Goal: Information Seeking & Learning: Learn about a topic

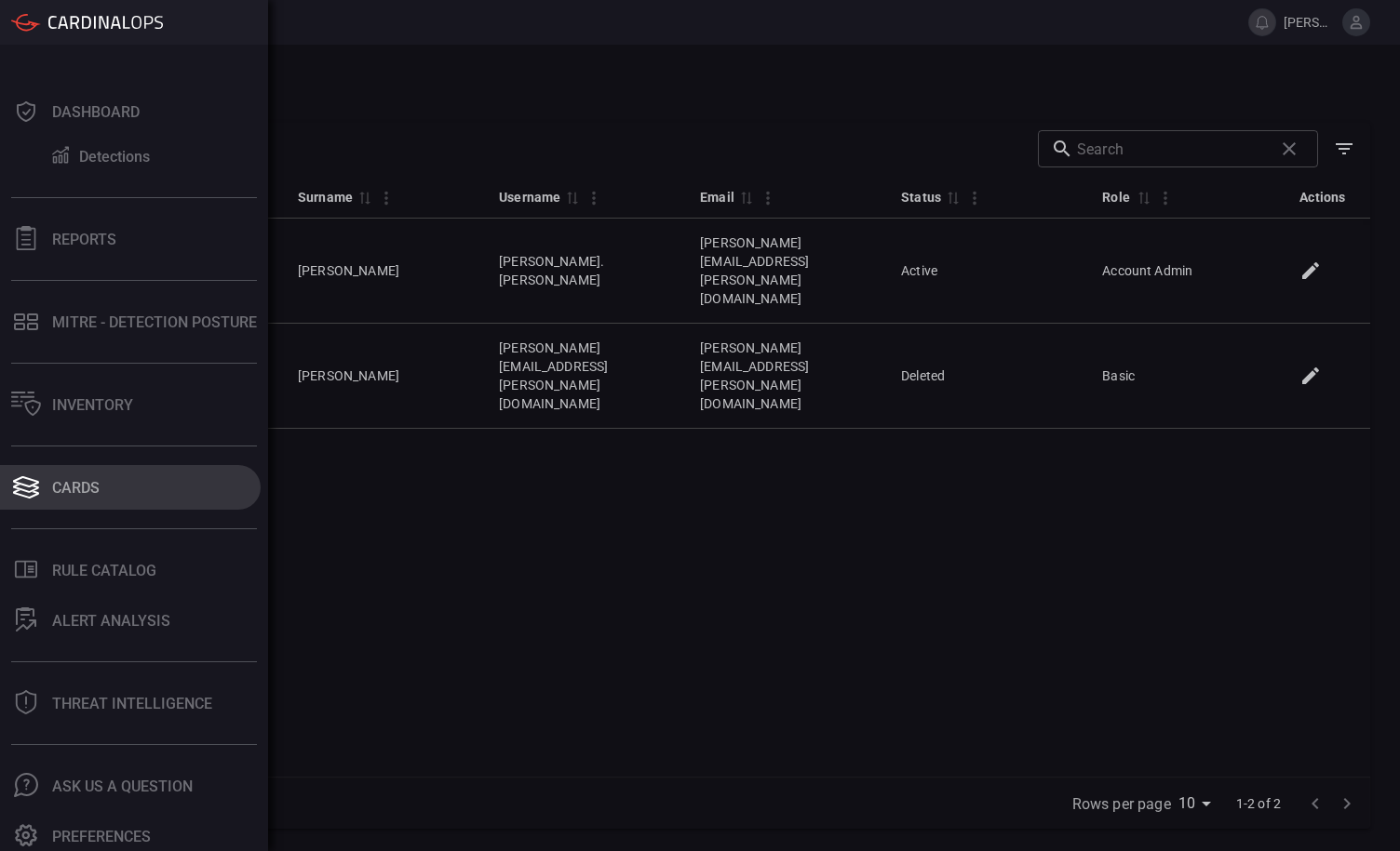
click at [85, 476] on button "Cards" at bounding box center [130, 488] width 261 height 45
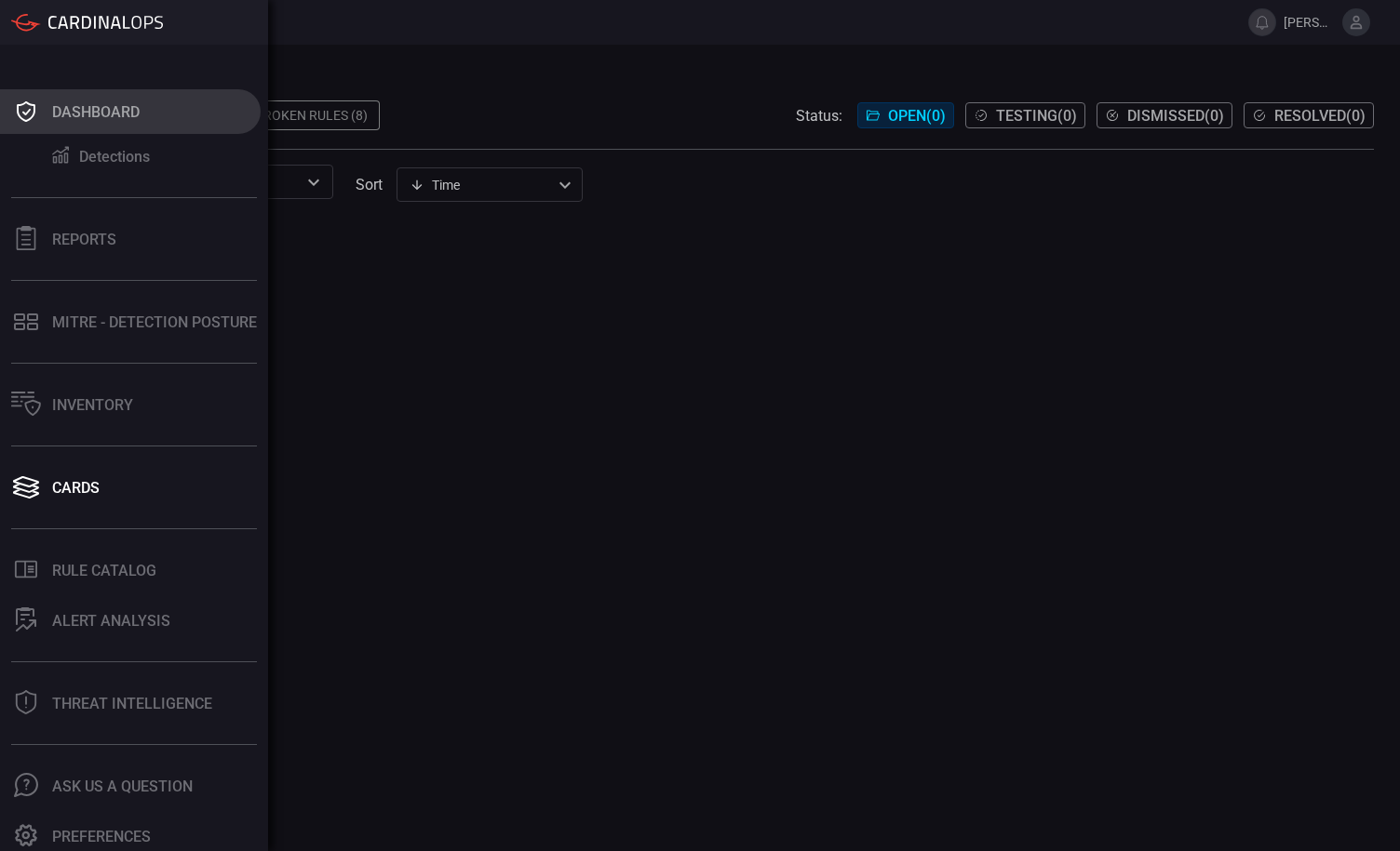
click at [43, 109] on button "Dashboard" at bounding box center [130, 112] width 261 height 45
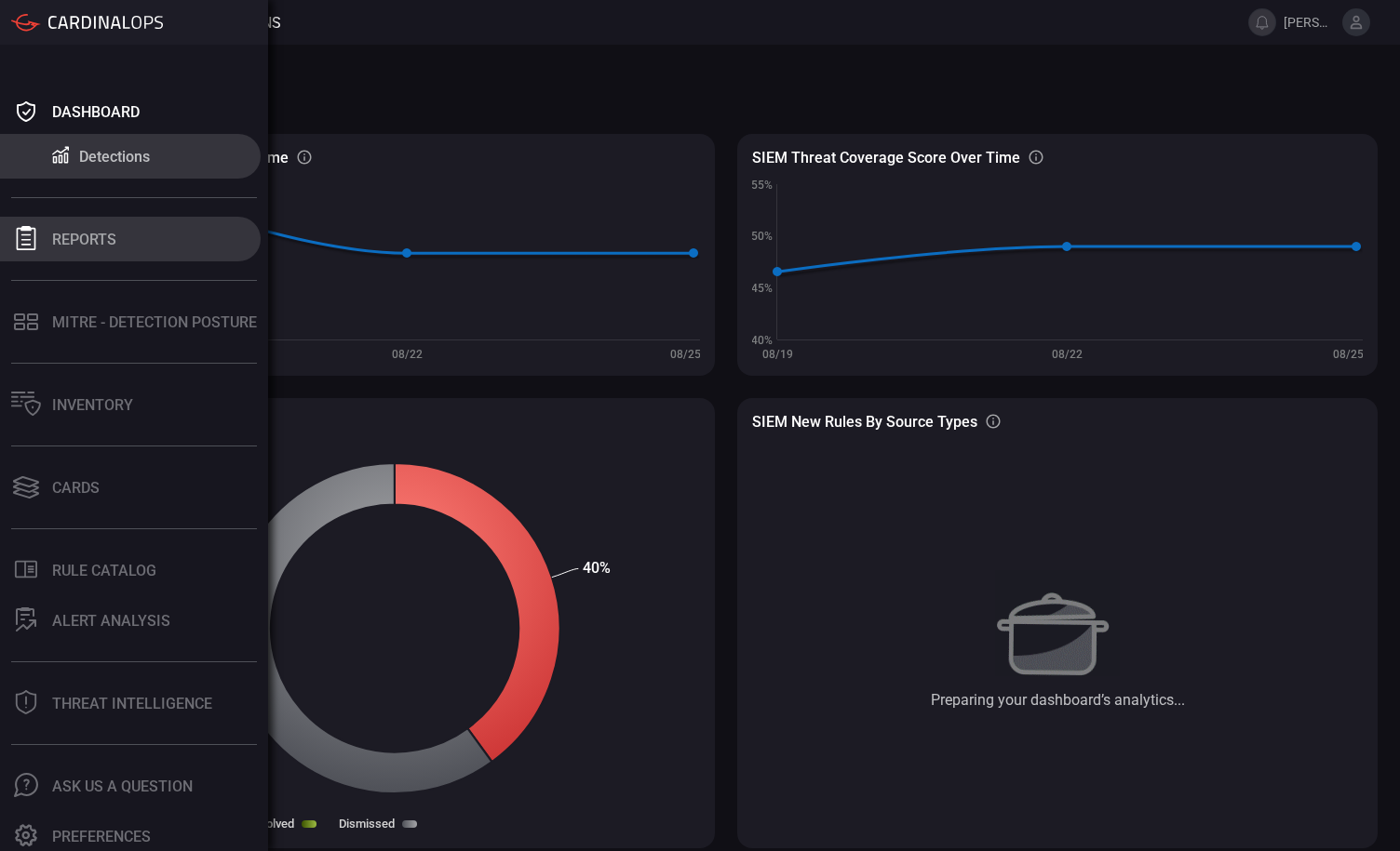
click at [125, 239] on button "Reports" at bounding box center [130, 239] width 261 height 45
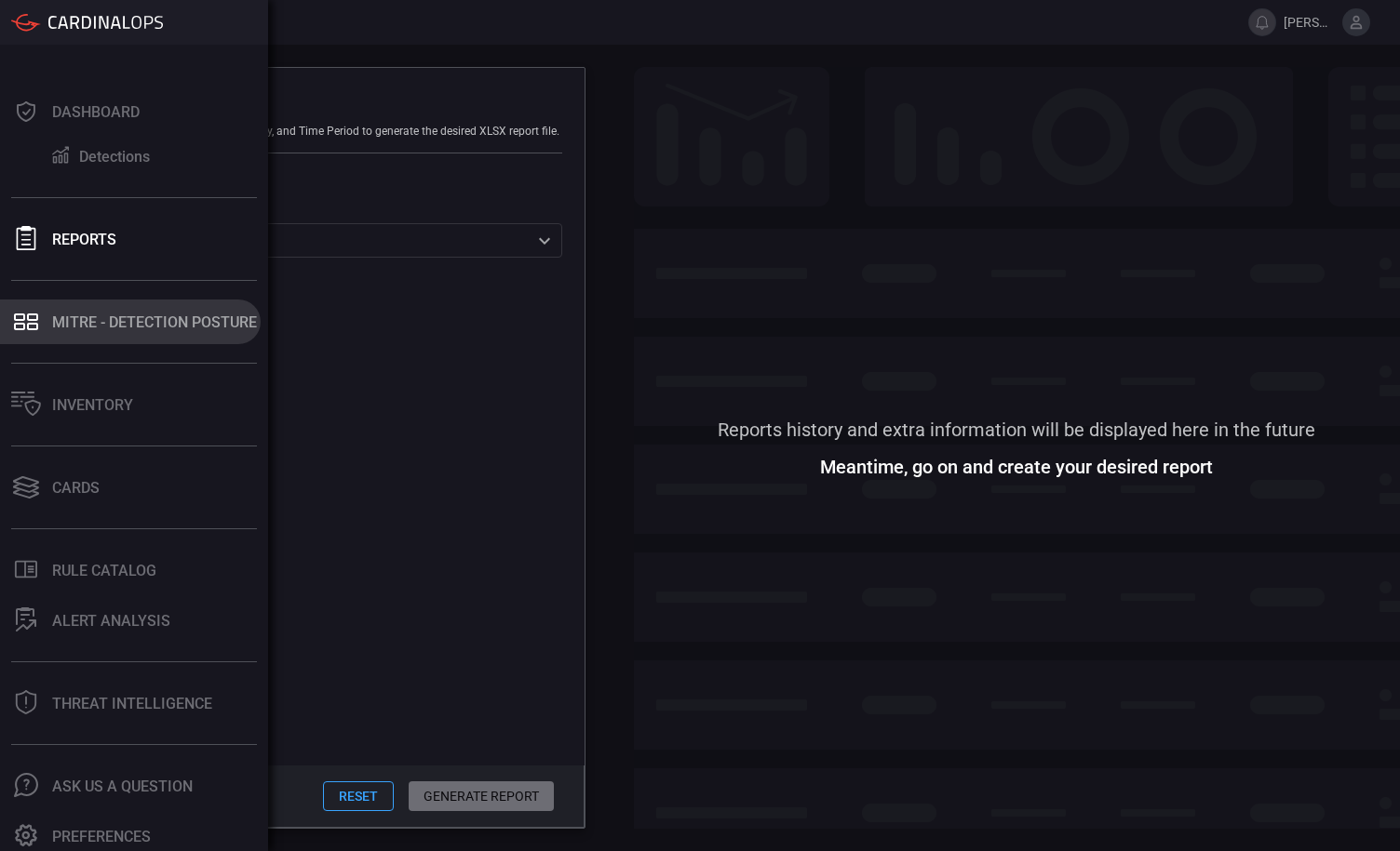
click at [75, 334] on button "MITRE - Detection Posture" at bounding box center [130, 322] width 261 height 45
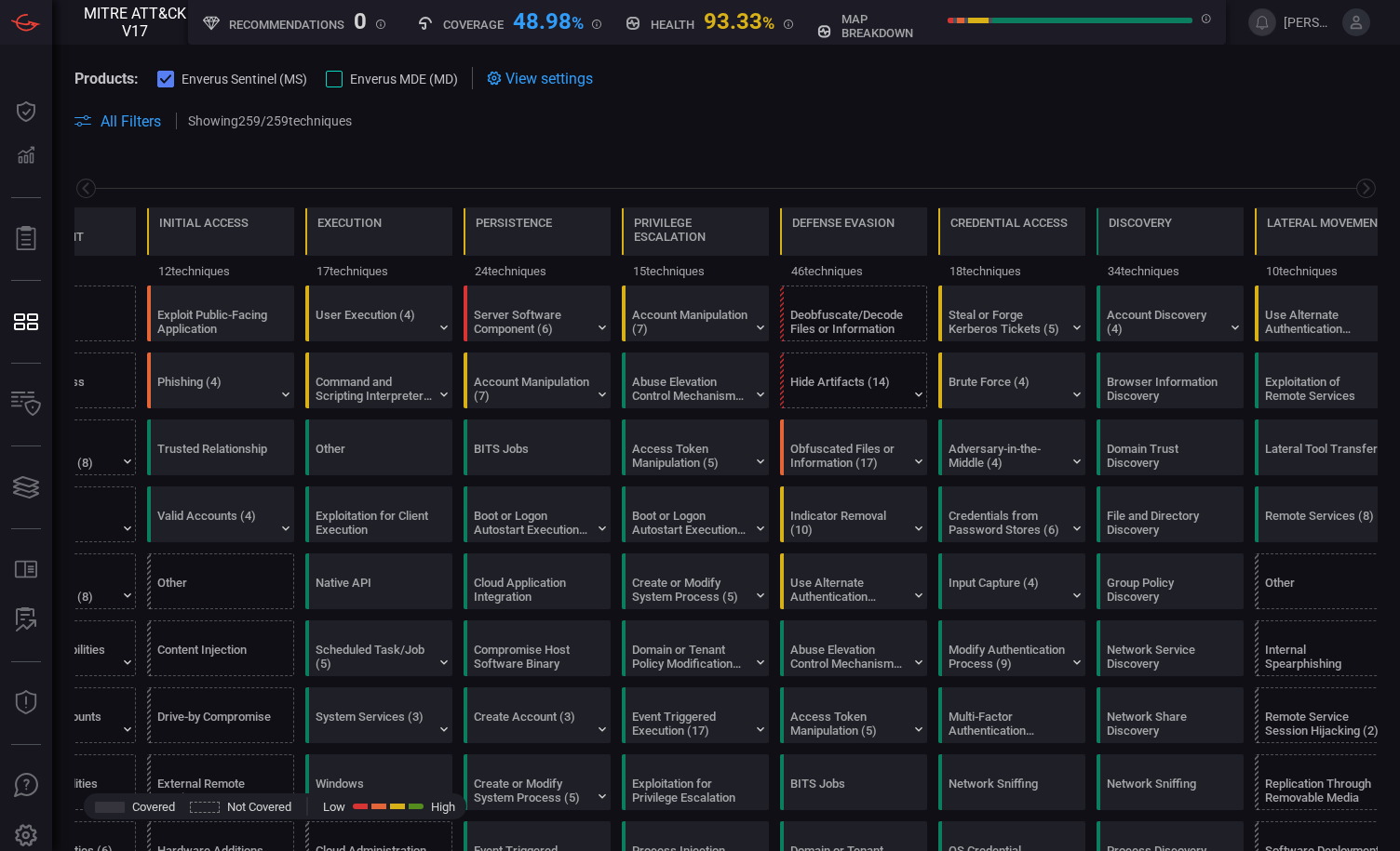
click at [951, 20] on div at bounding box center [950, 20] width 6 height 6
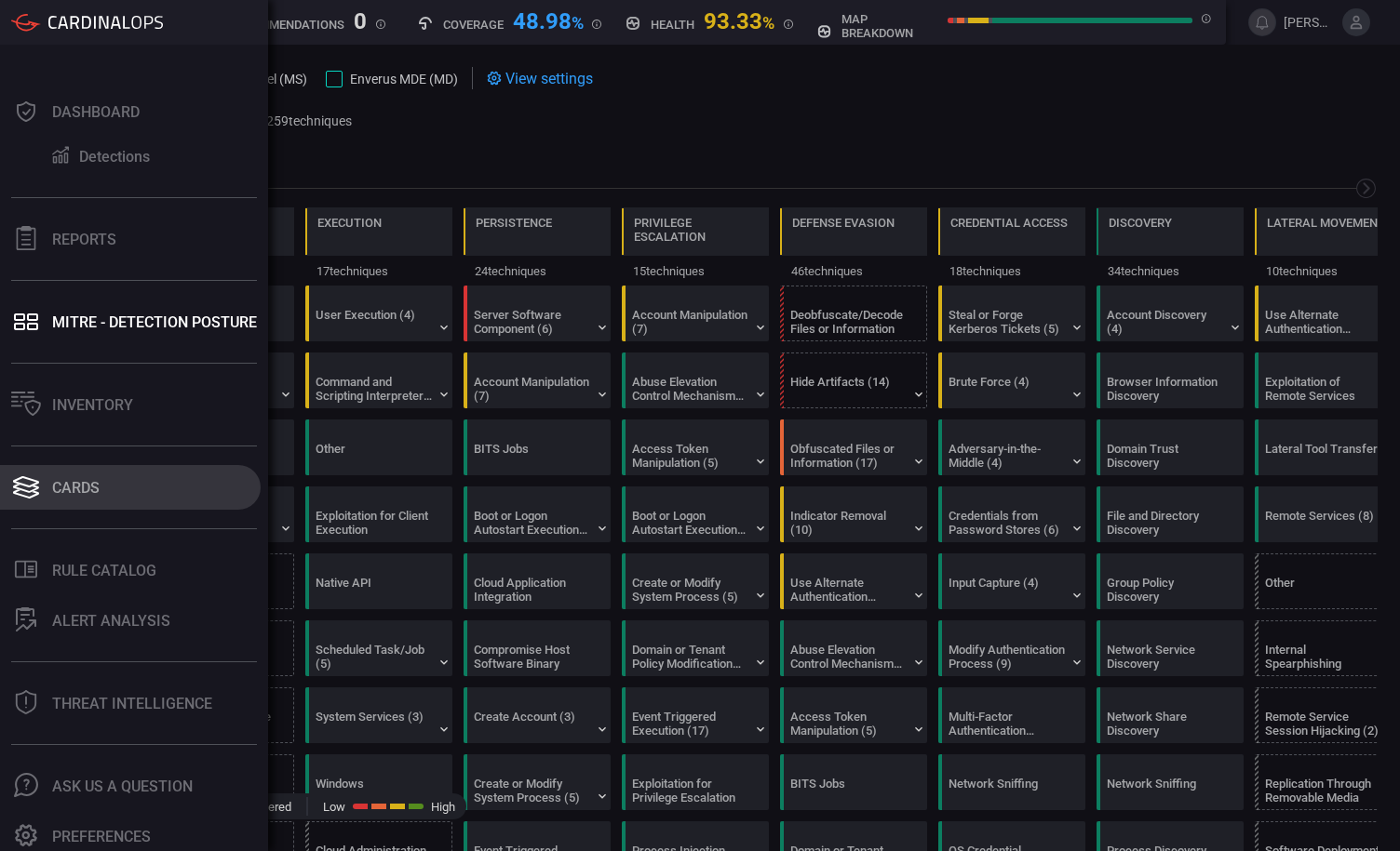
click at [73, 483] on div "Cards" at bounding box center [75, 488] width 48 height 18
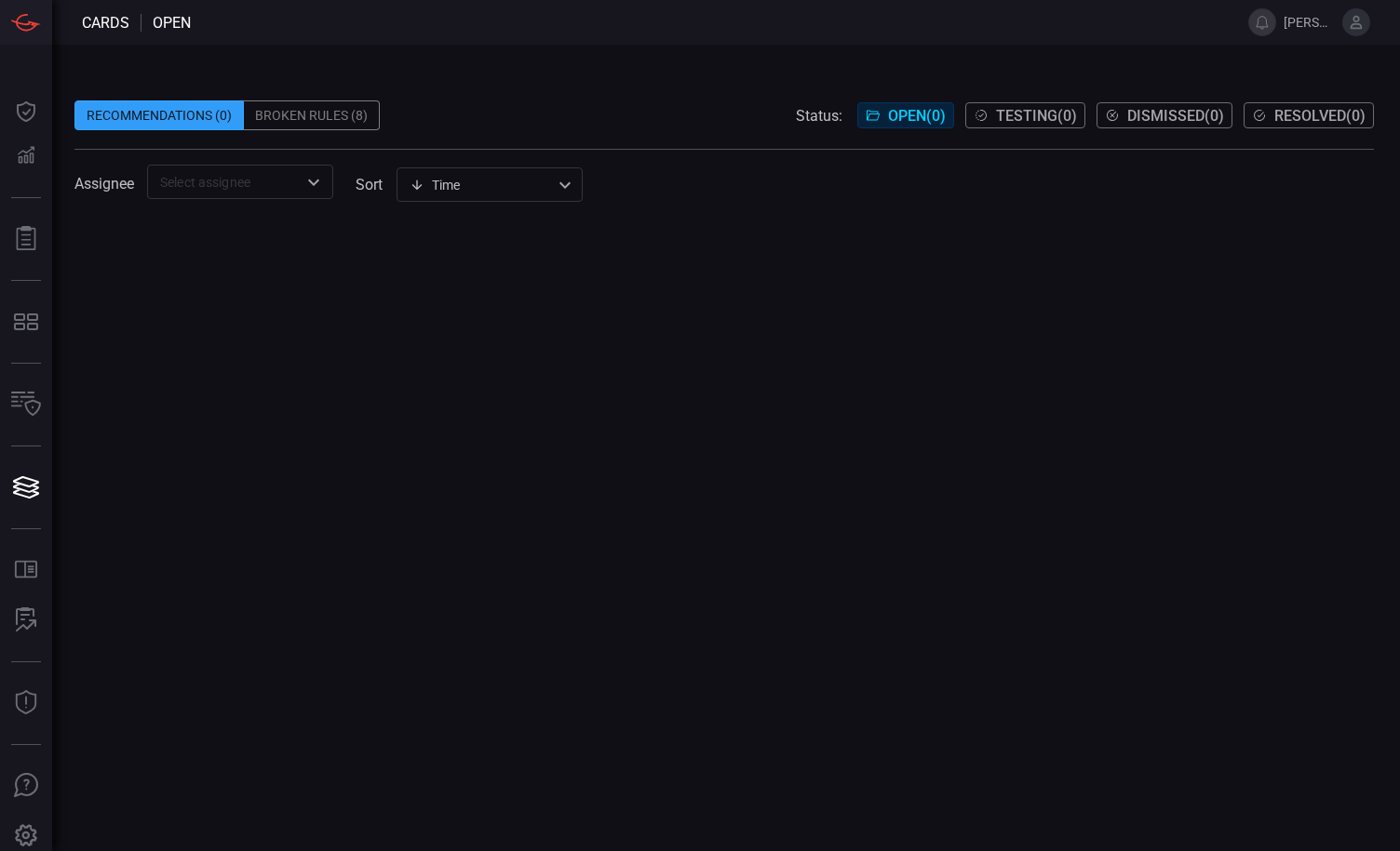
click at [318, 116] on div "Broken Rules (8)" at bounding box center [311, 115] width 136 height 30
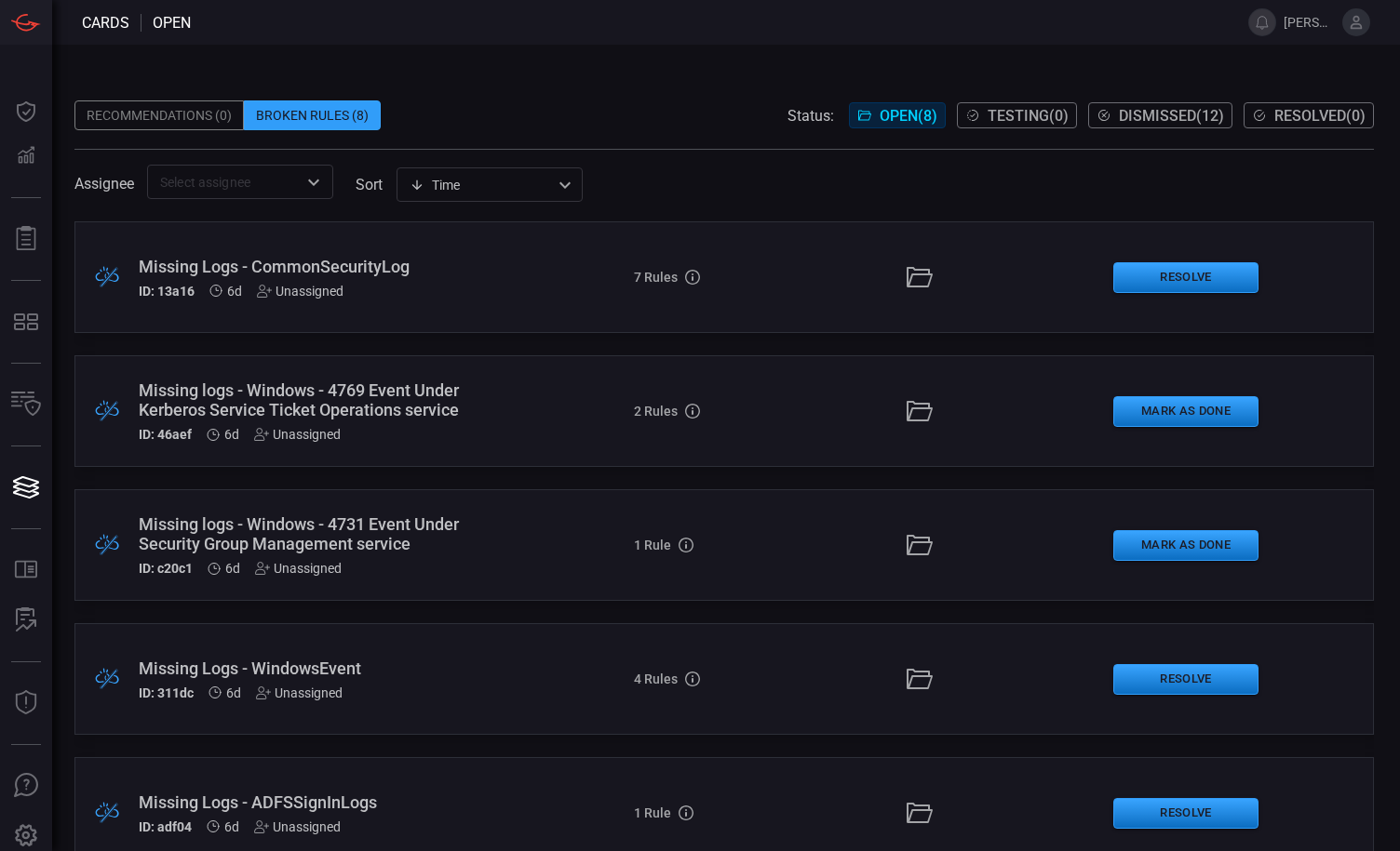
click at [254, 261] on div "Missing Logs - CommonSecurityLog" at bounding box center [322, 266] width 368 height 20
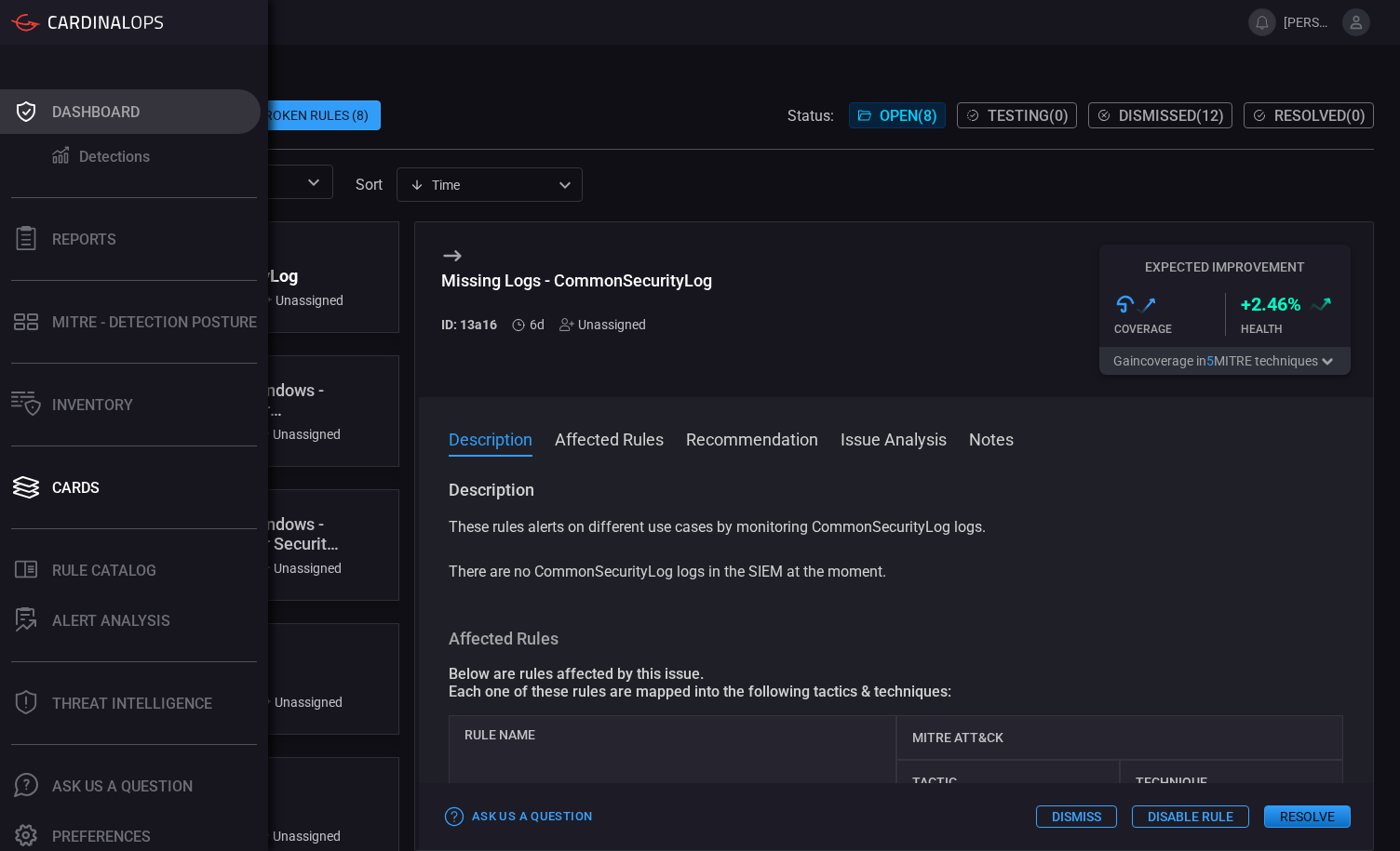
click at [28, 120] on icon at bounding box center [25, 111] width 19 height 20
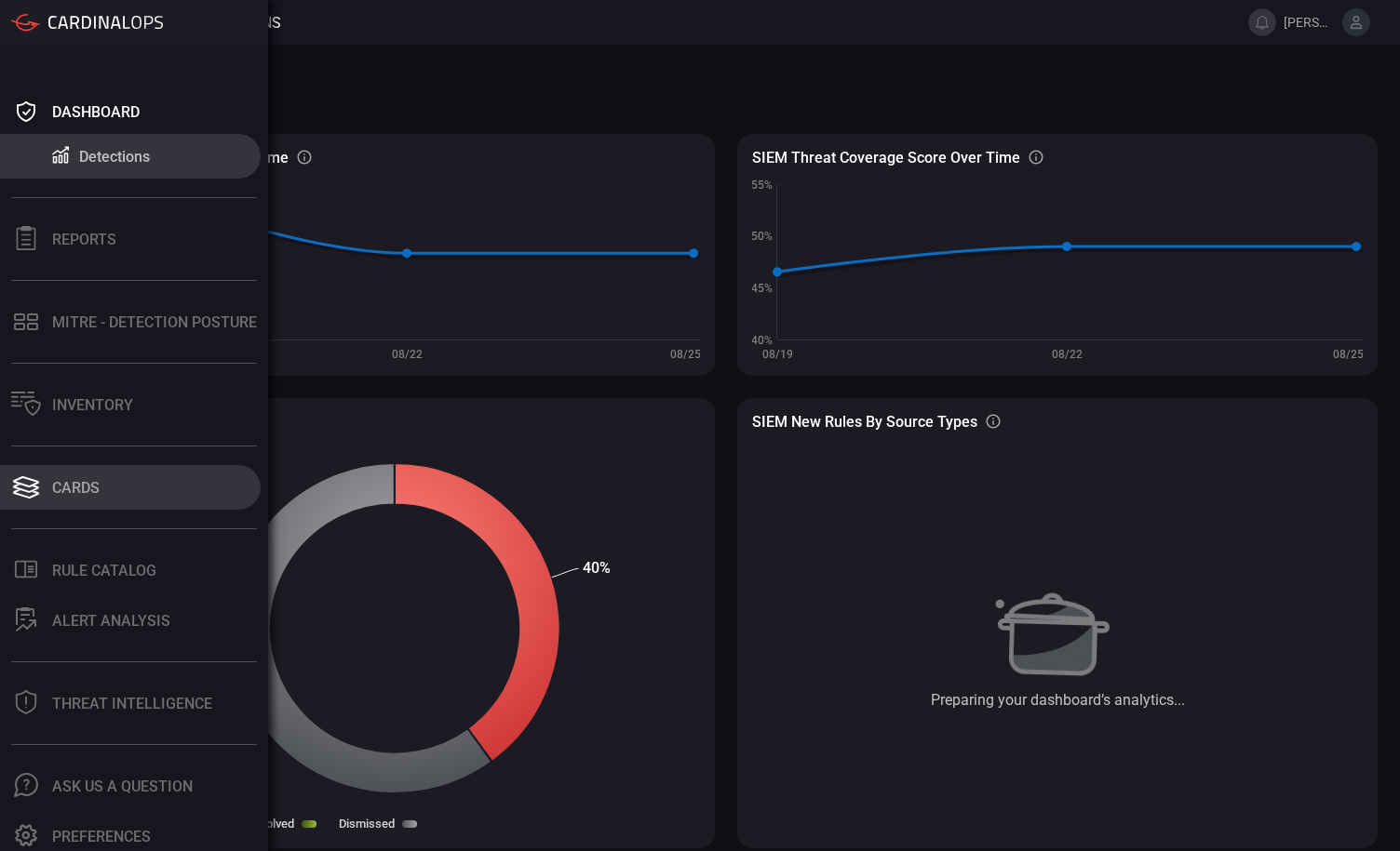
click at [102, 491] on button "Cards" at bounding box center [130, 488] width 261 height 45
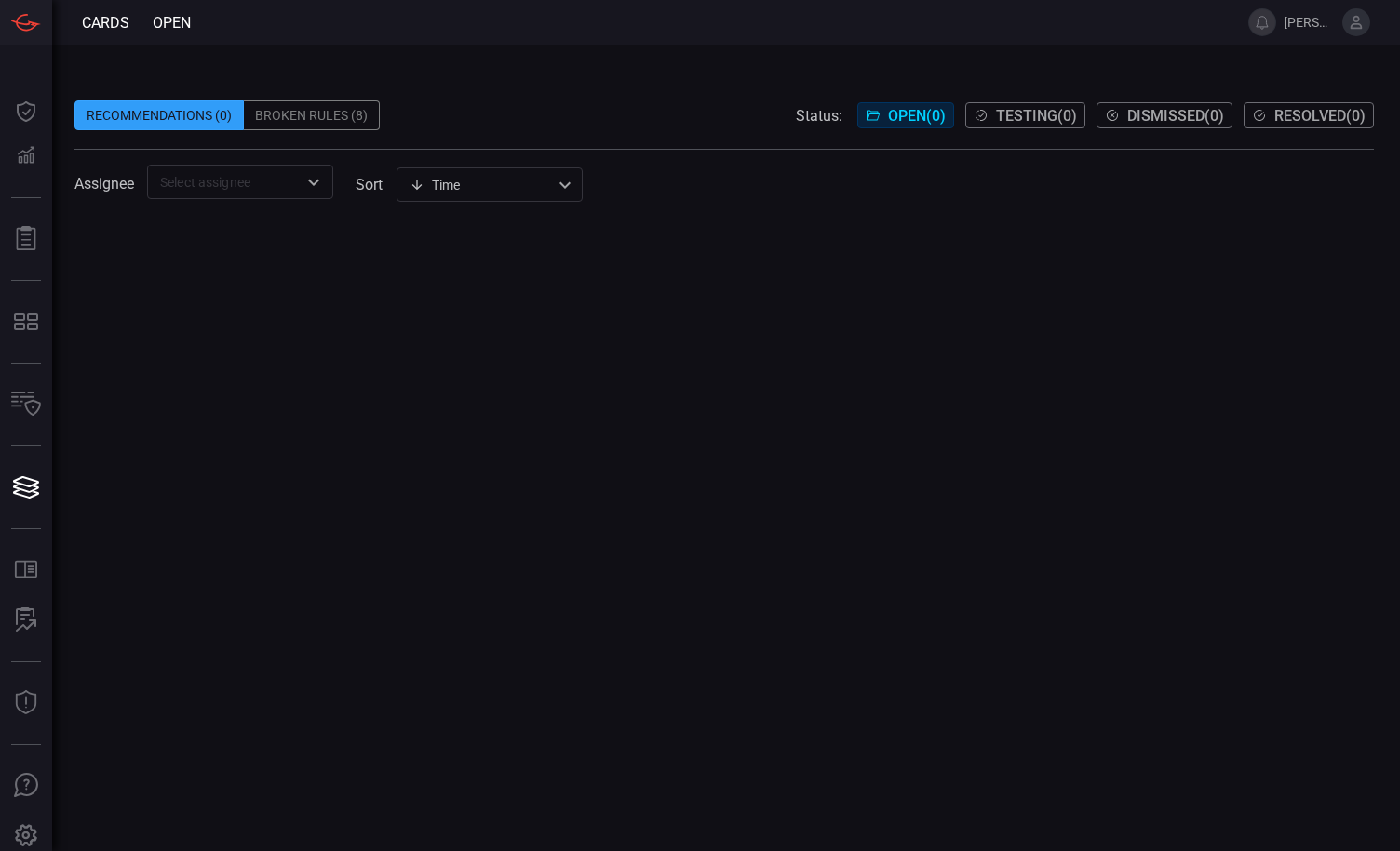
click at [328, 120] on div "Broken Rules (8)" at bounding box center [311, 115] width 136 height 30
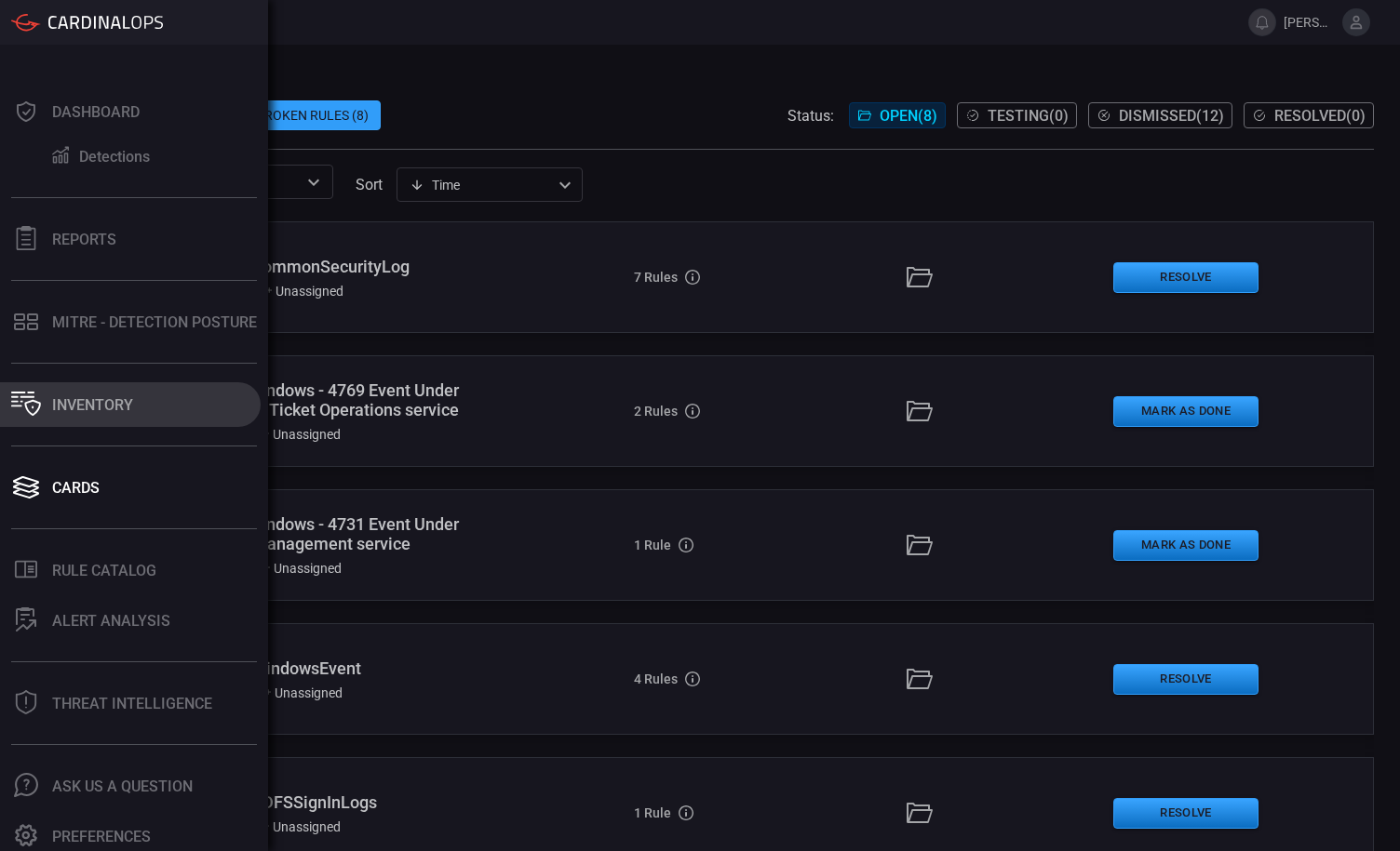
click at [84, 411] on div "Inventory" at bounding box center [92, 405] width 81 height 18
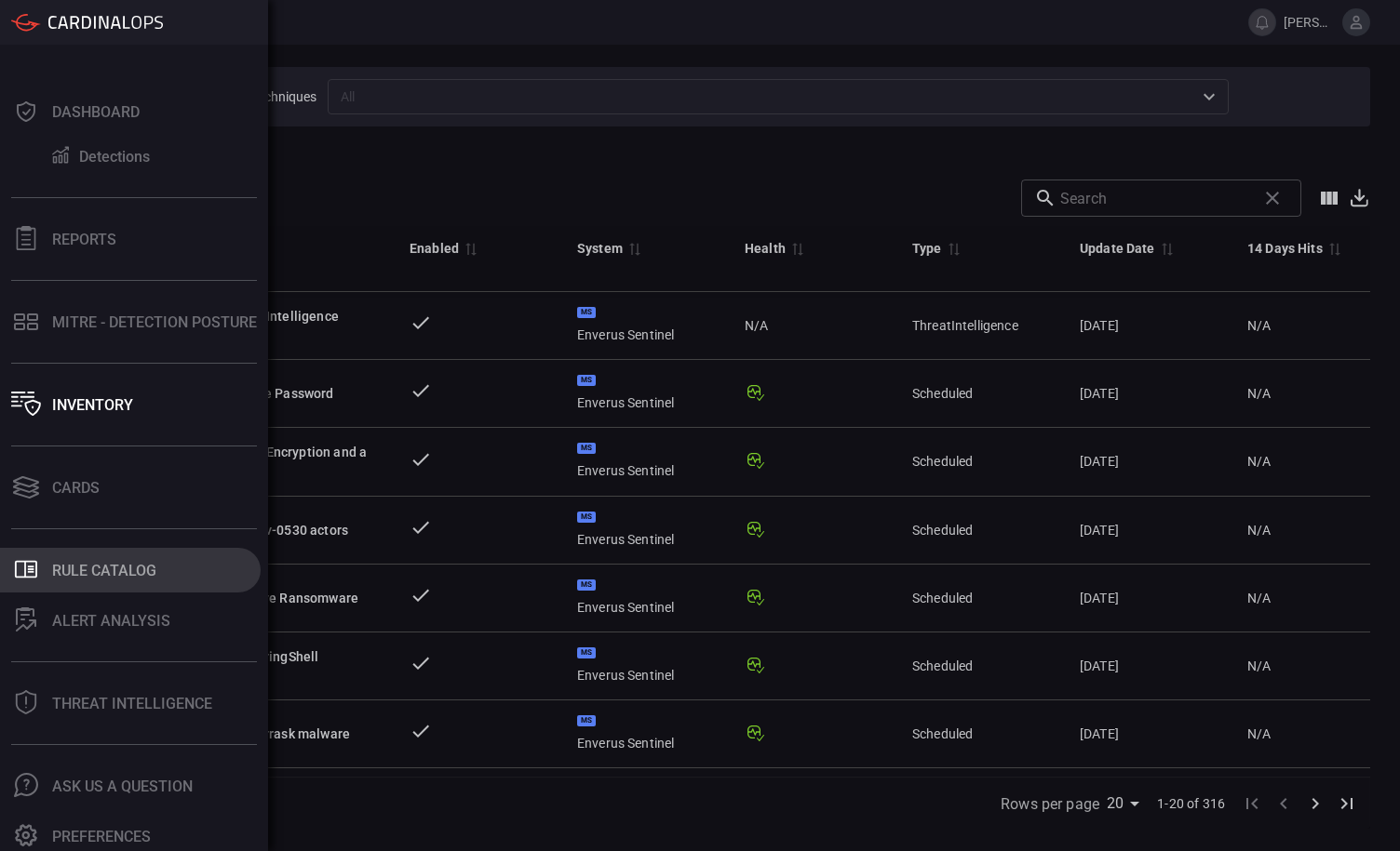
click at [121, 583] on button ".st0_rule_catalog_icon{fill: currentColor;} Rule Catalog" at bounding box center [130, 570] width 261 height 45
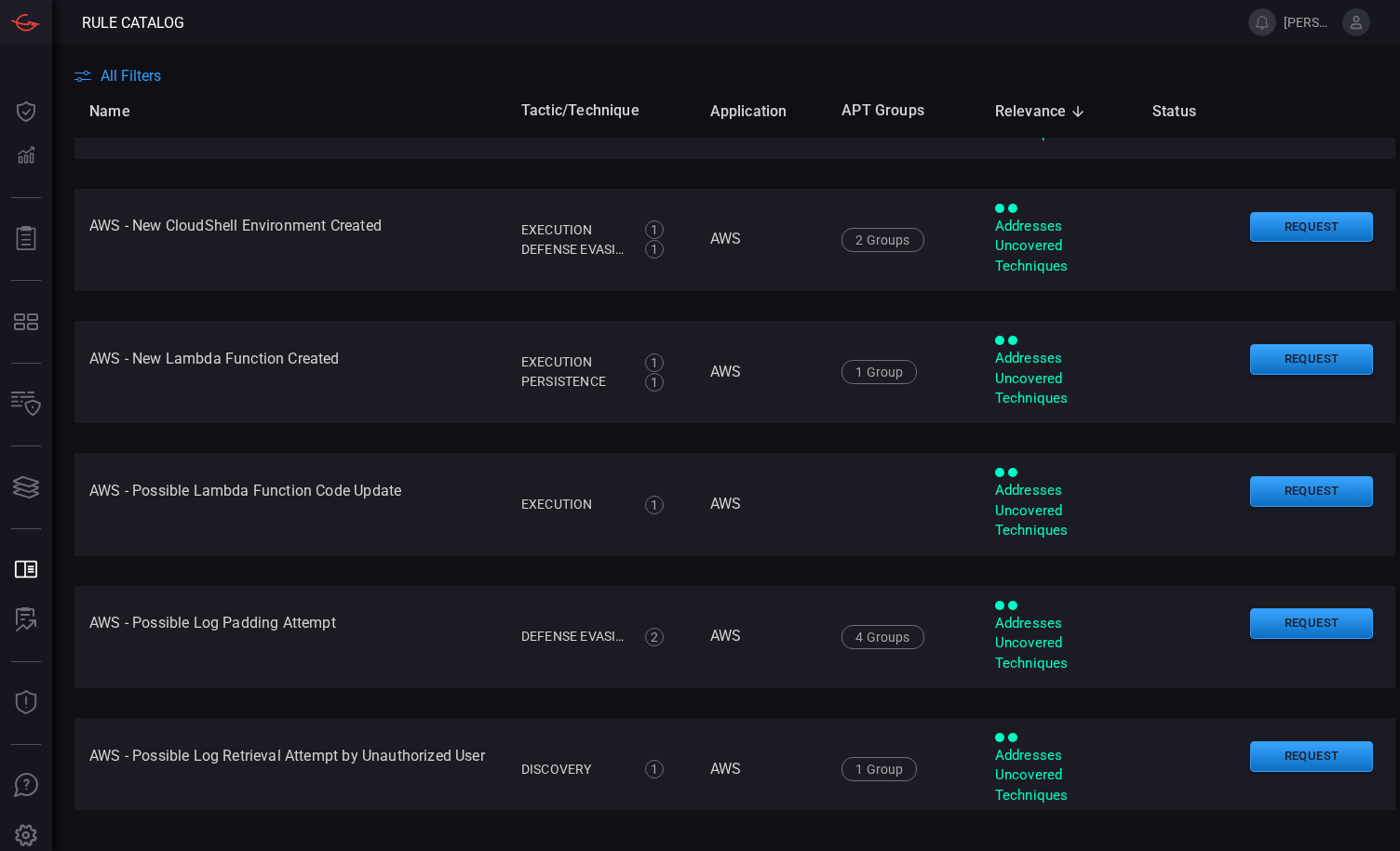
scroll to position [2281, 0]
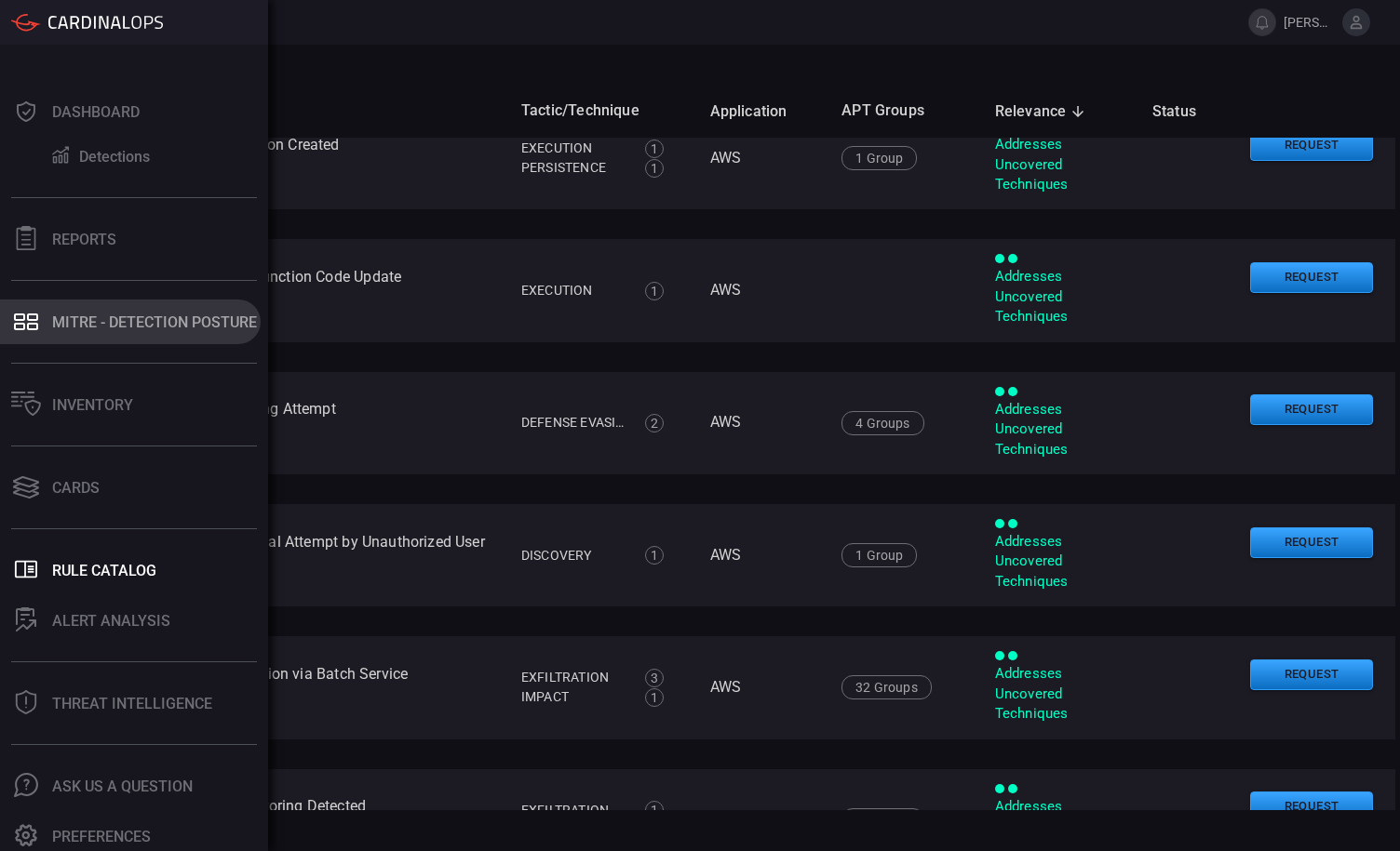
click at [67, 317] on div "MITRE - Detection Posture" at bounding box center [154, 322] width 205 height 18
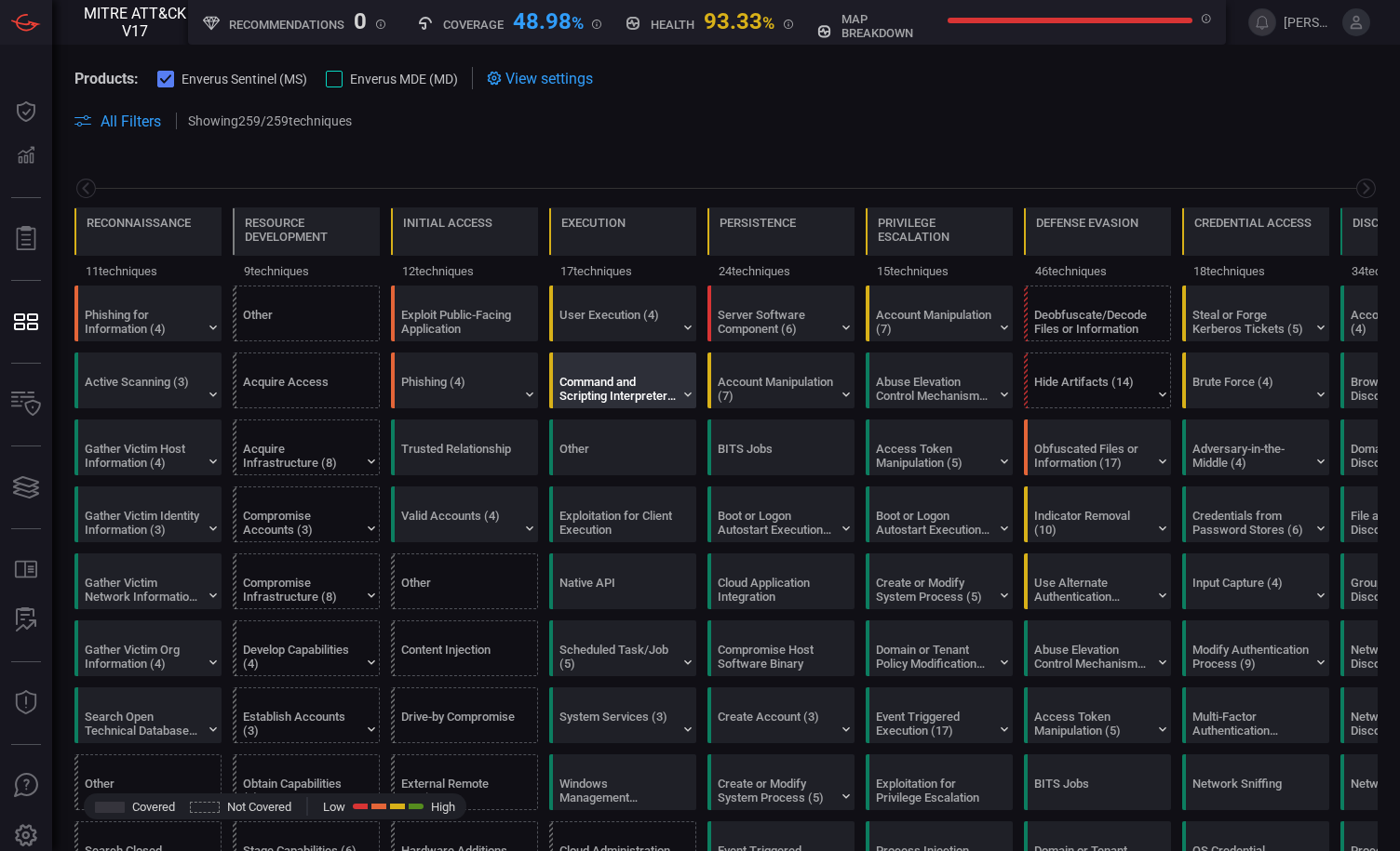
scroll to position [0, 244]
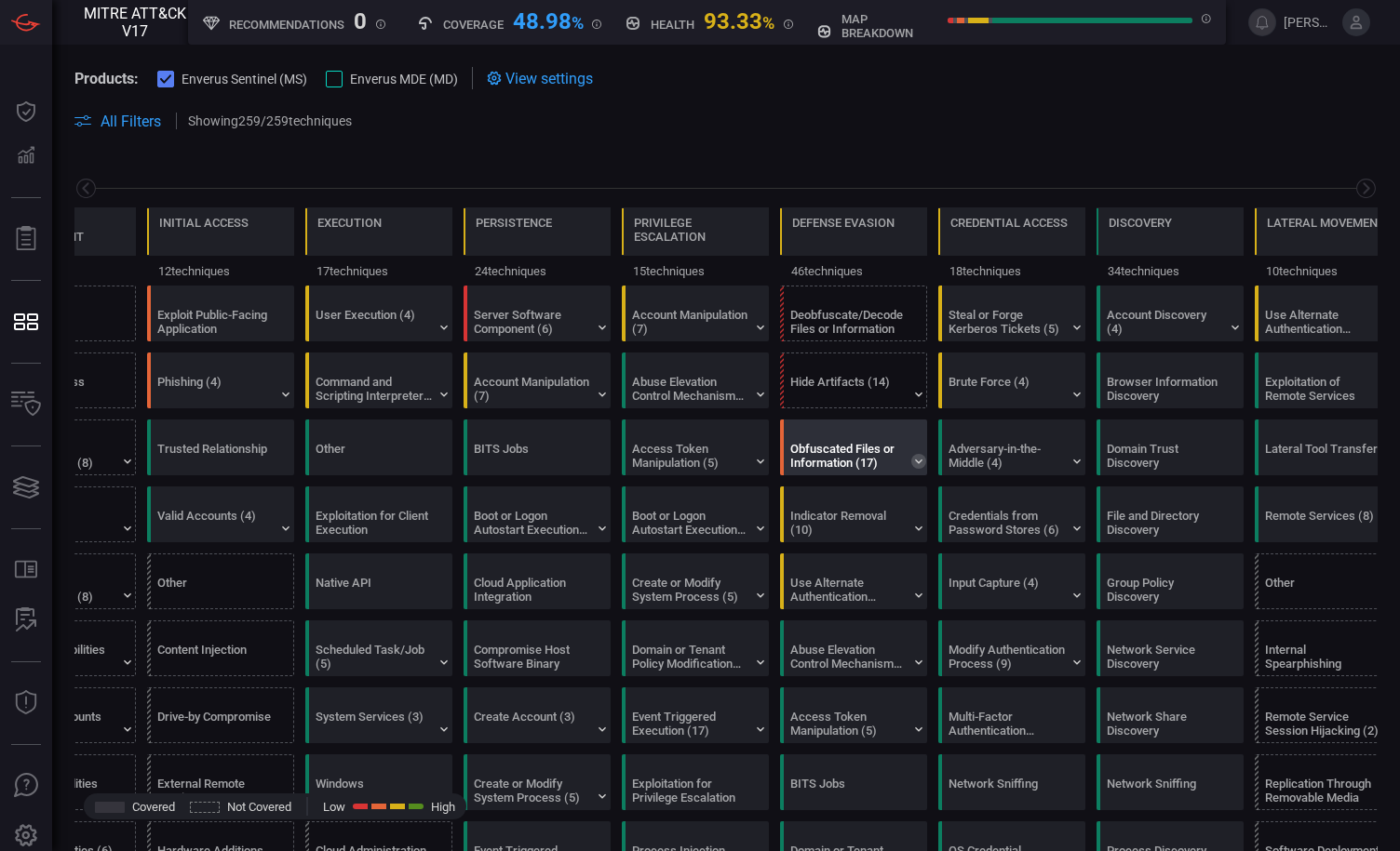
click at [914, 461] on icon at bounding box center [918, 461] width 15 height 15
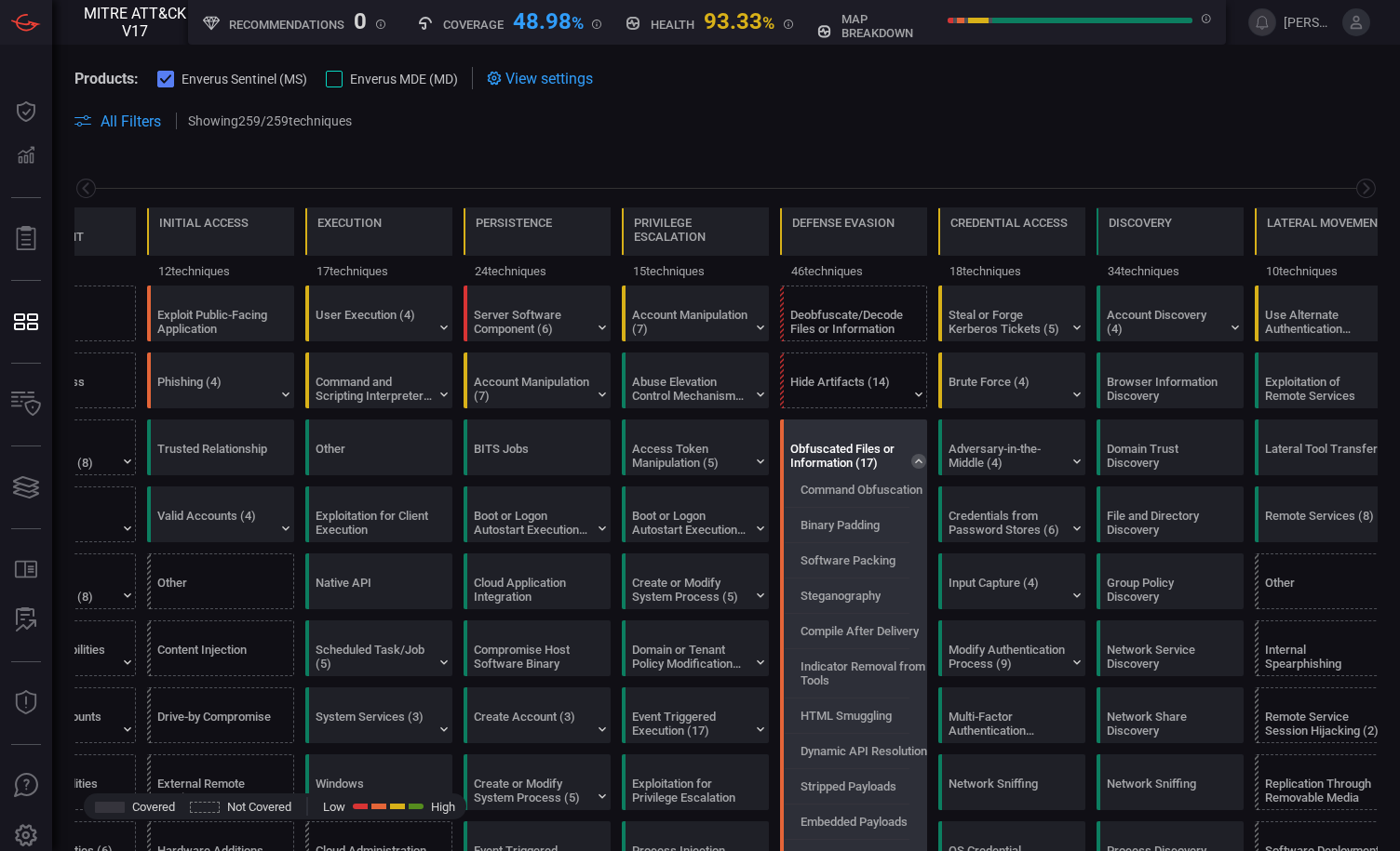
click at [914, 461] on icon at bounding box center [918, 461] width 15 height 15
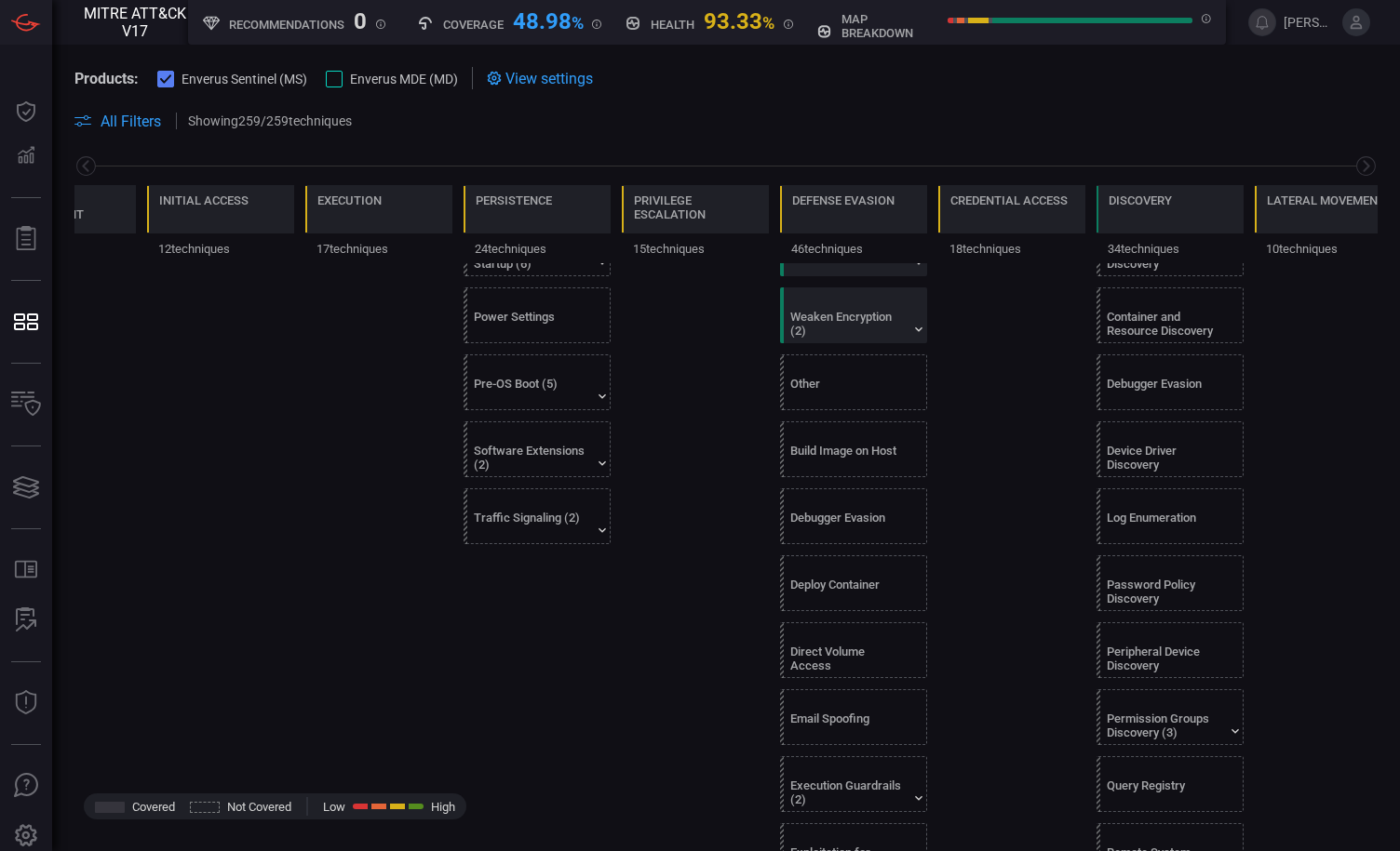
scroll to position [1340, 0]
click at [538, 512] on div "Traffic Signaling (2)" at bounding box center [531, 522] width 116 height 28
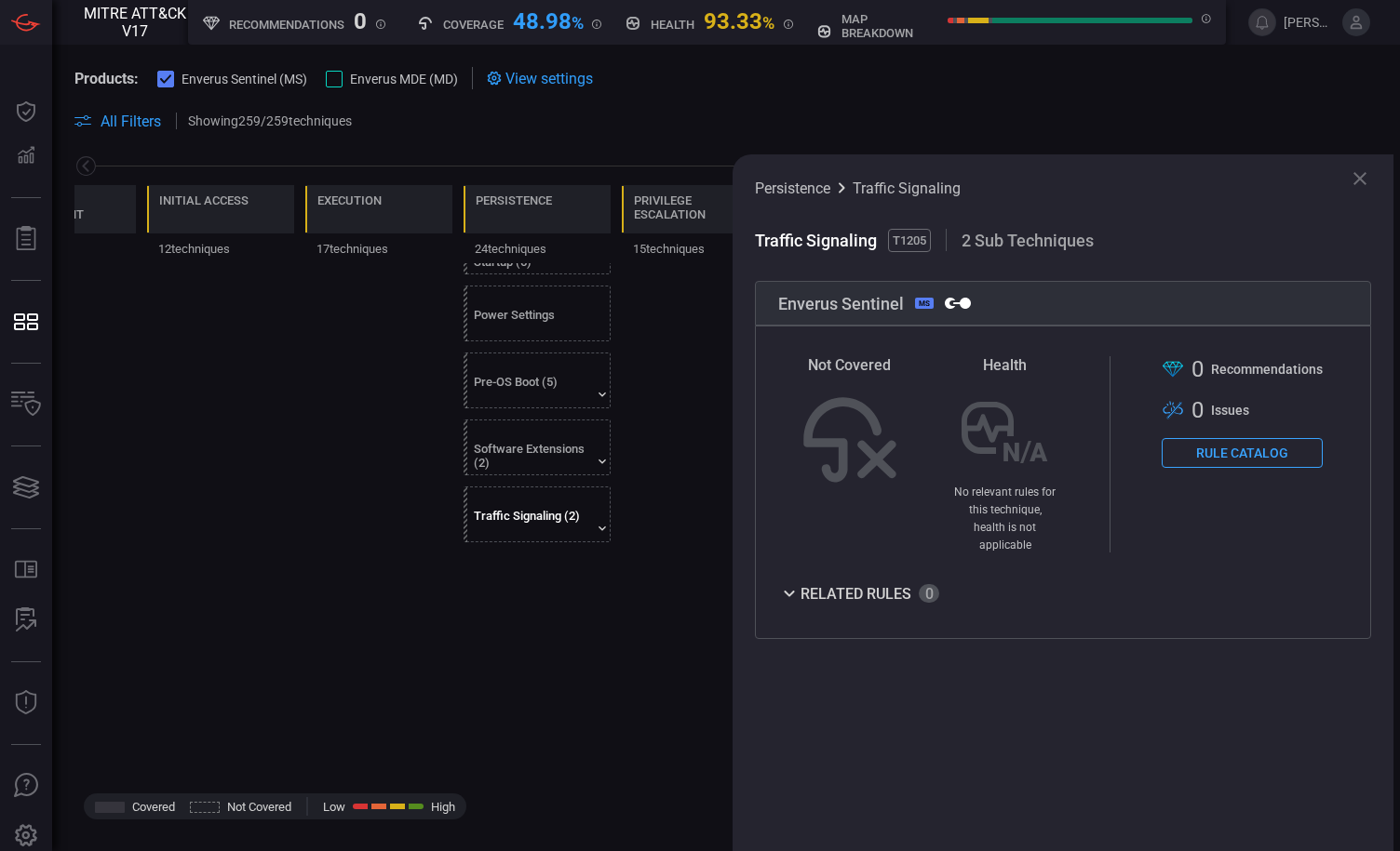
click at [853, 583] on div "Related Rules" at bounding box center [858, 593] width 161 height 22
click at [1374, 177] on div "Persistence Traffic Signaling Traffic Signaling T1205 2 Sub Techniques Enverus …" at bounding box center [1062, 503] width 661 height 697
click at [1363, 183] on icon at bounding box center [1359, 179] width 22 height 22
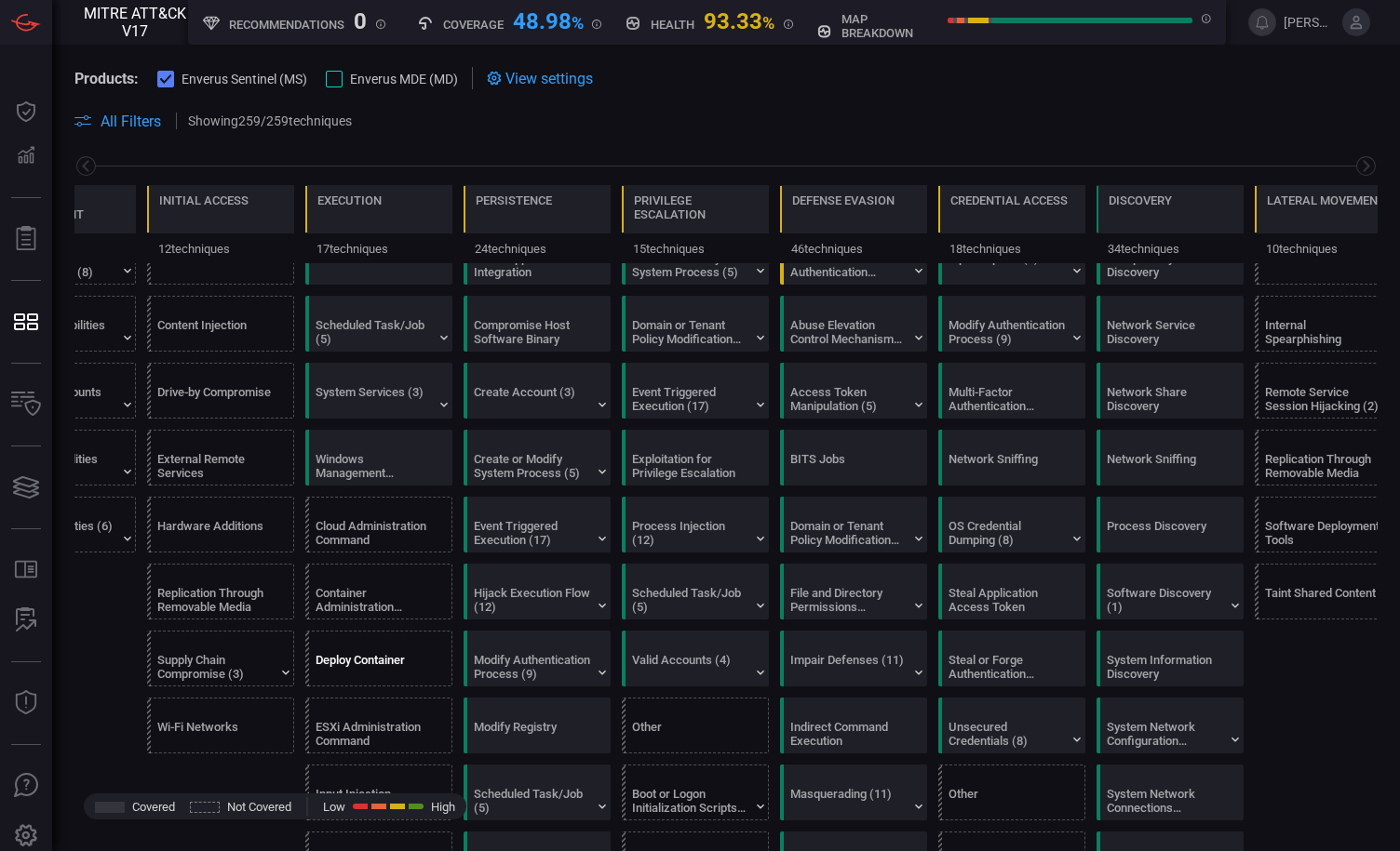
scroll to position [313, 0]
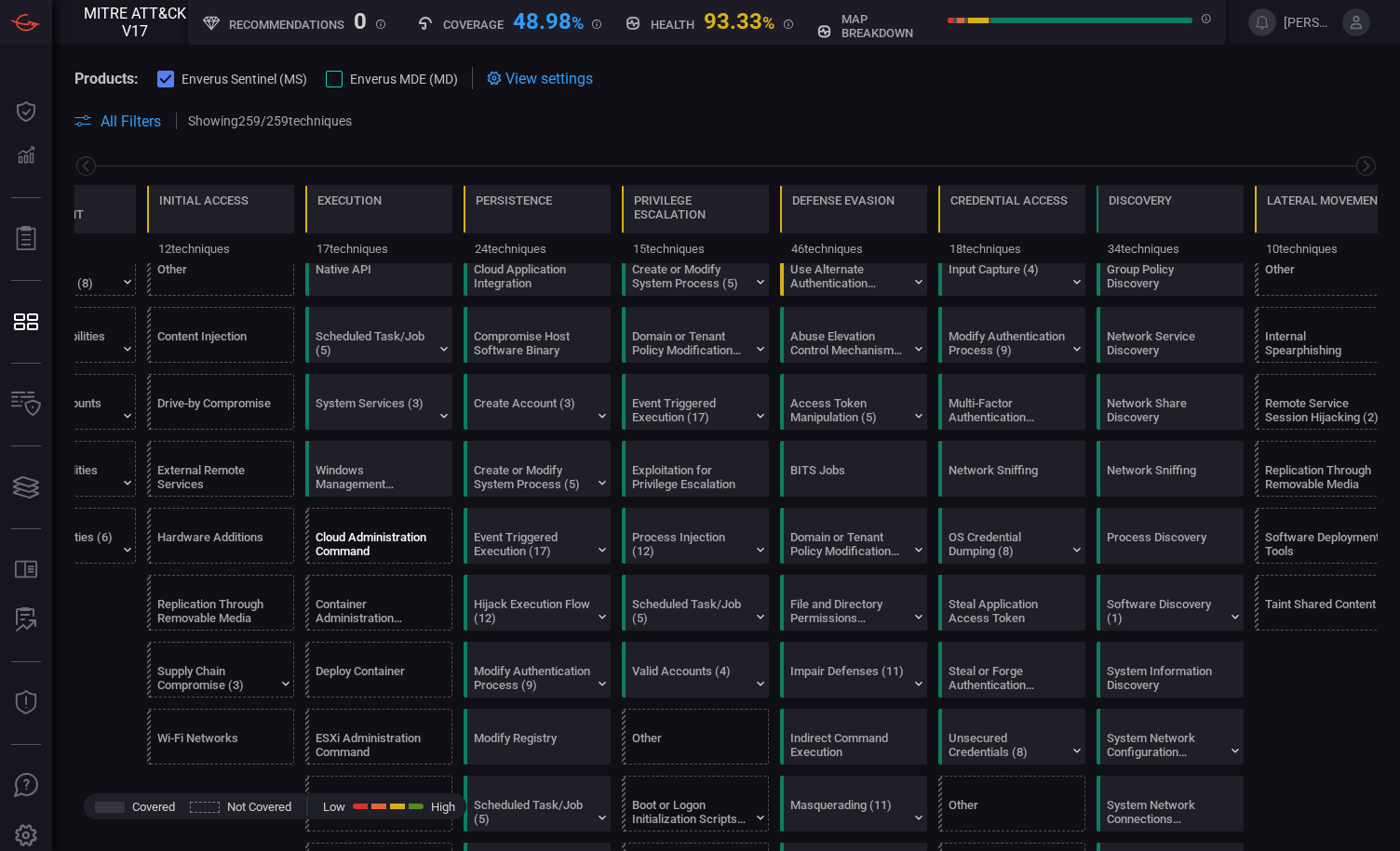
click at [420, 544] on div "Cloud Administration Command" at bounding box center [373, 544] width 116 height 28
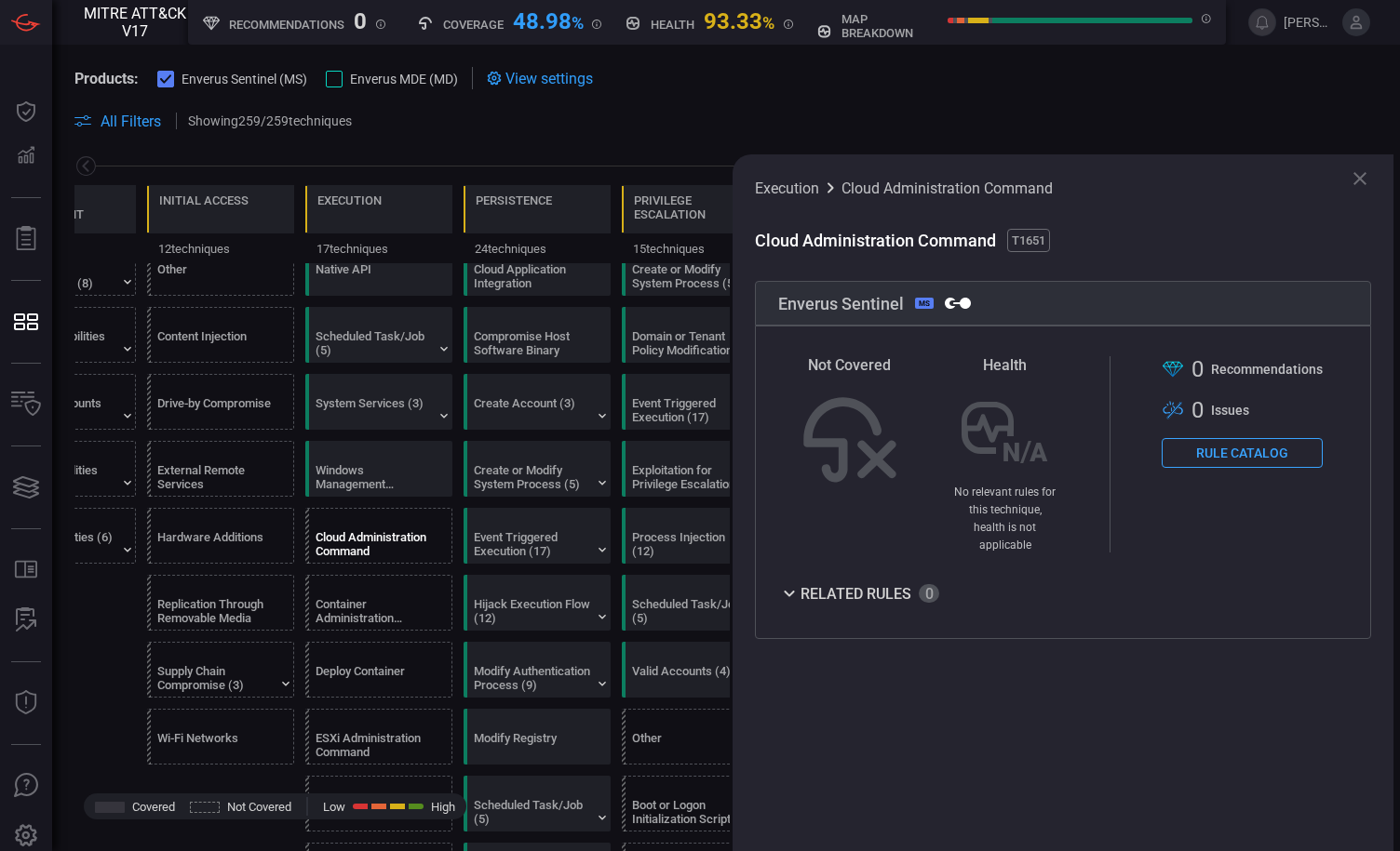
click at [1269, 448] on button "Rule Catalog" at bounding box center [1242, 453] width 161 height 30
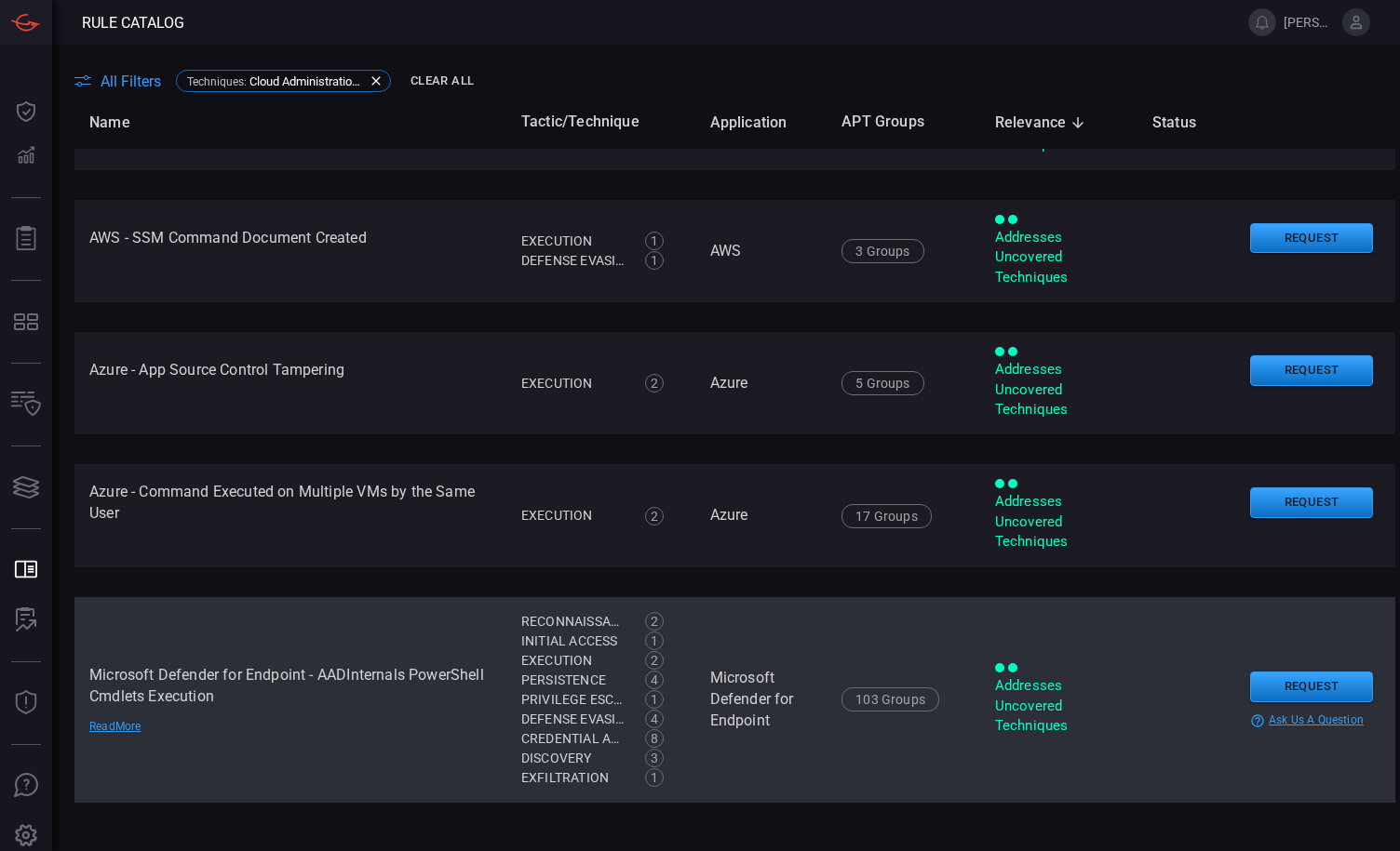
scroll to position [341, 0]
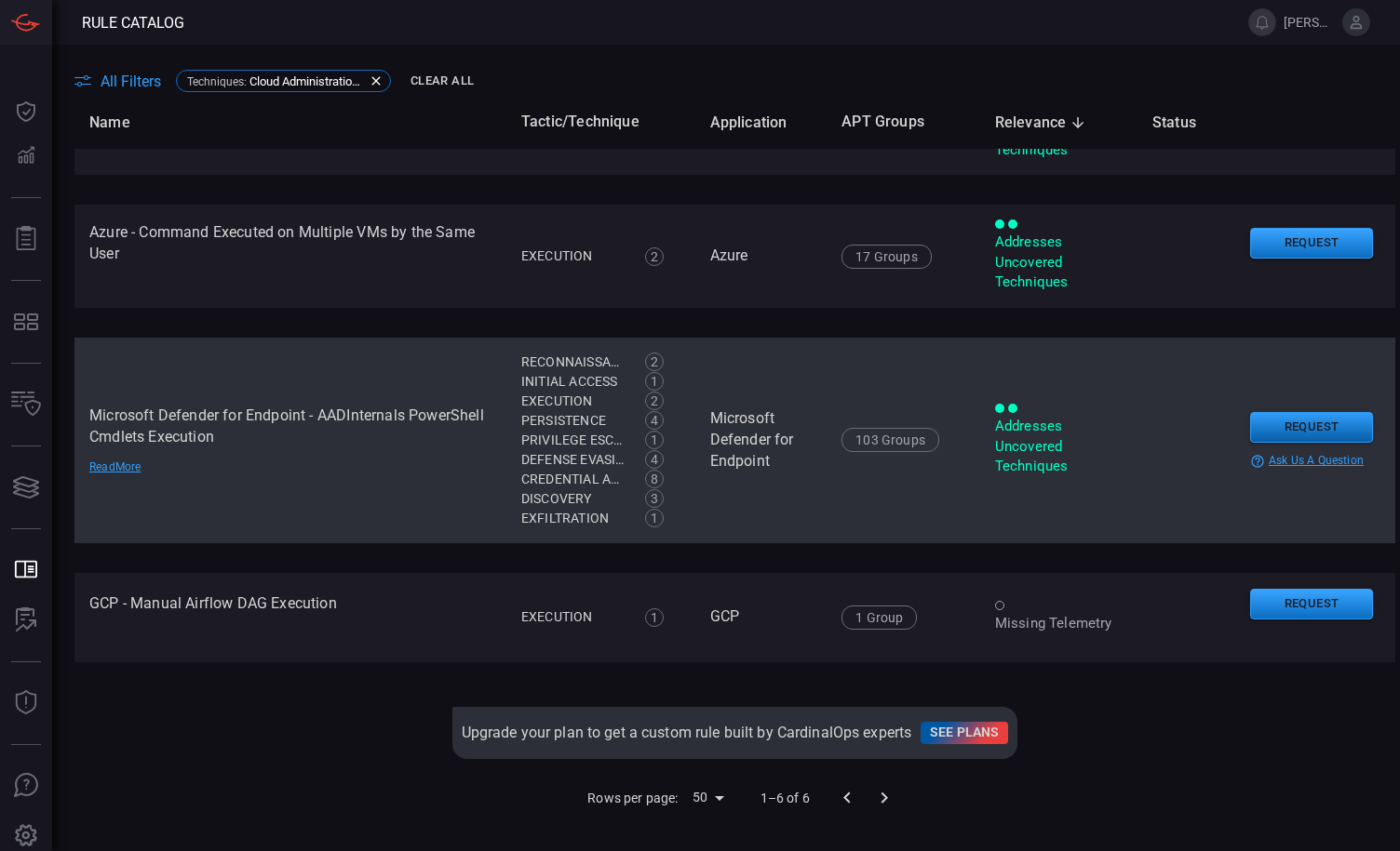
click at [1266, 429] on button "Request" at bounding box center [1311, 426] width 123 height 30
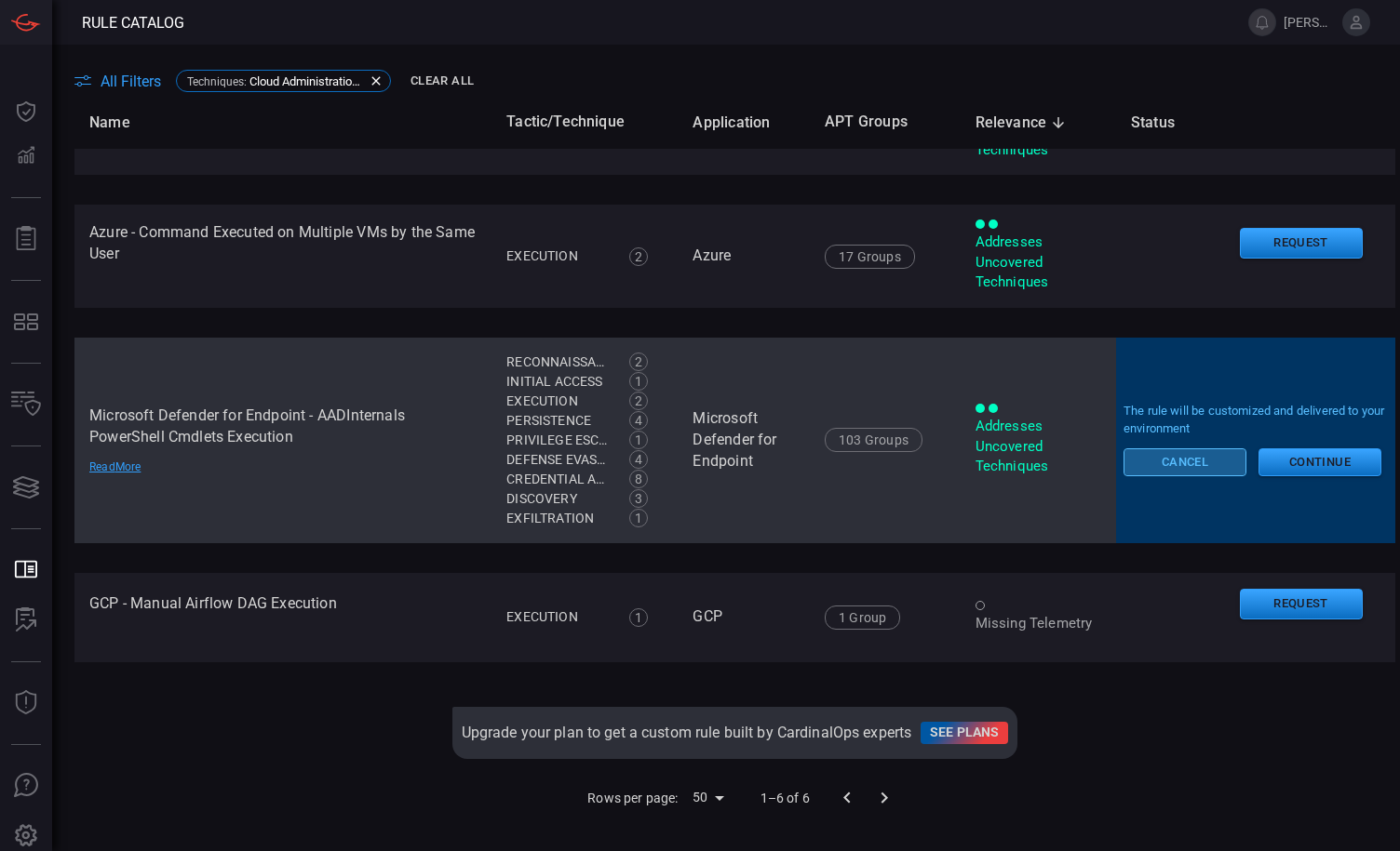
click at [1192, 466] on button "Cancel" at bounding box center [1185, 462] width 123 height 28
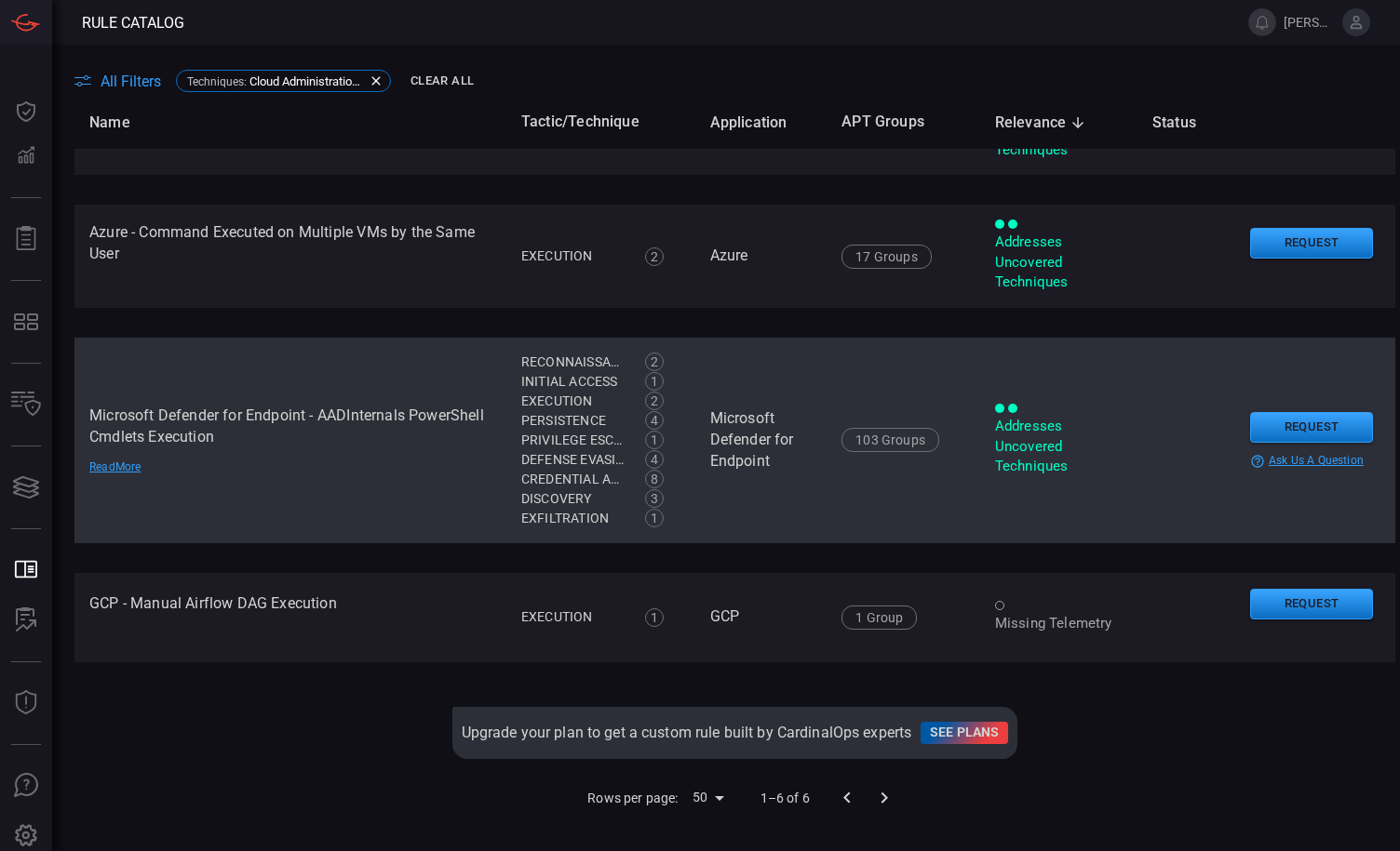
click at [951, 728] on link "See plans" at bounding box center [965, 733] width 88 height 22
click at [1275, 430] on button "Request" at bounding box center [1311, 426] width 123 height 30
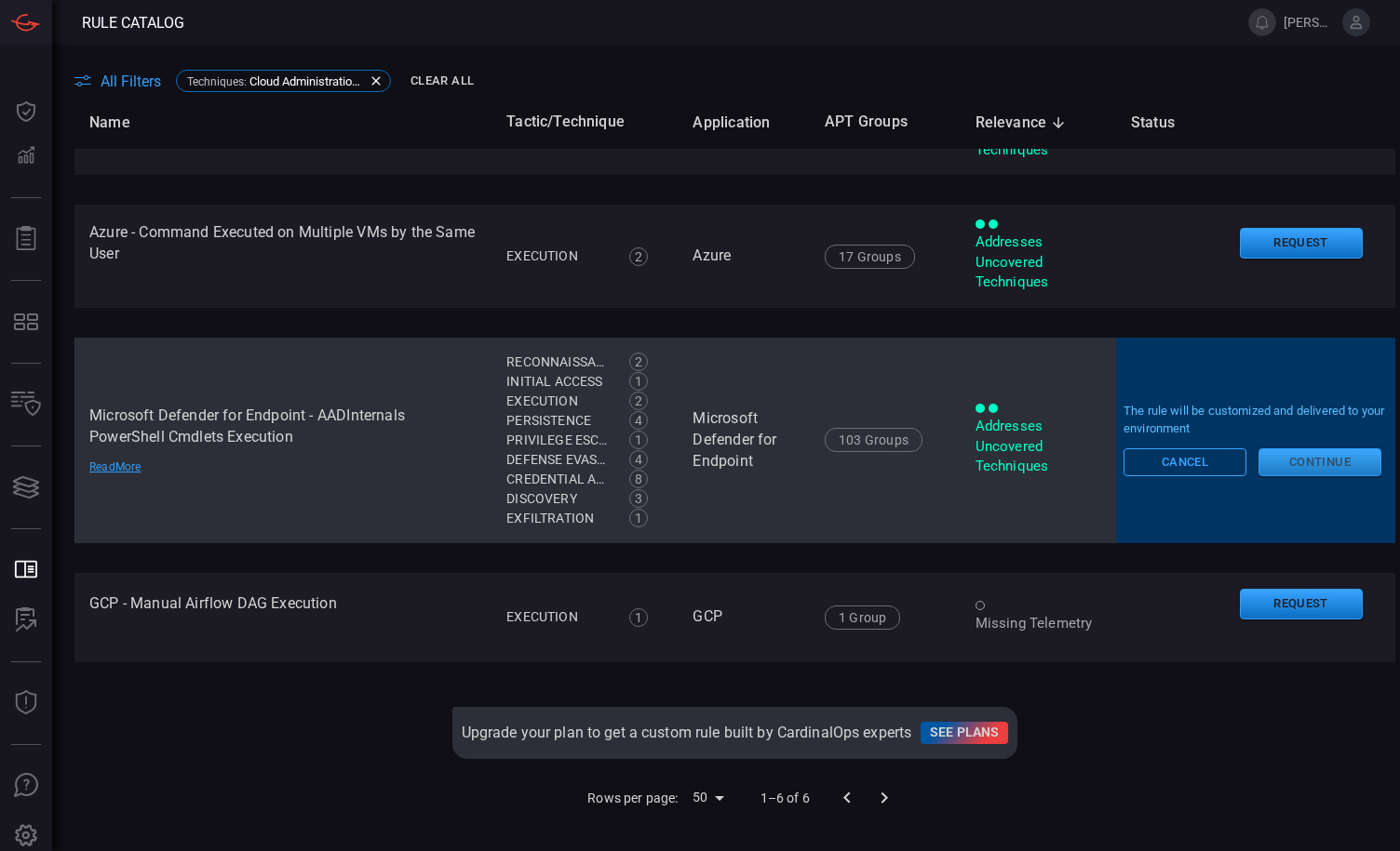
click at [1271, 466] on button "Continue" at bounding box center [1320, 462] width 123 height 28
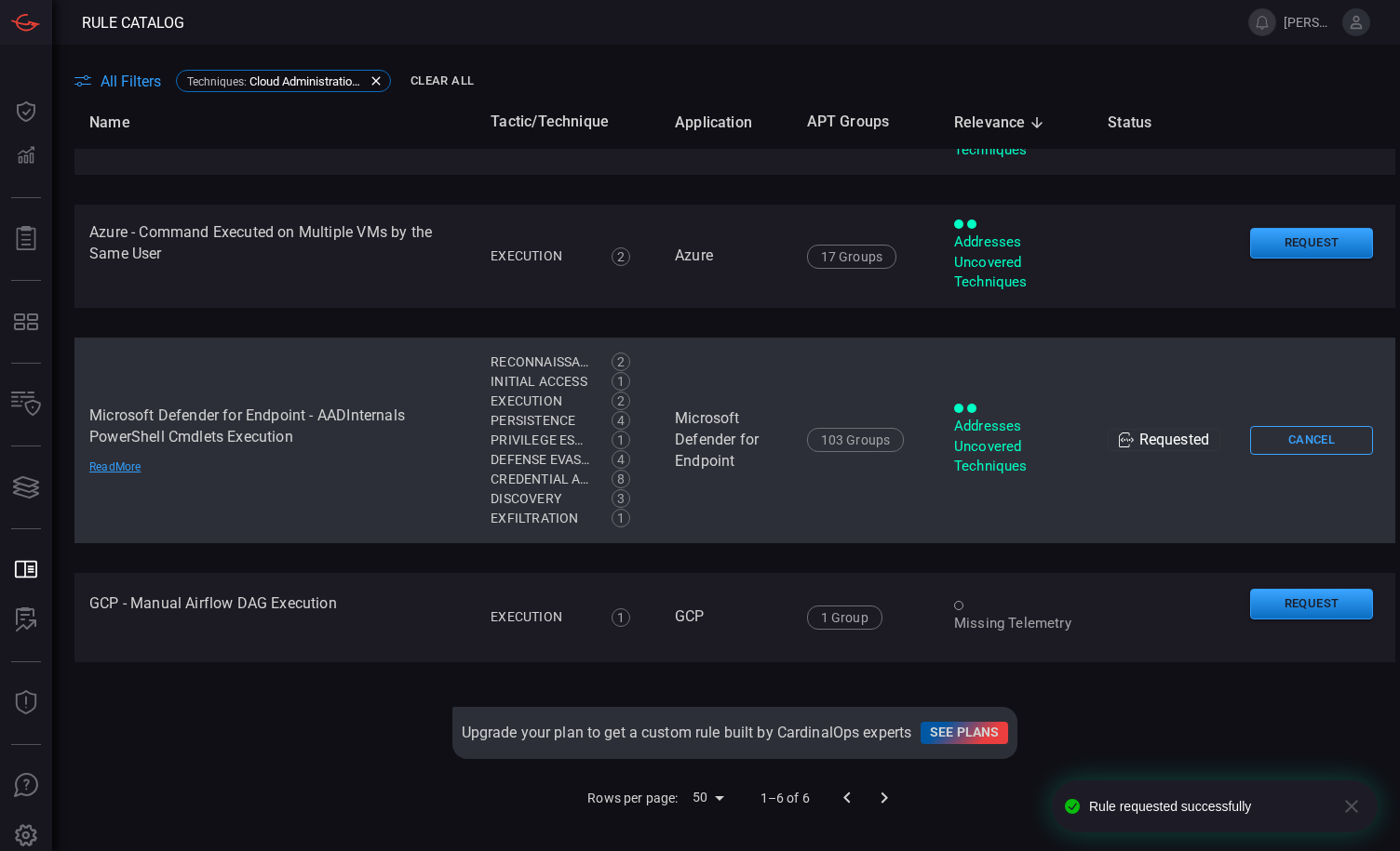
scroll to position [0, 0]
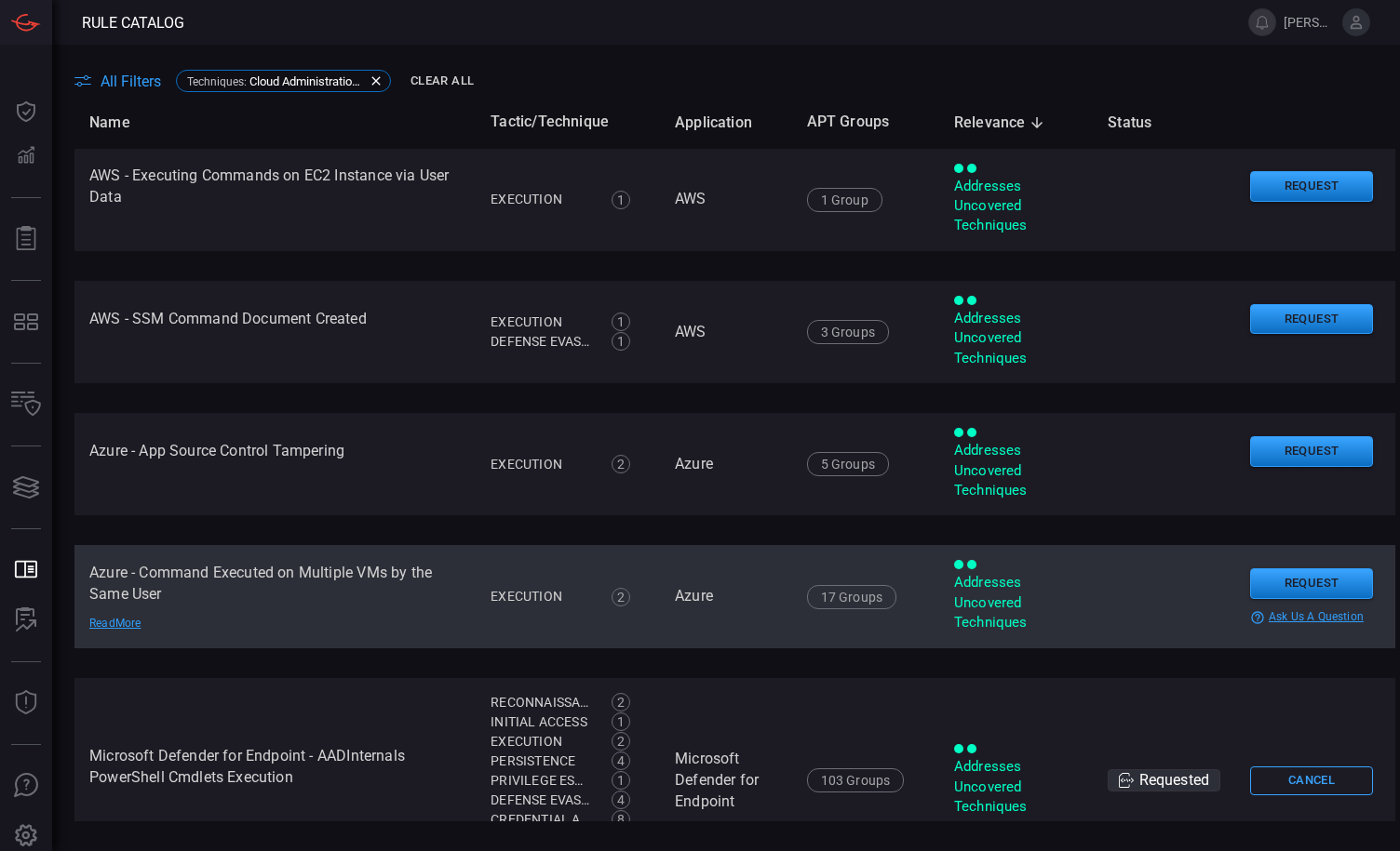
click at [698, 578] on td "Azure" at bounding box center [725, 596] width 132 height 102
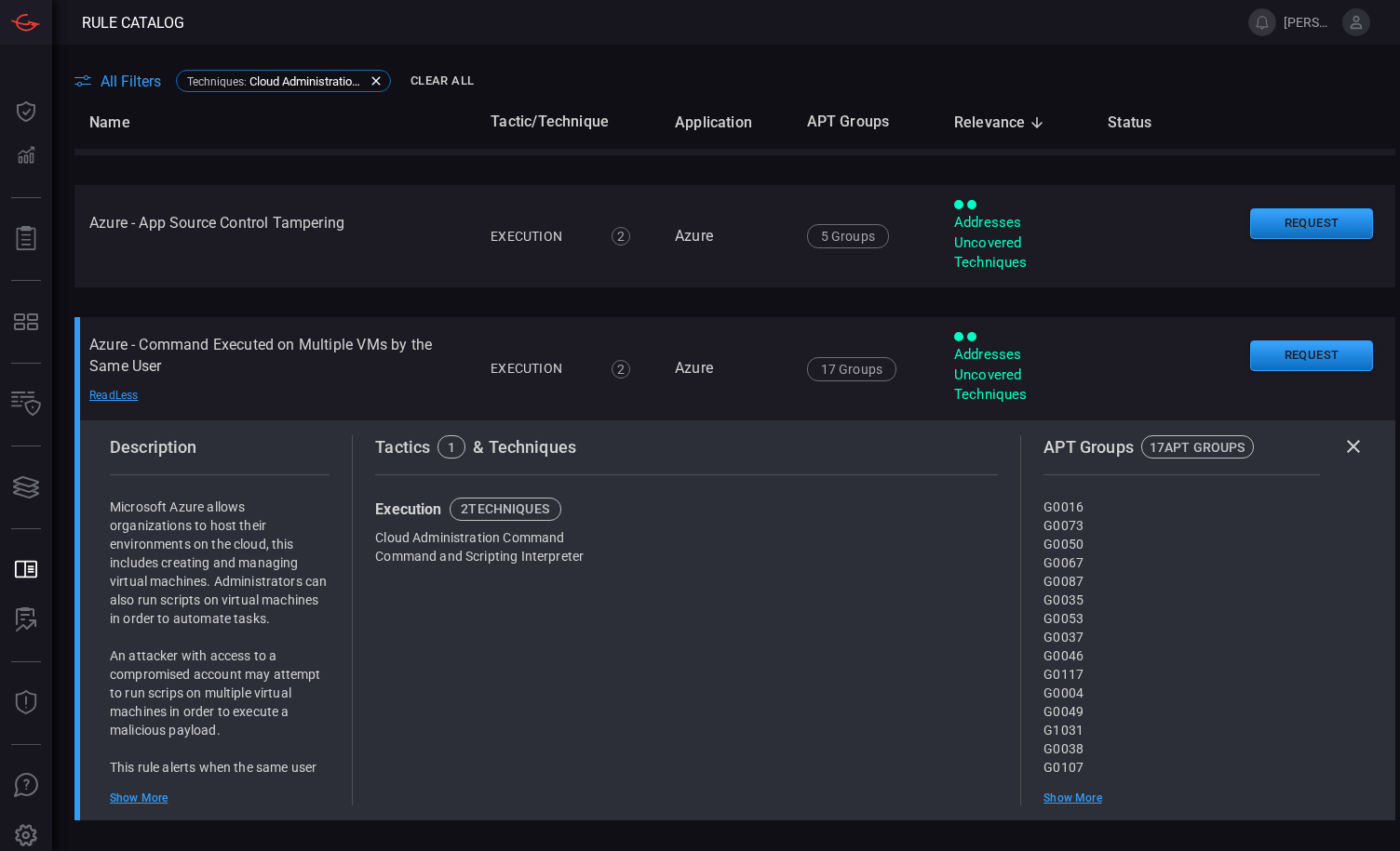
scroll to position [261, 0]
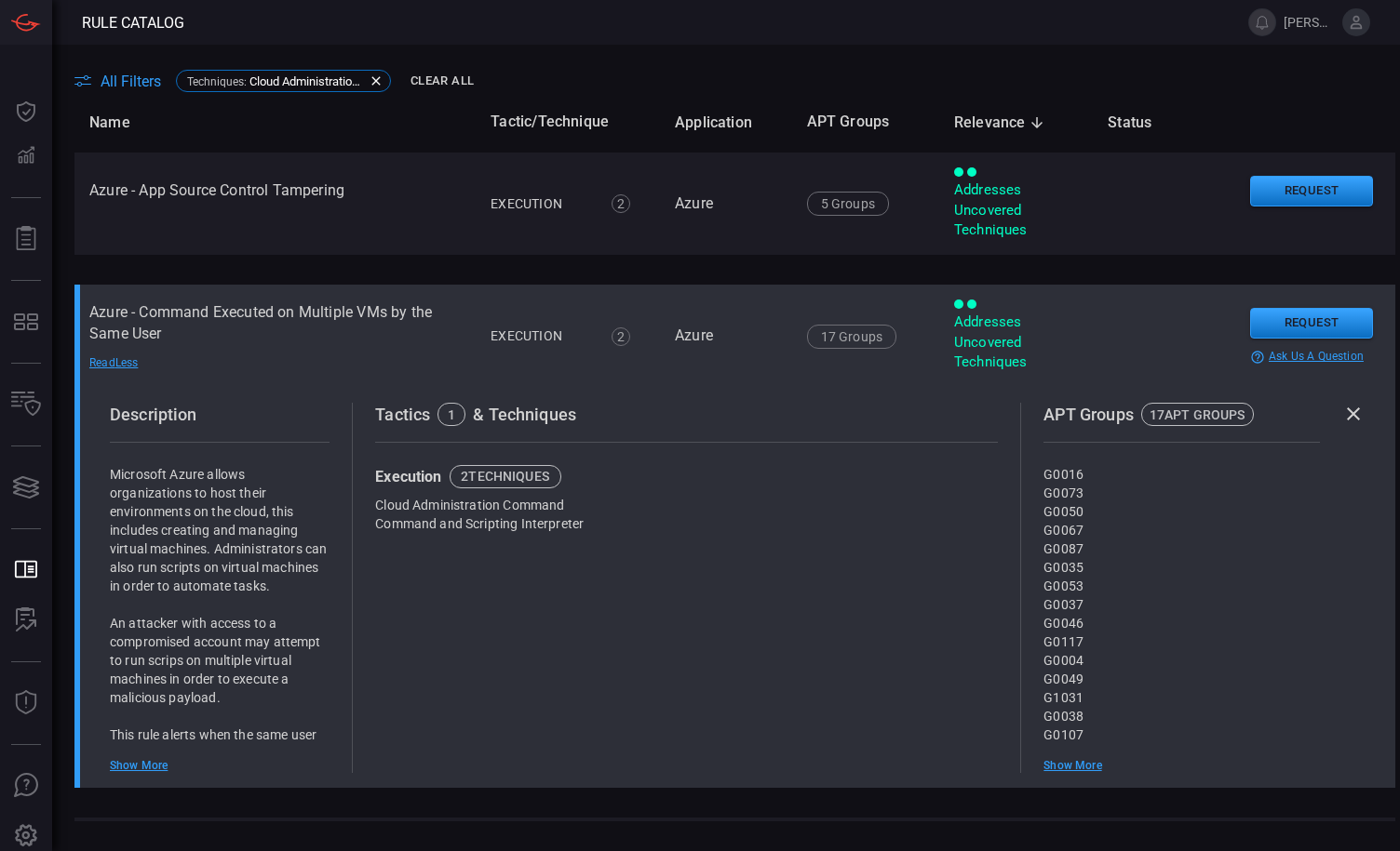
click at [627, 379] on td "Execution 2 Execution Cloud Administration Command Command and Scripting Interp…" at bounding box center [567, 336] width 185 height 102
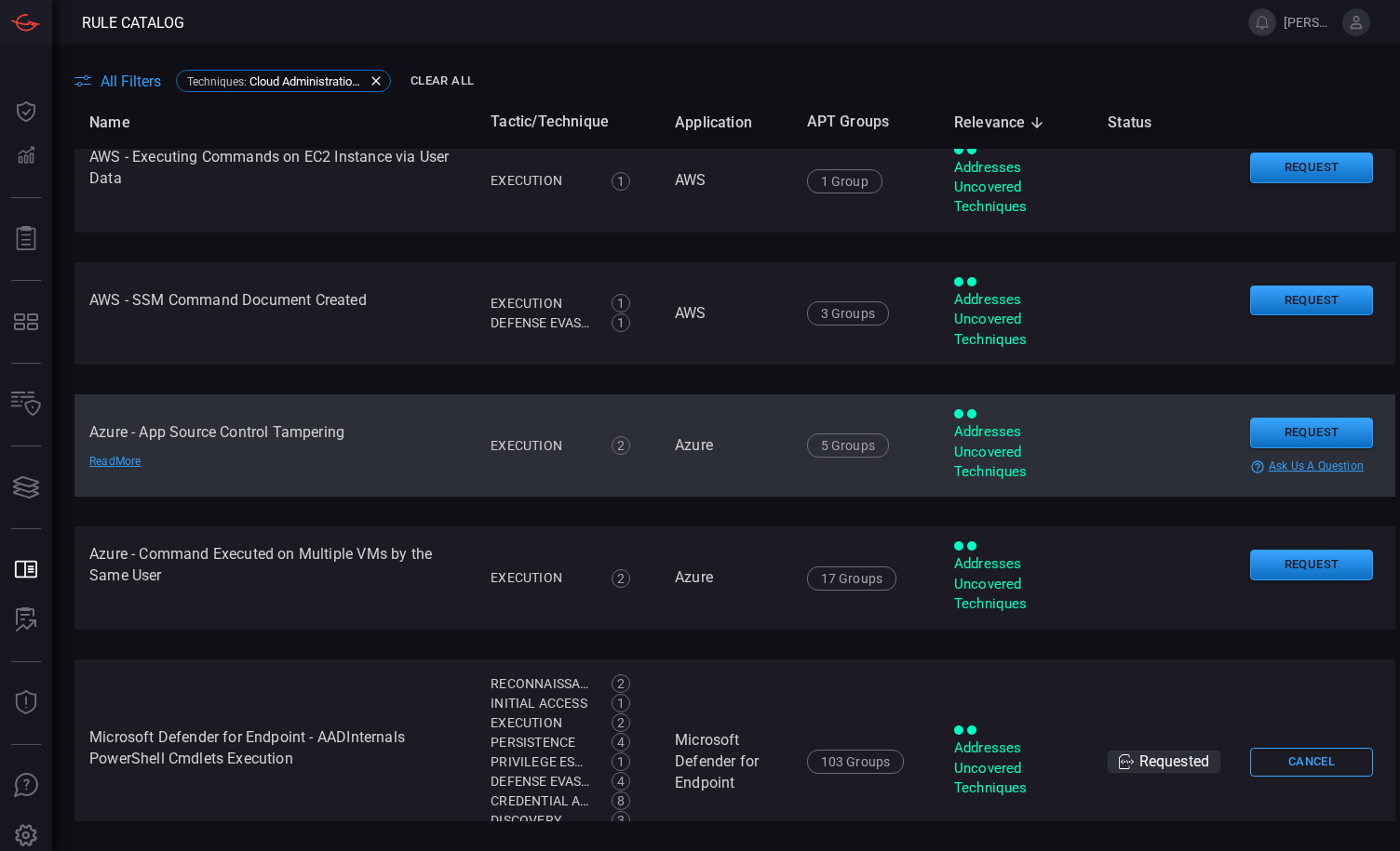
scroll to position [0, 0]
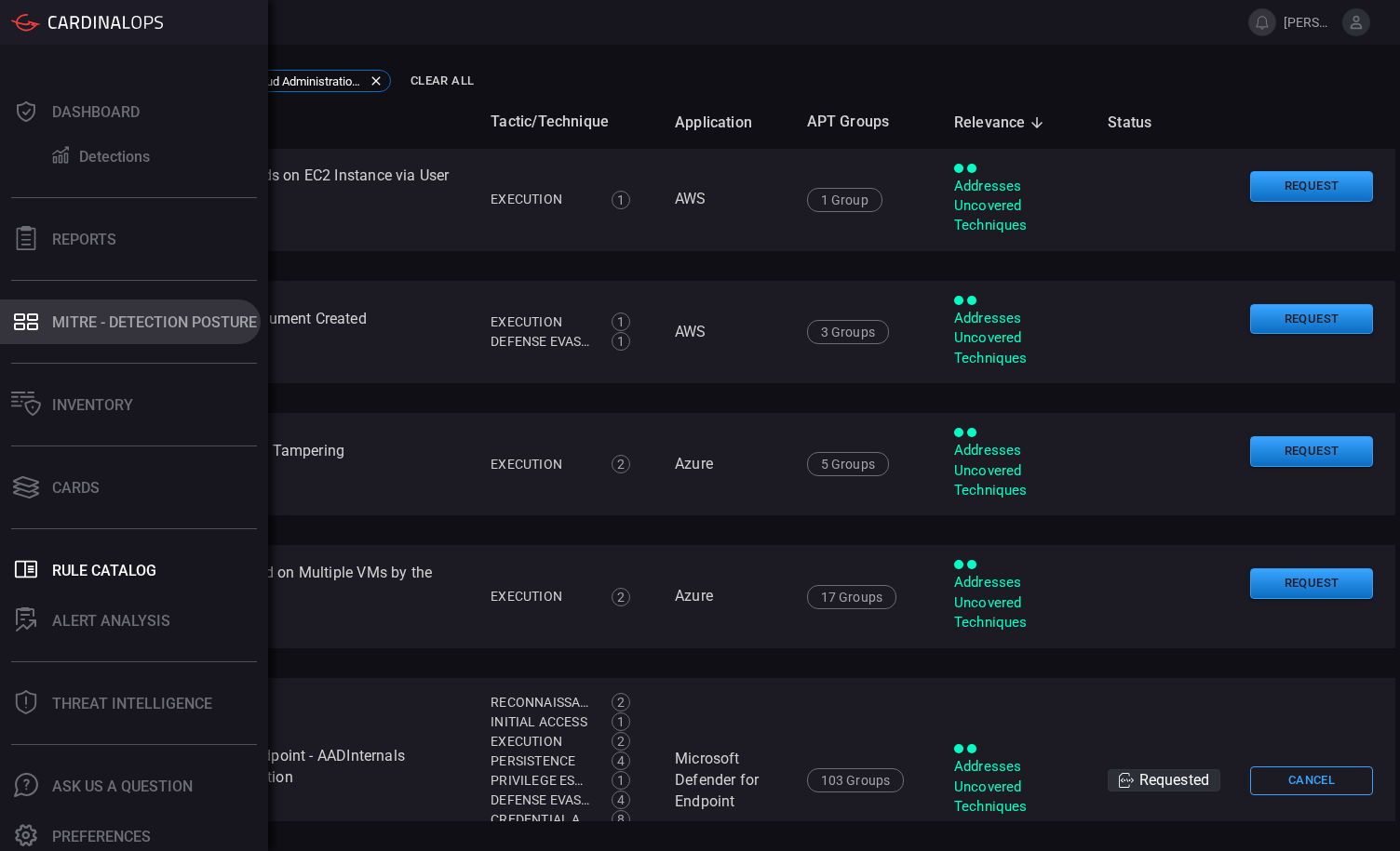
click at [110, 330] on div "MITRE - Detection Posture" at bounding box center [154, 322] width 205 height 18
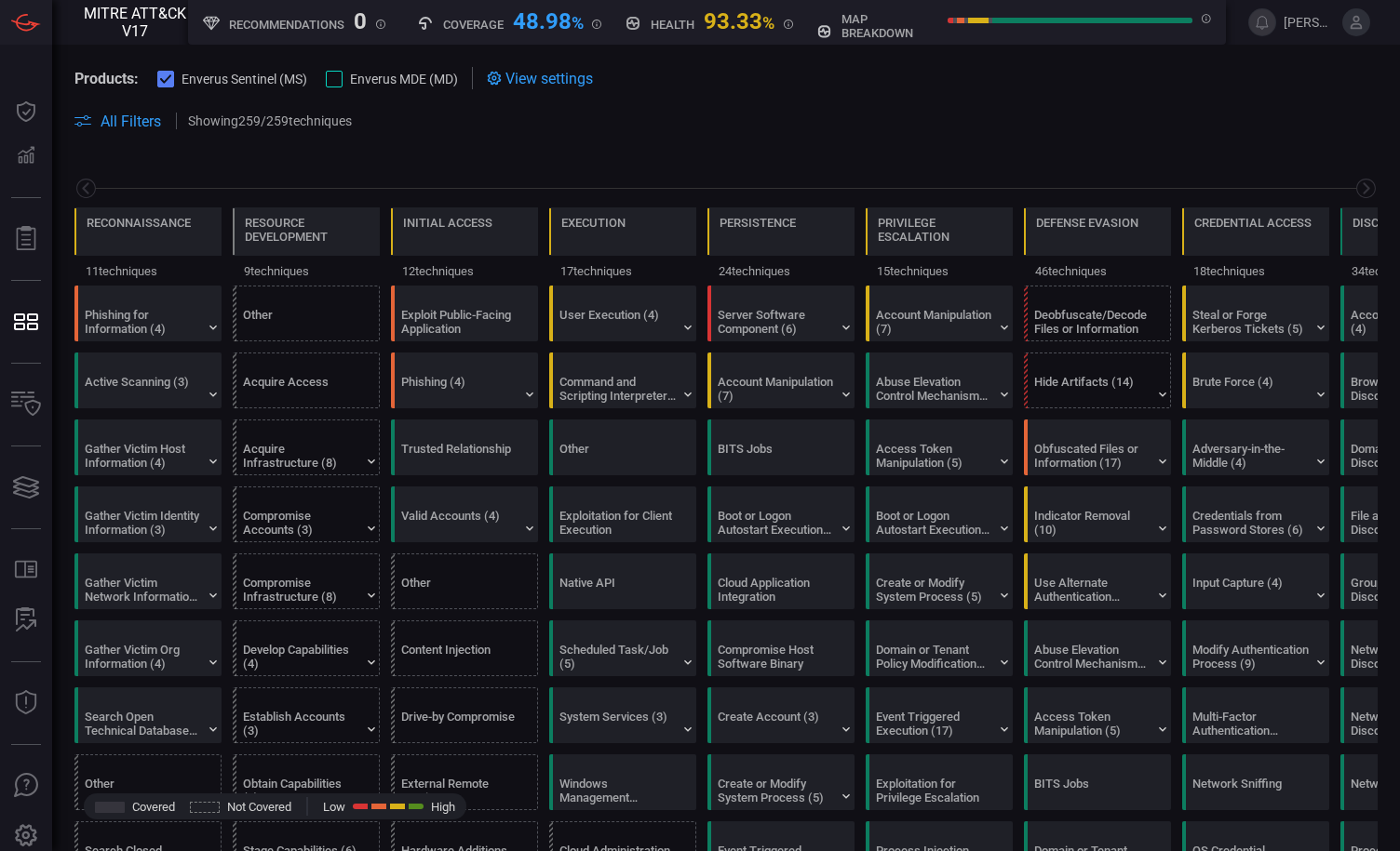
scroll to position [0, 244]
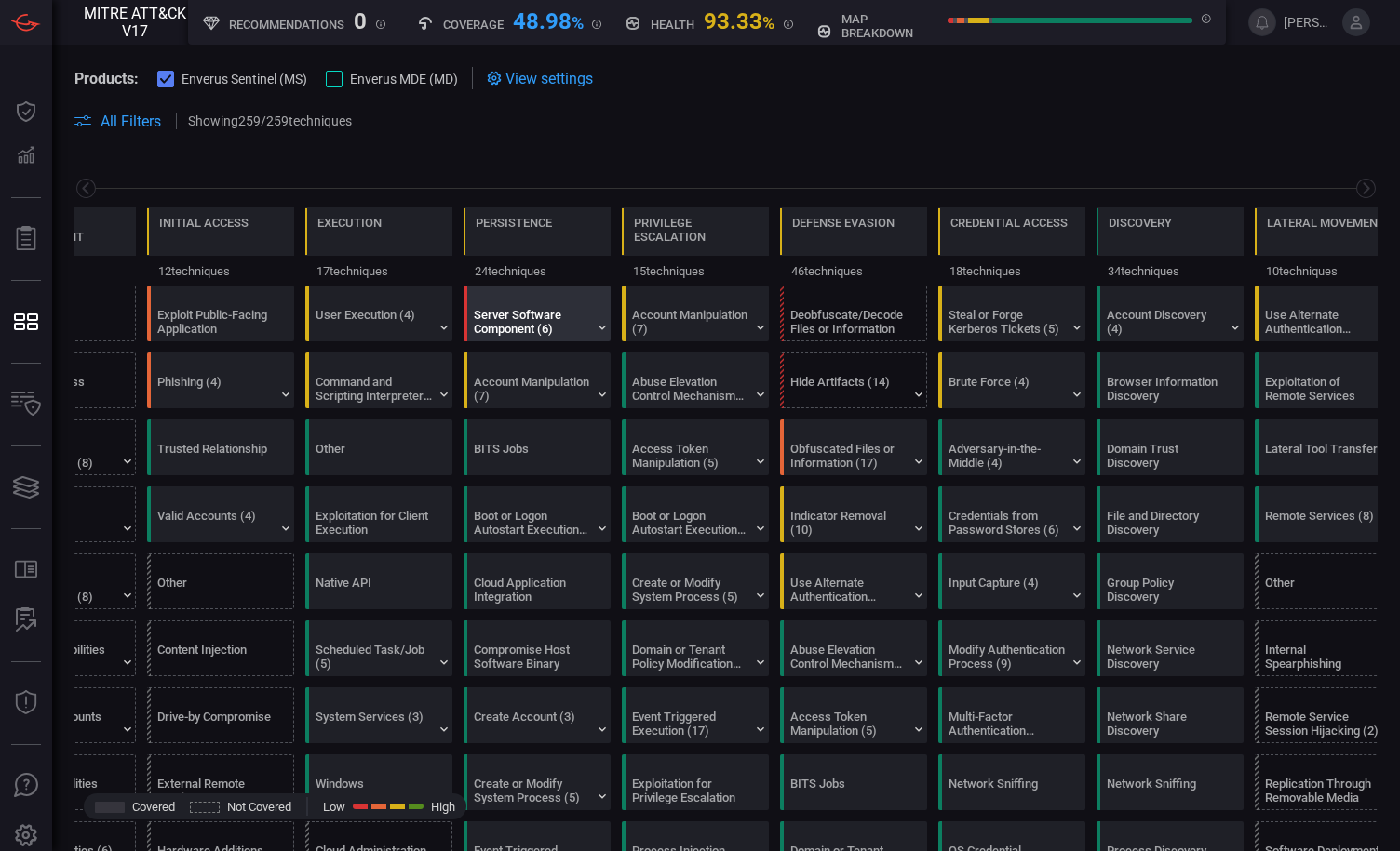
click at [578, 325] on div "Server Software Component (6)" at bounding box center [531, 322] width 116 height 28
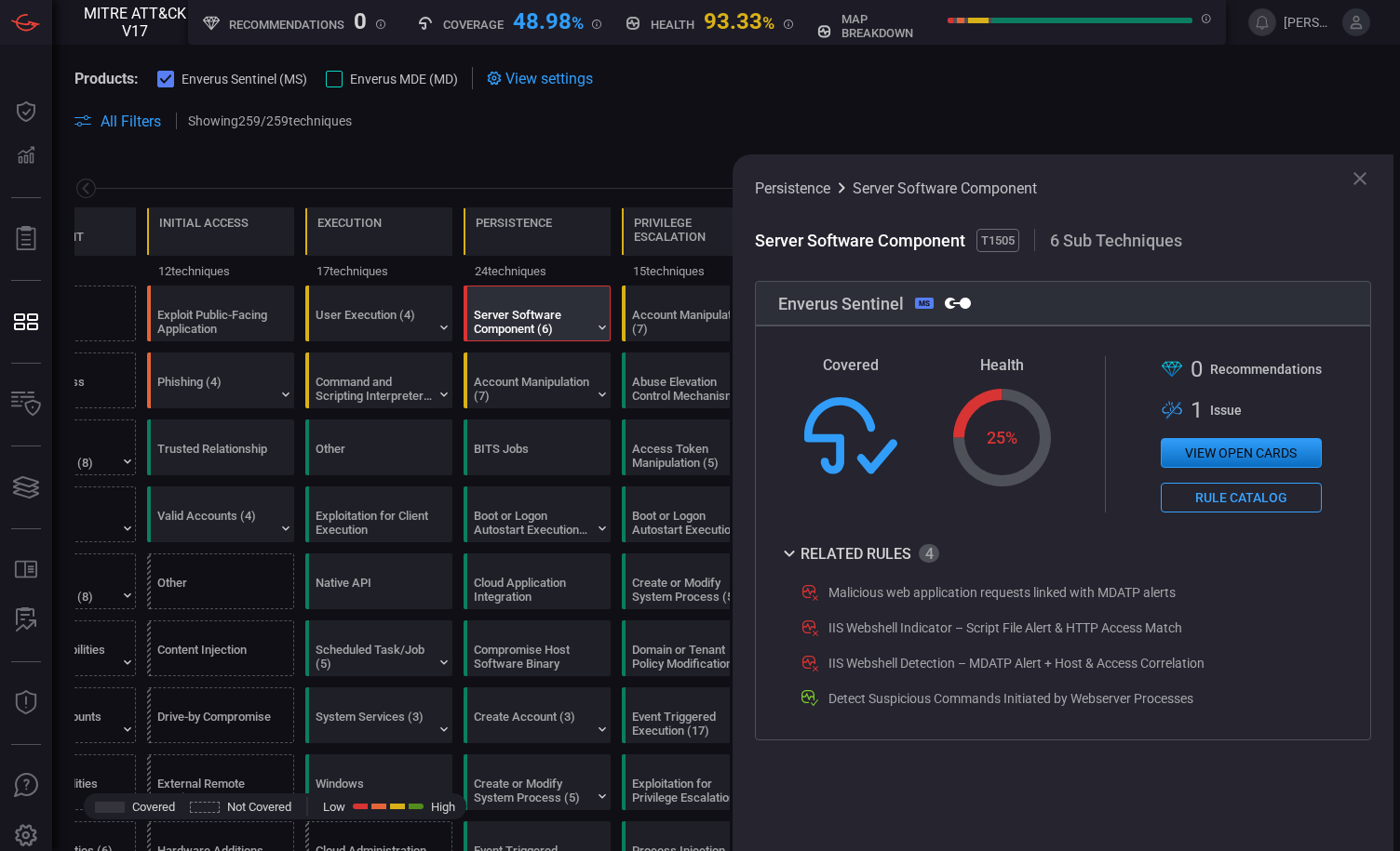
click at [1366, 185] on icon at bounding box center [1359, 179] width 22 height 22
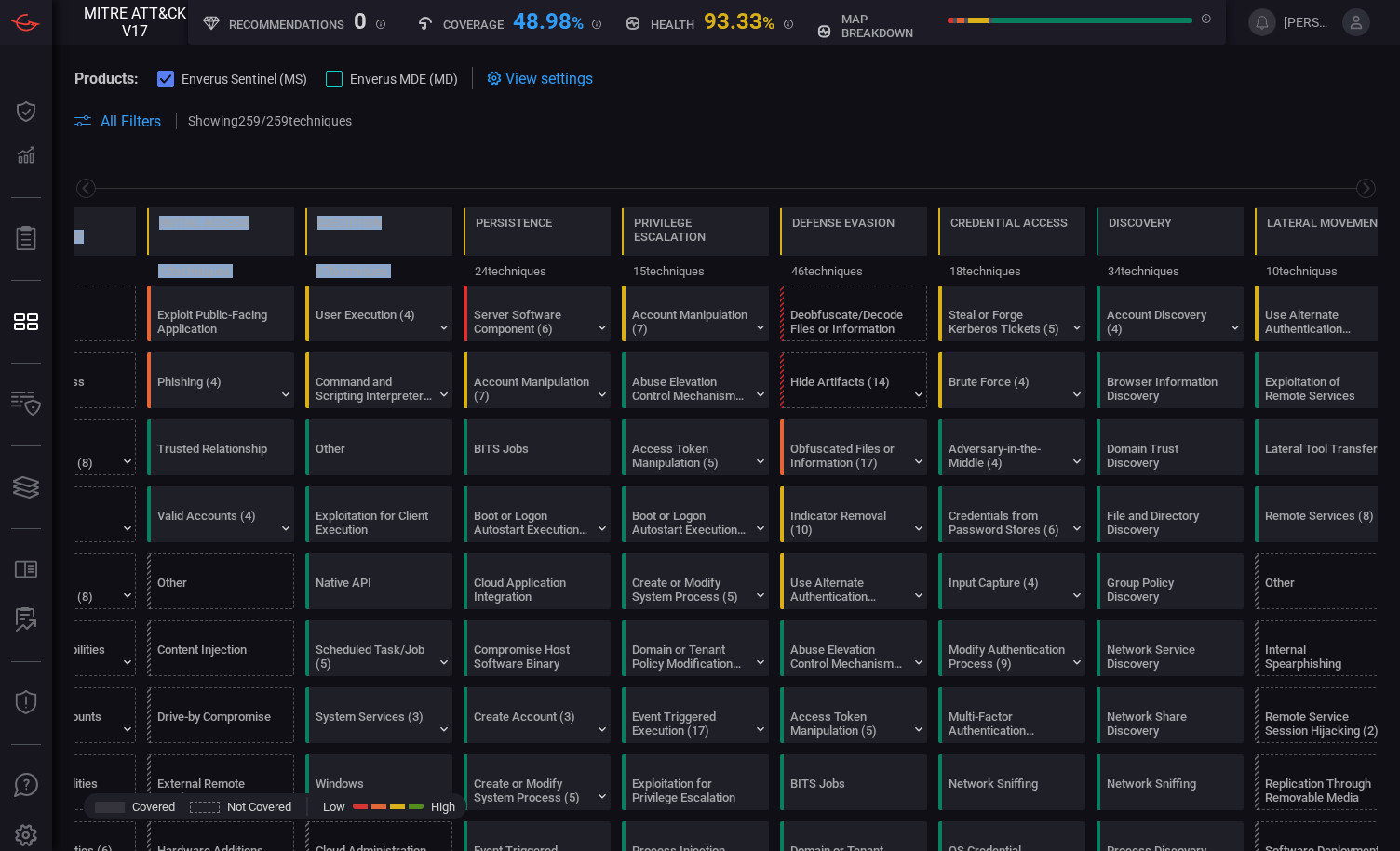
drag, startPoint x: 147, startPoint y: 187, endPoint x: 476, endPoint y: 201, distance: 329.3
click at [474, 204] on div "Reconnaissance 11 techniques Resource Development 9 techniques Initial Access 1…" at bounding box center [725, 220] width 1347 height 131
click at [1356, 192] on icon at bounding box center [1366, 188] width 23 height 23
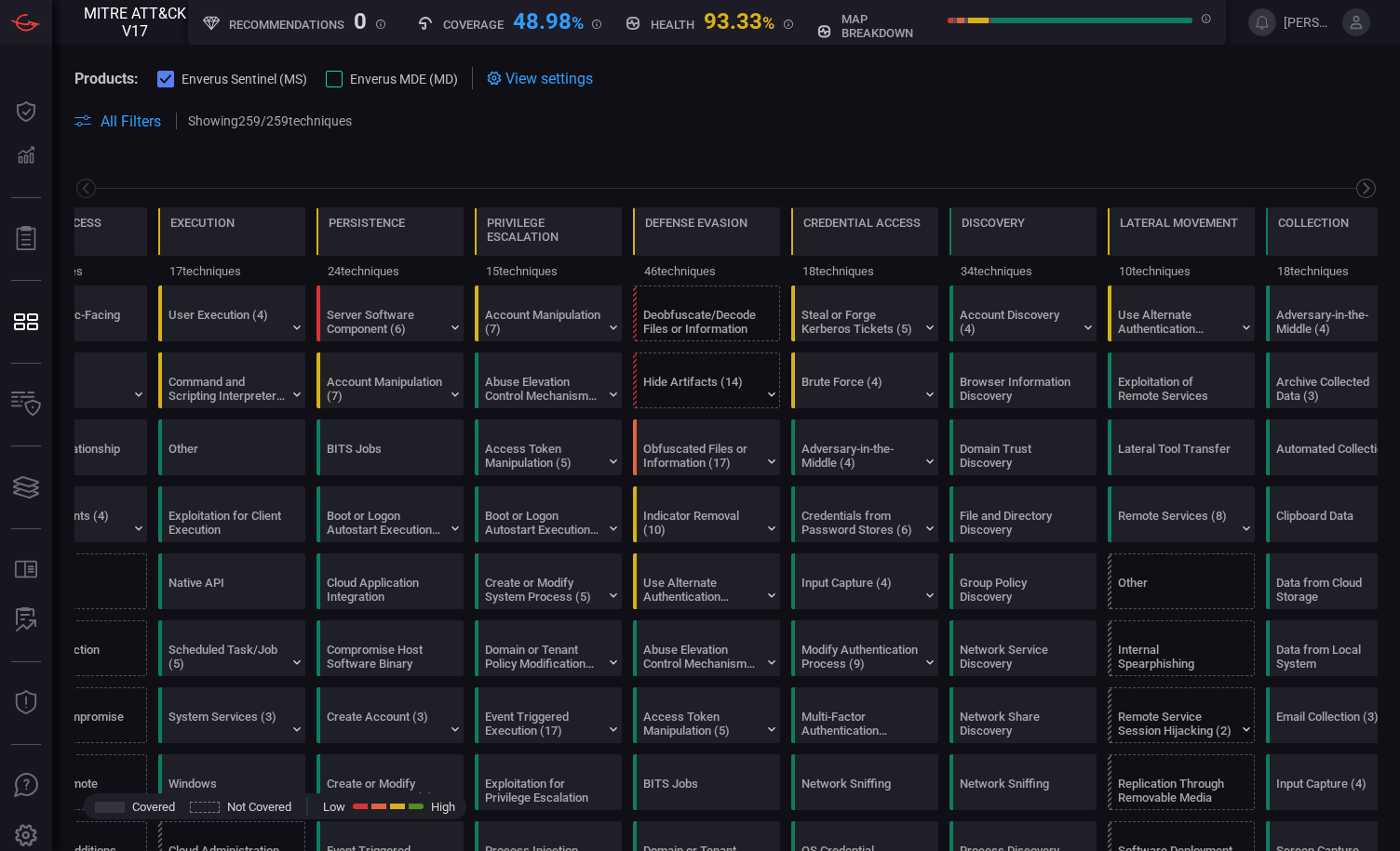
click at [1354, 190] on icon at bounding box center [1366, 188] width 23 height 23
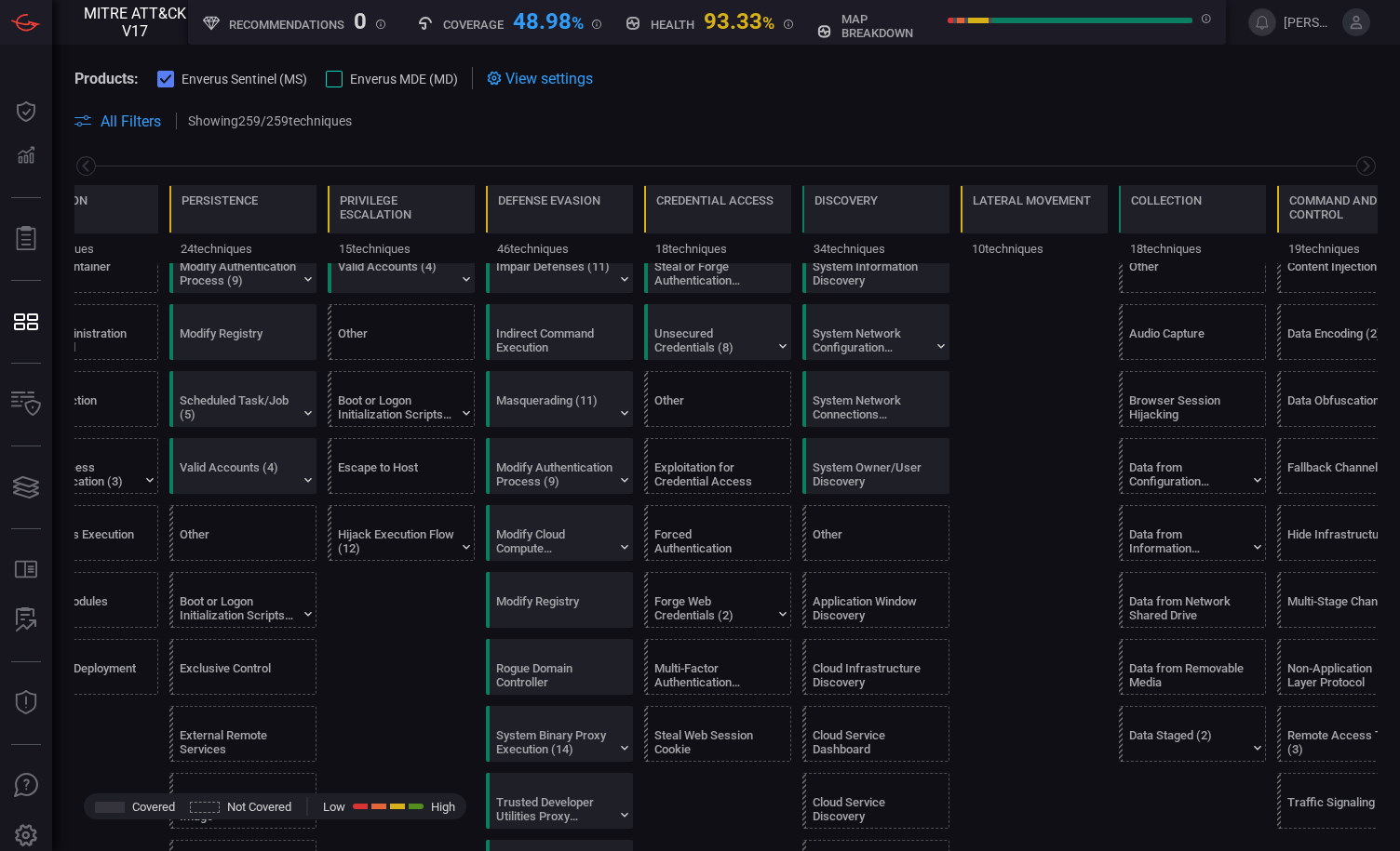
scroll to position [720, 0]
click at [1356, 163] on icon at bounding box center [1366, 166] width 23 height 23
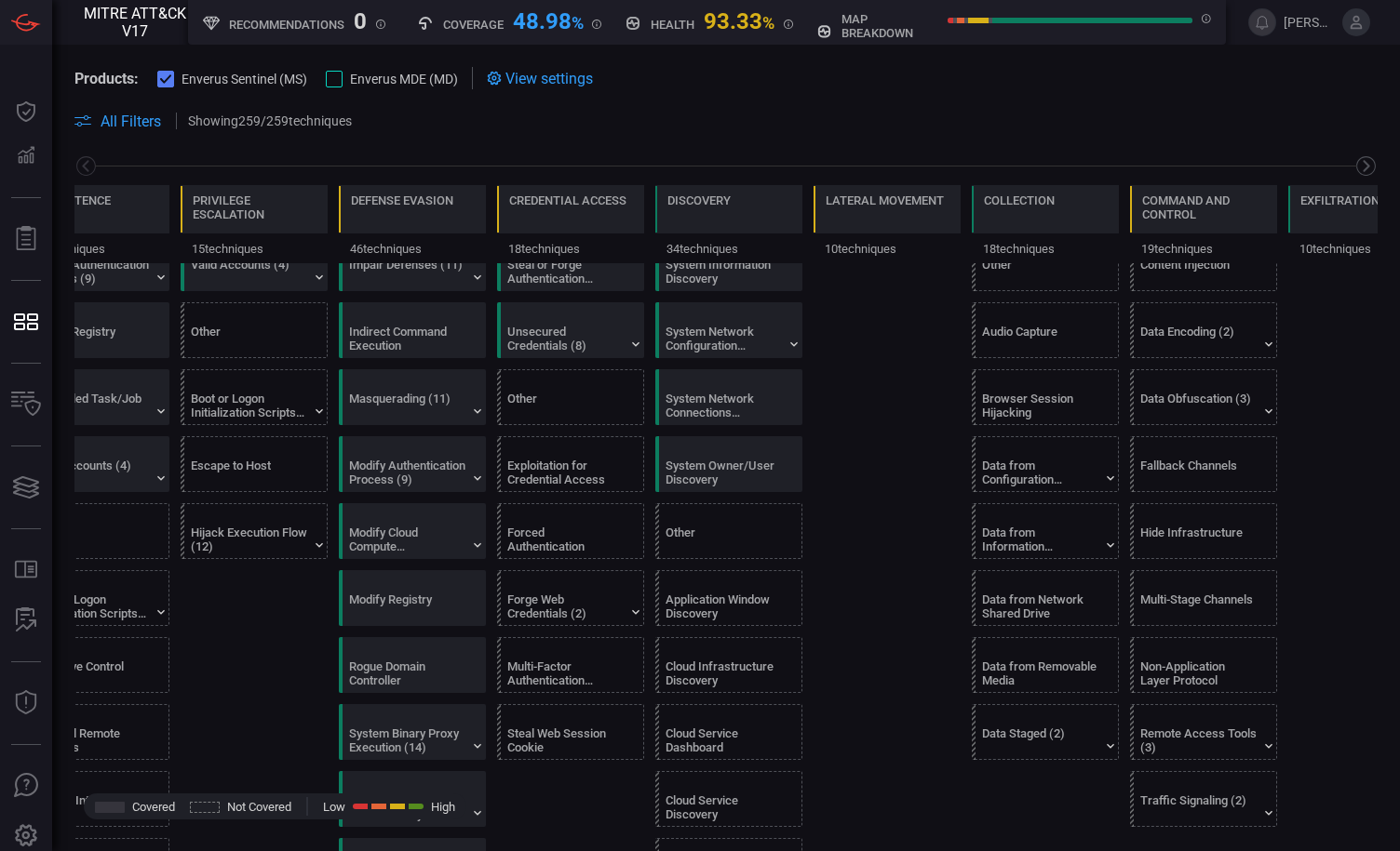
click at [1356, 163] on icon at bounding box center [1366, 166] width 23 height 23
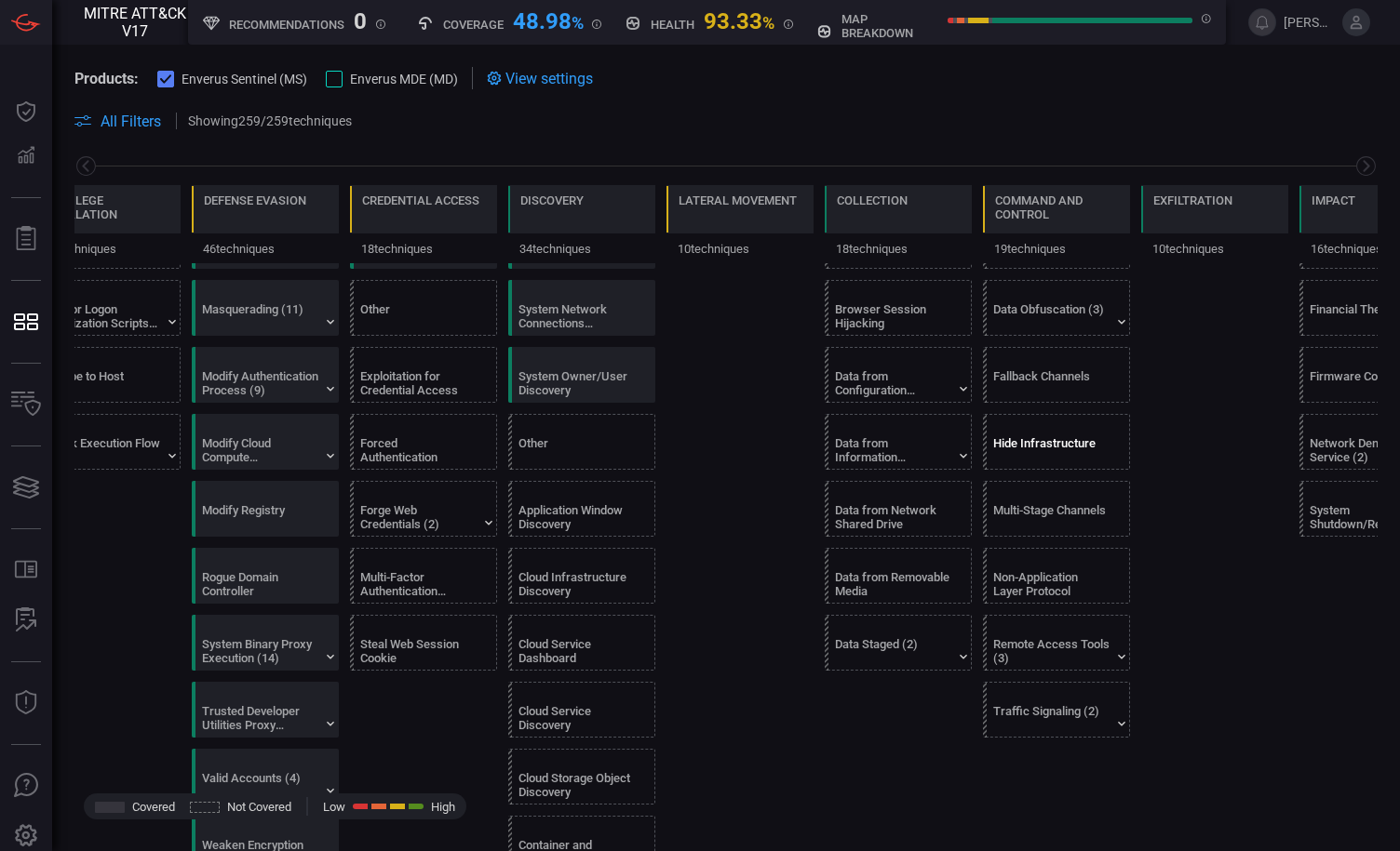
scroll to position [815, 0]
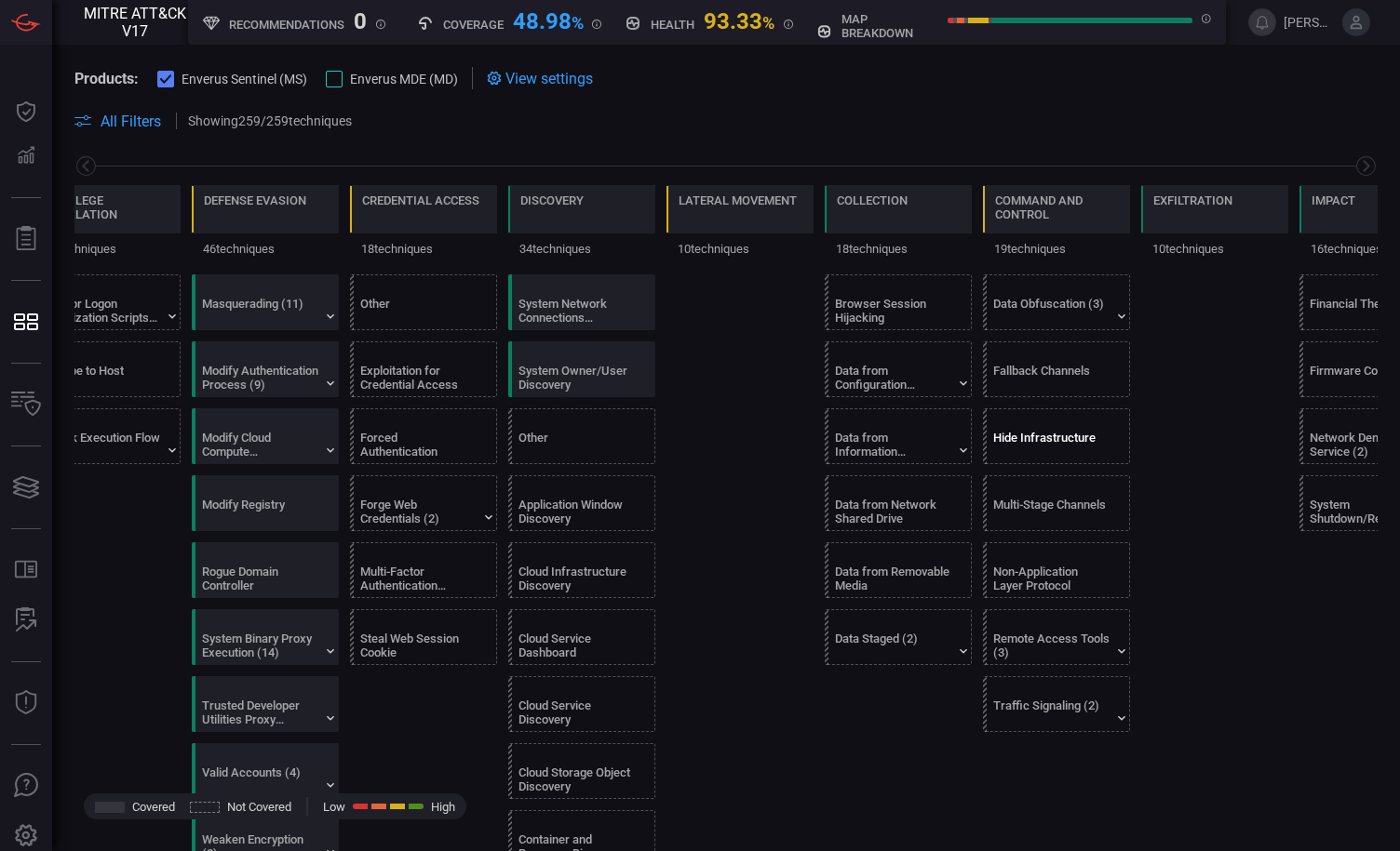
click at [1066, 419] on div "Hide Infrastructure" at bounding box center [1060, 435] width 147 height 54
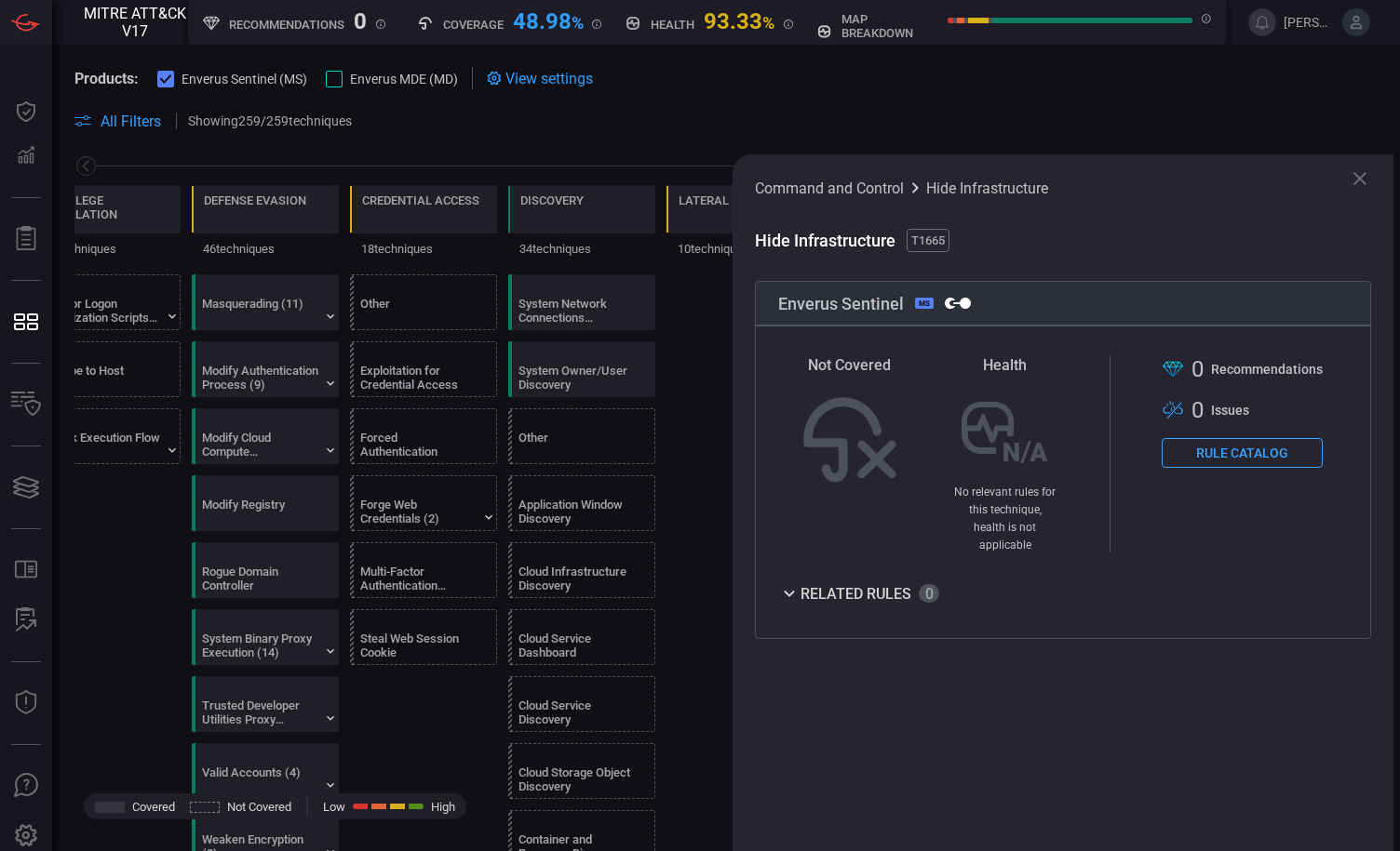
click at [863, 583] on div "Related Rules" at bounding box center [858, 593] width 161 height 22
click at [1371, 172] on div "Command and Control Hide Infrastructure Hide Infrastructure T1665 Enverus Senti…" at bounding box center [1062, 503] width 661 height 697
click at [1363, 180] on icon at bounding box center [1359, 178] width 13 height 13
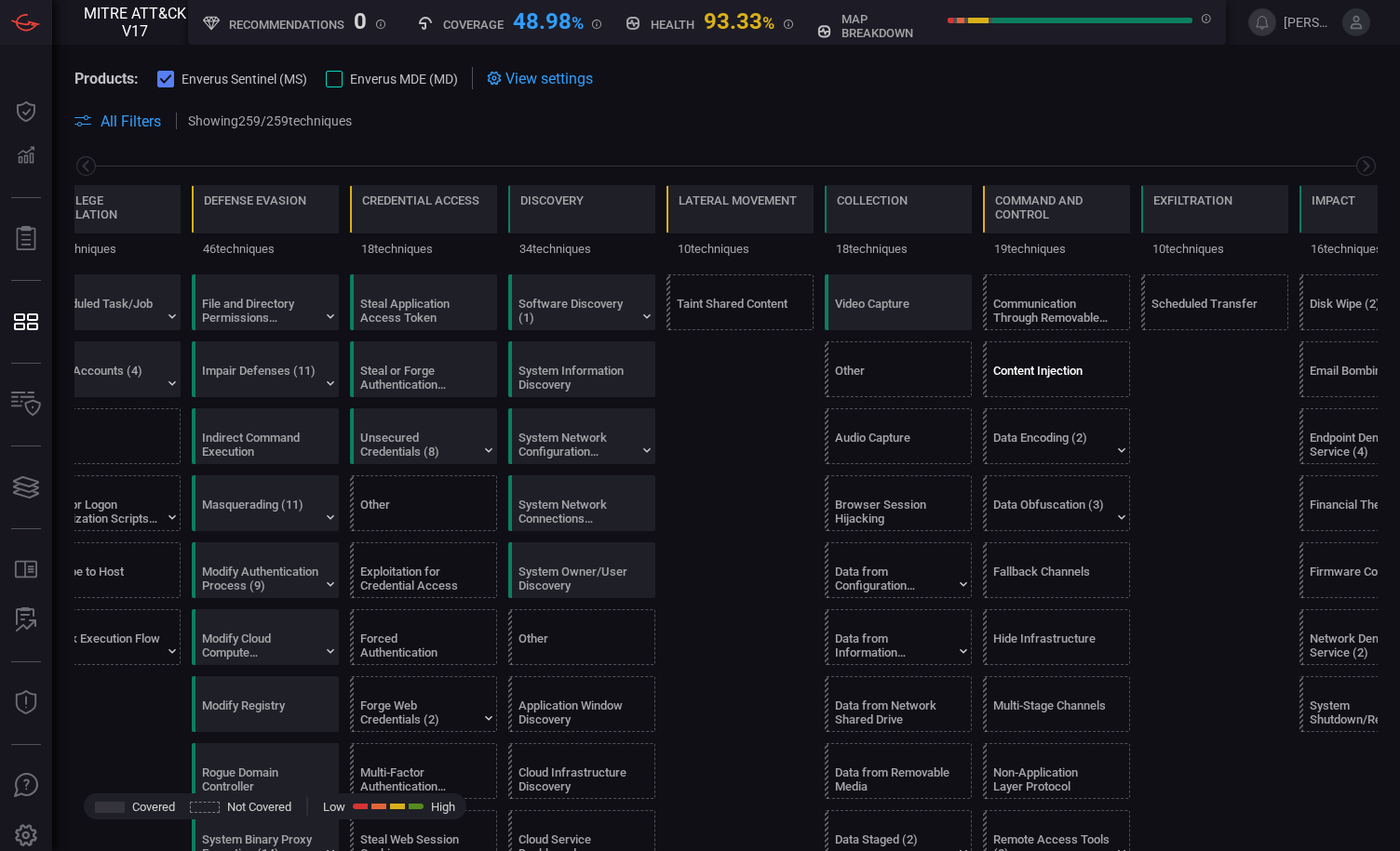
scroll to position [581, 0]
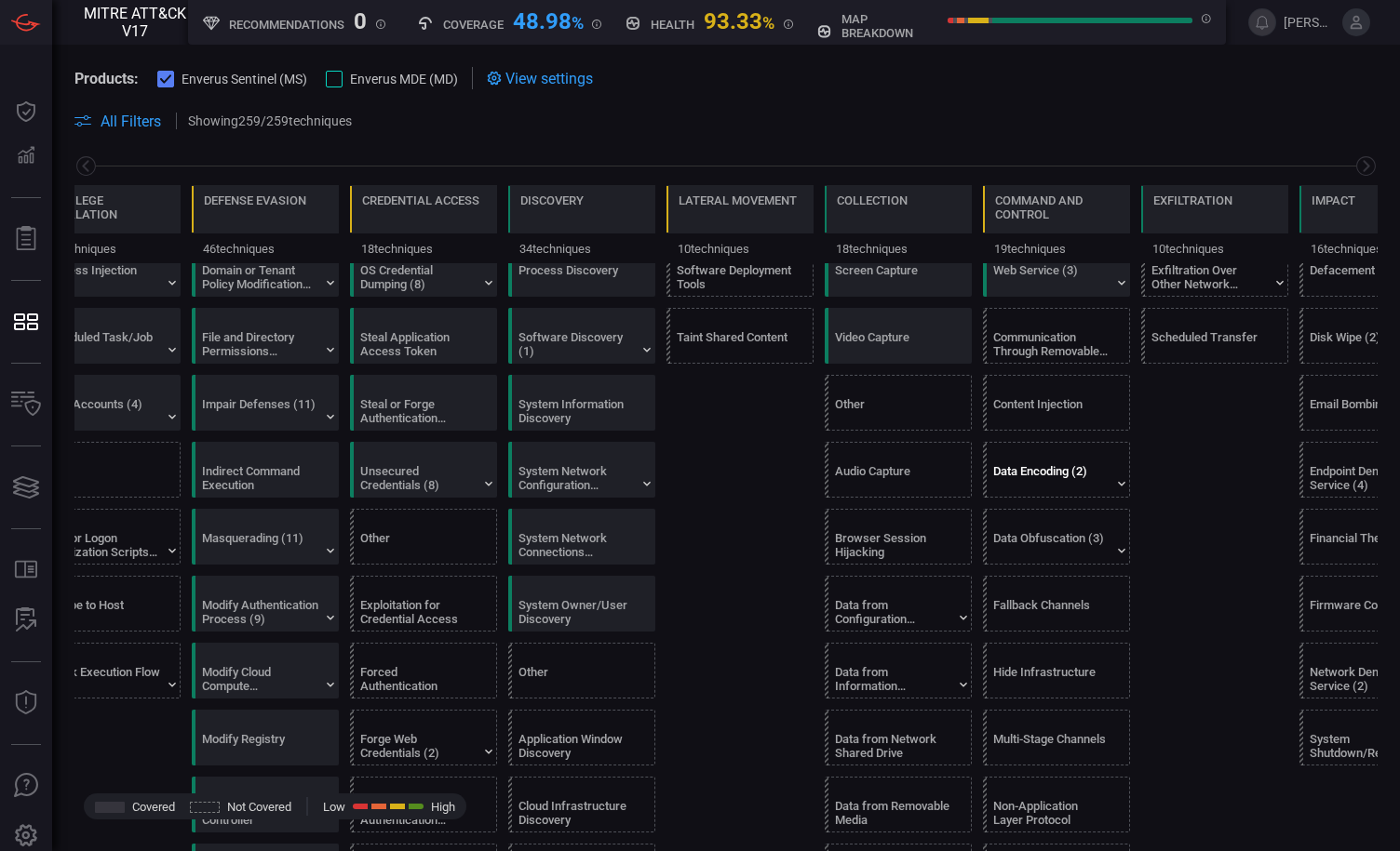
click at [1057, 454] on div "Data Encoding (2)" at bounding box center [1060, 469] width 147 height 54
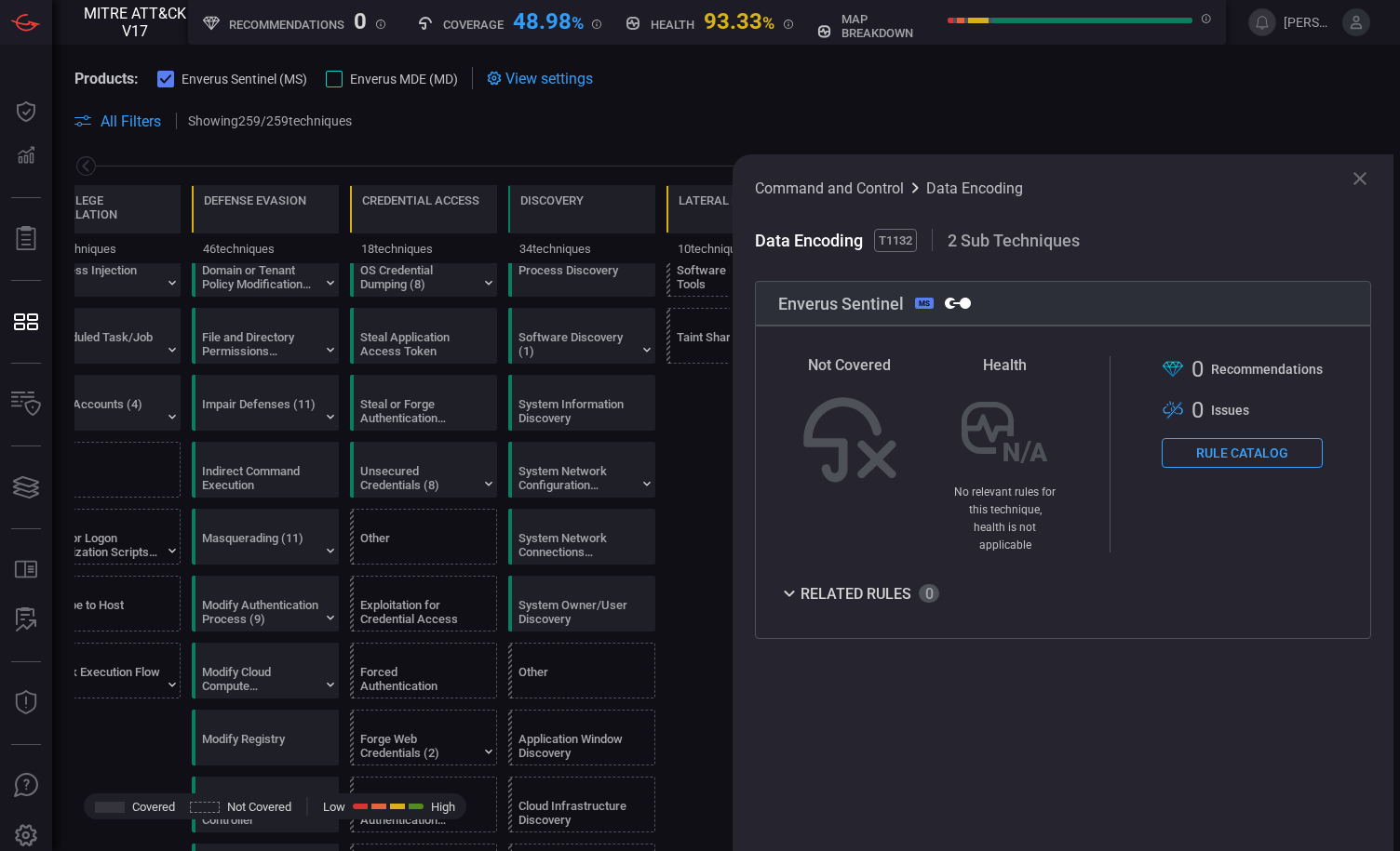
click at [1052, 242] on span "2 Sub Techniques" at bounding box center [1012, 240] width 132 height 20
click at [1361, 176] on icon at bounding box center [1359, 179] width 22 height 22
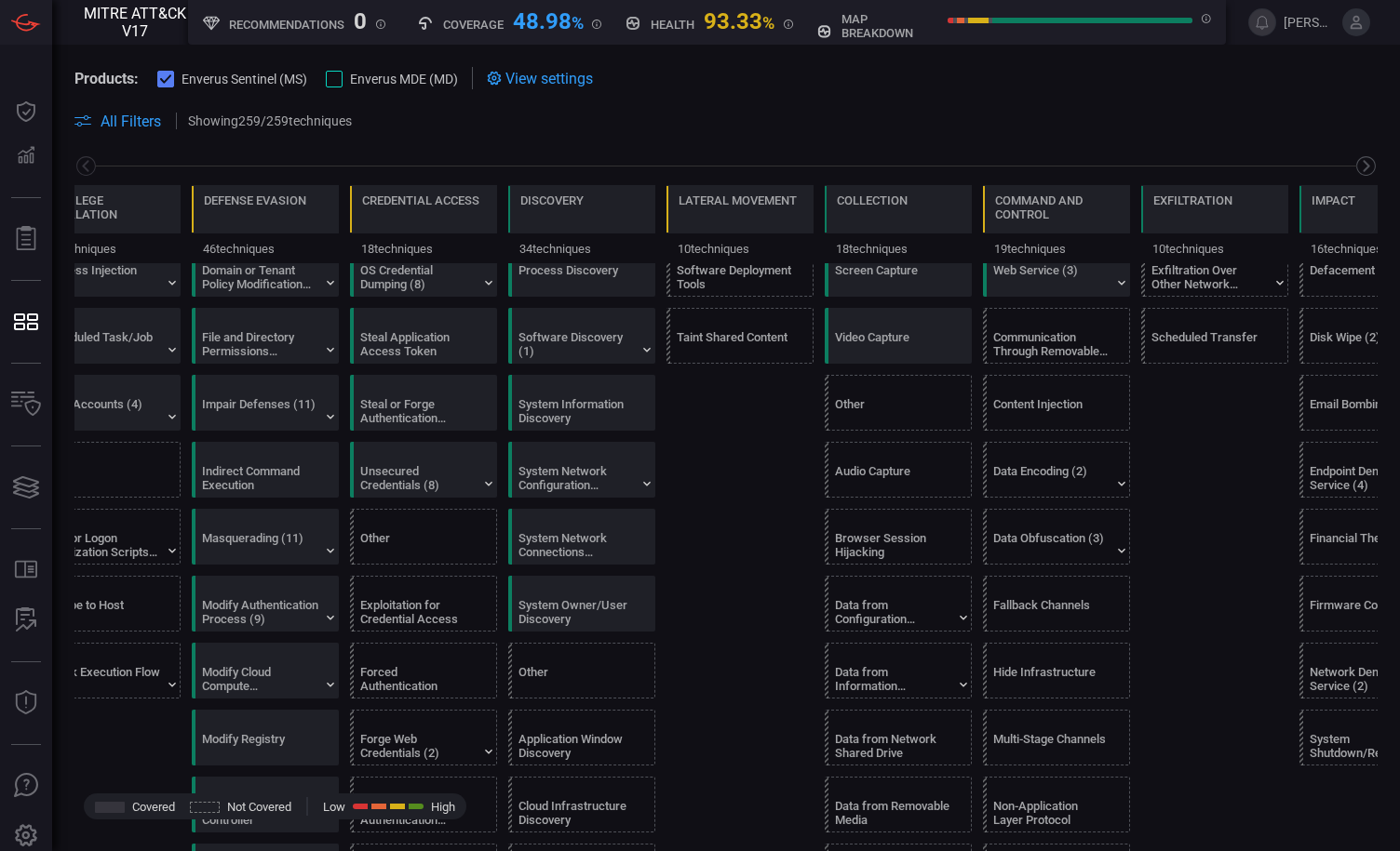
click at [1354, 169] on icon at bounding box center [1366, 166] width 23 height 23
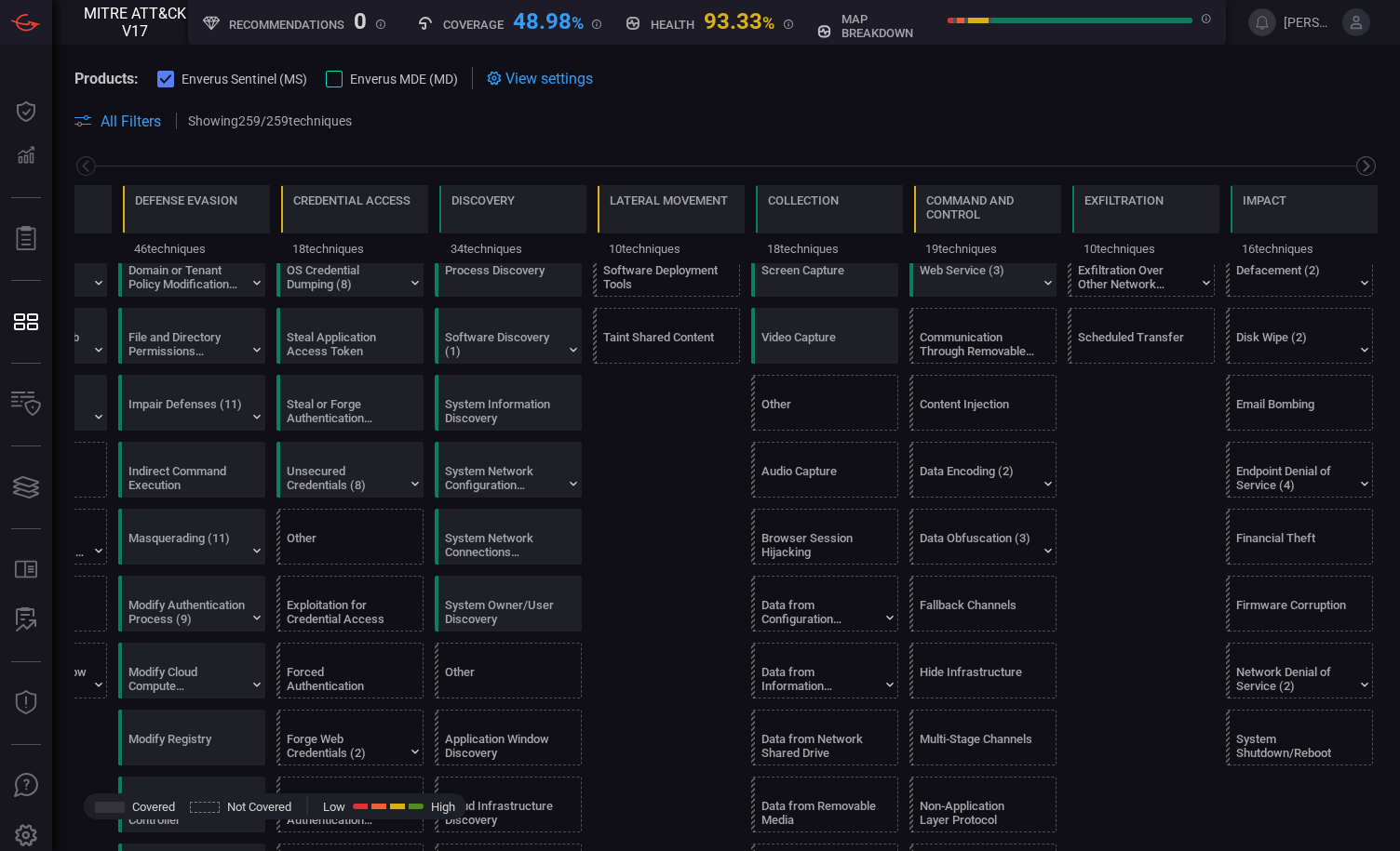
click at [1354, 167] on icon at bounding box center [1366, 166] width 23 height 23
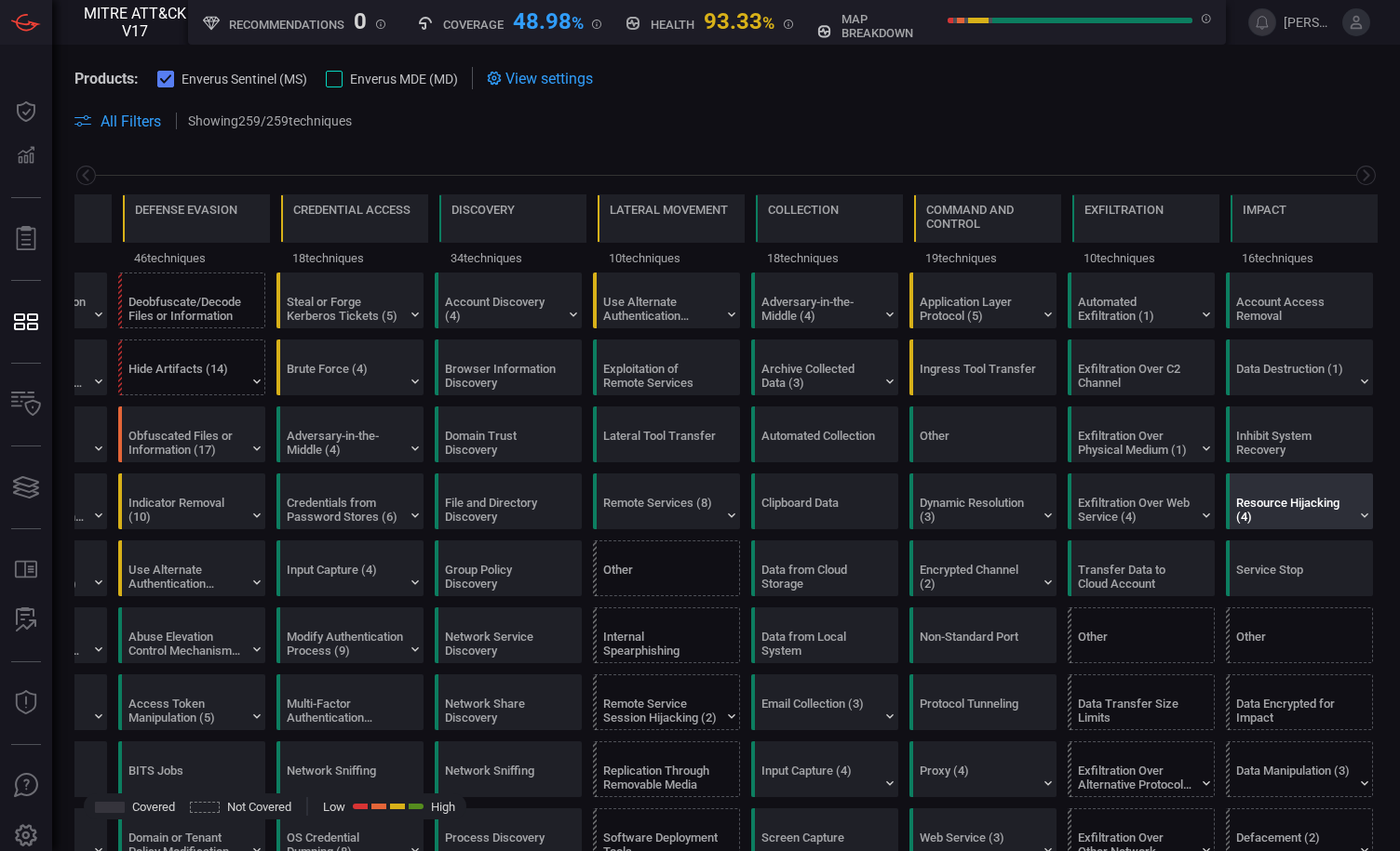
scroll to position [0, 0]
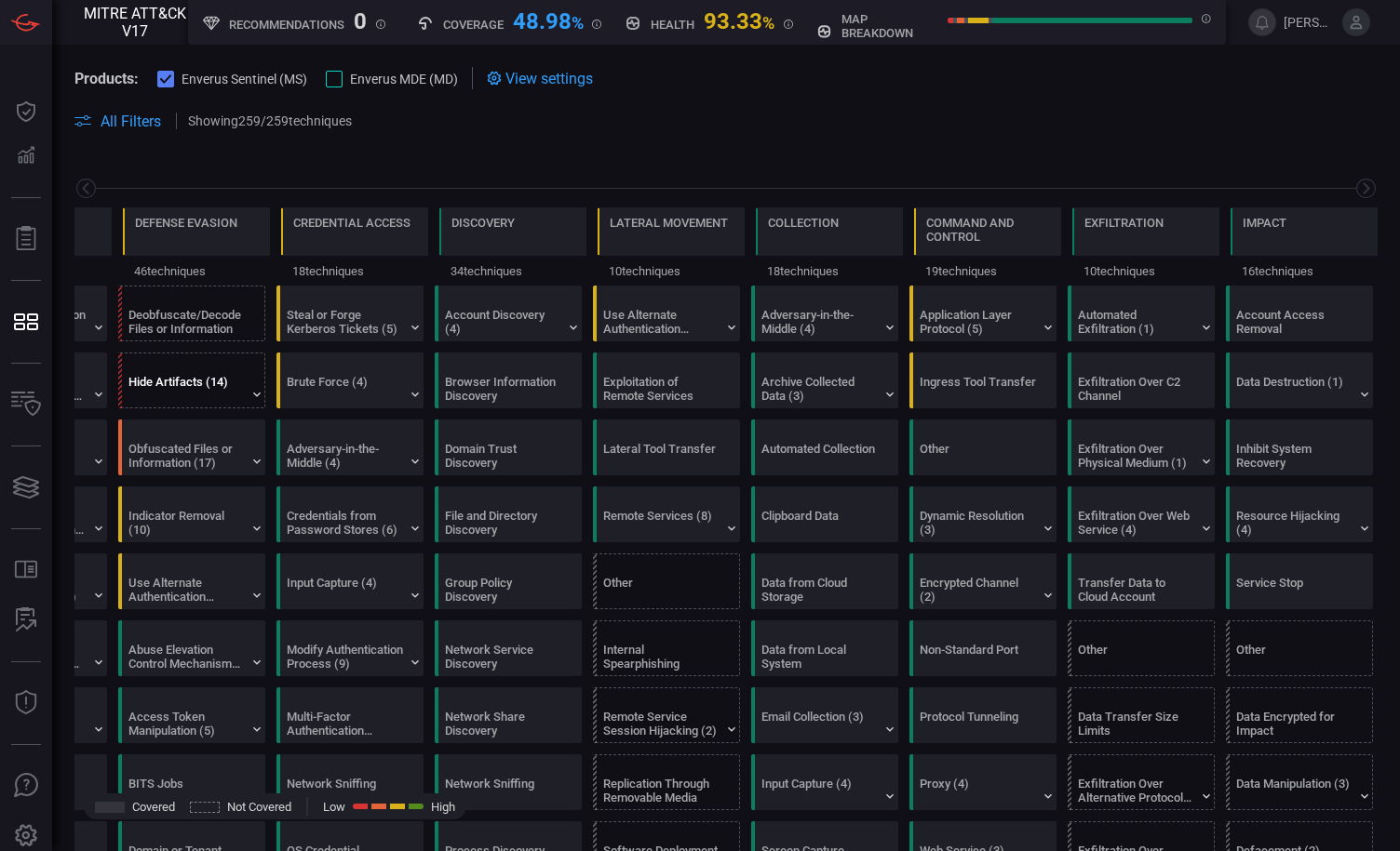
click at [189, 385] on div "Hide Artifacts (14)" at bounding box center [186, 388] width 116 height 28
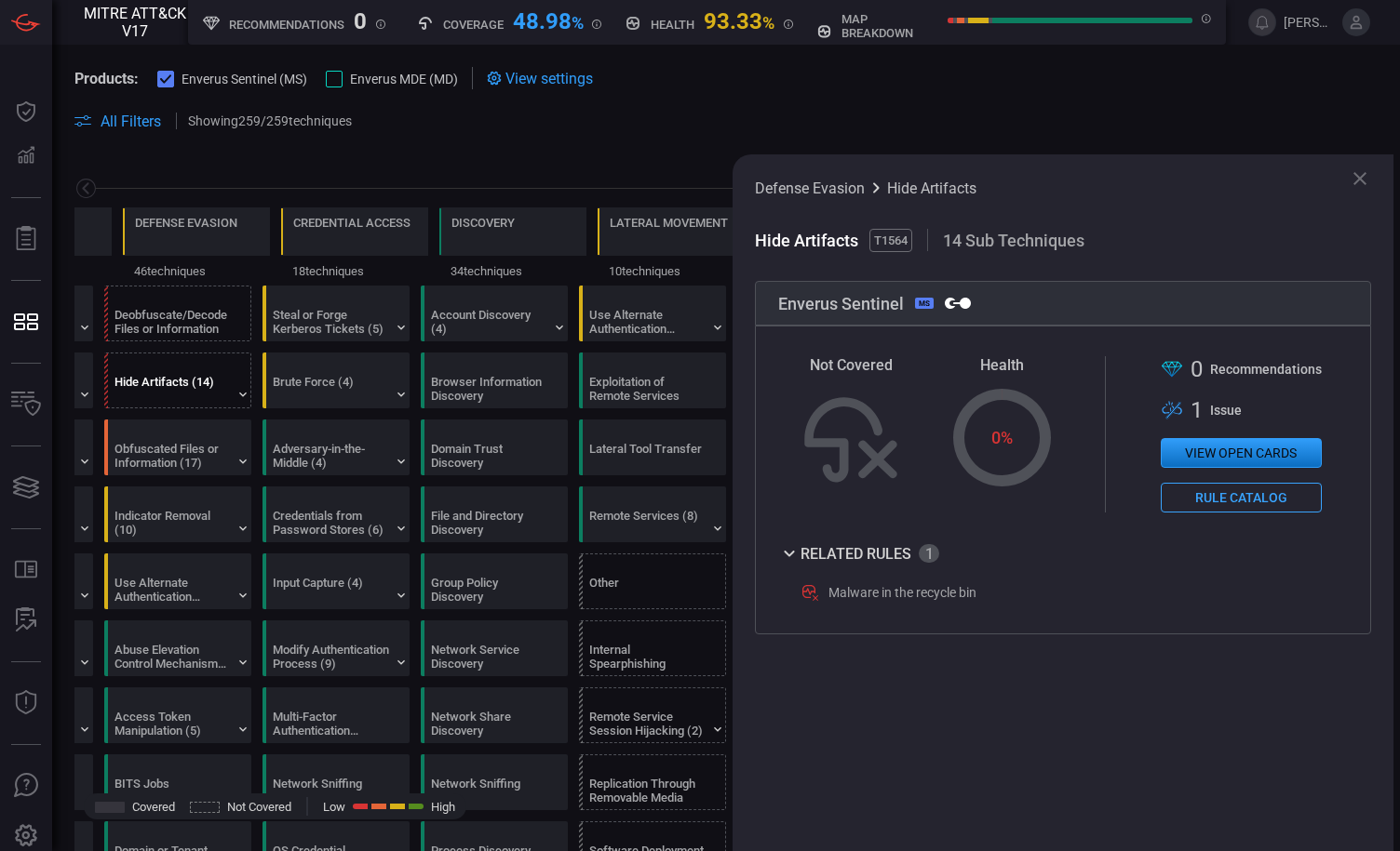
click at [1220, 495] on button "Rule Catalog" at bounding box center [1241, 498] width 161 height 30
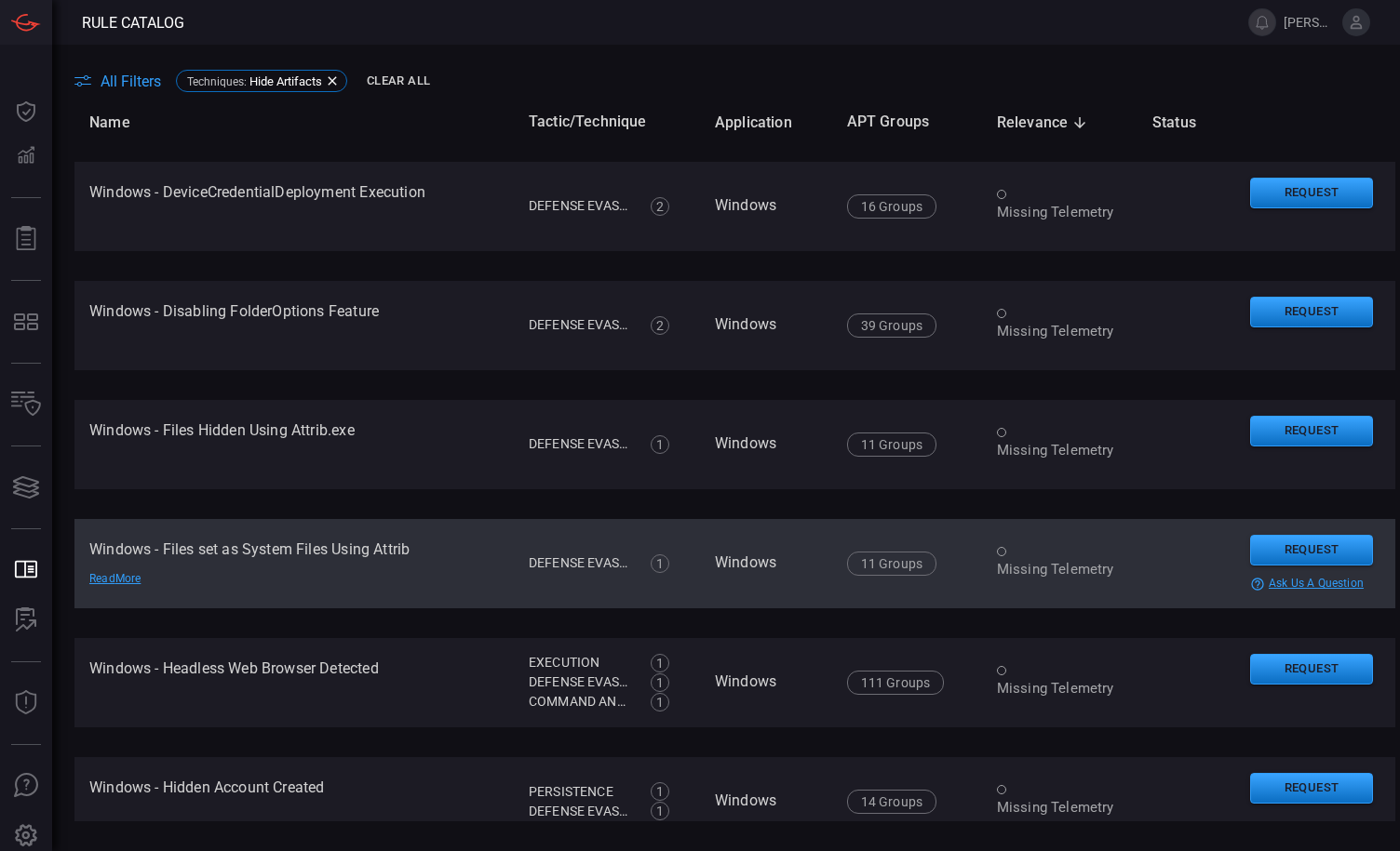
scroll to position [5393, 0]
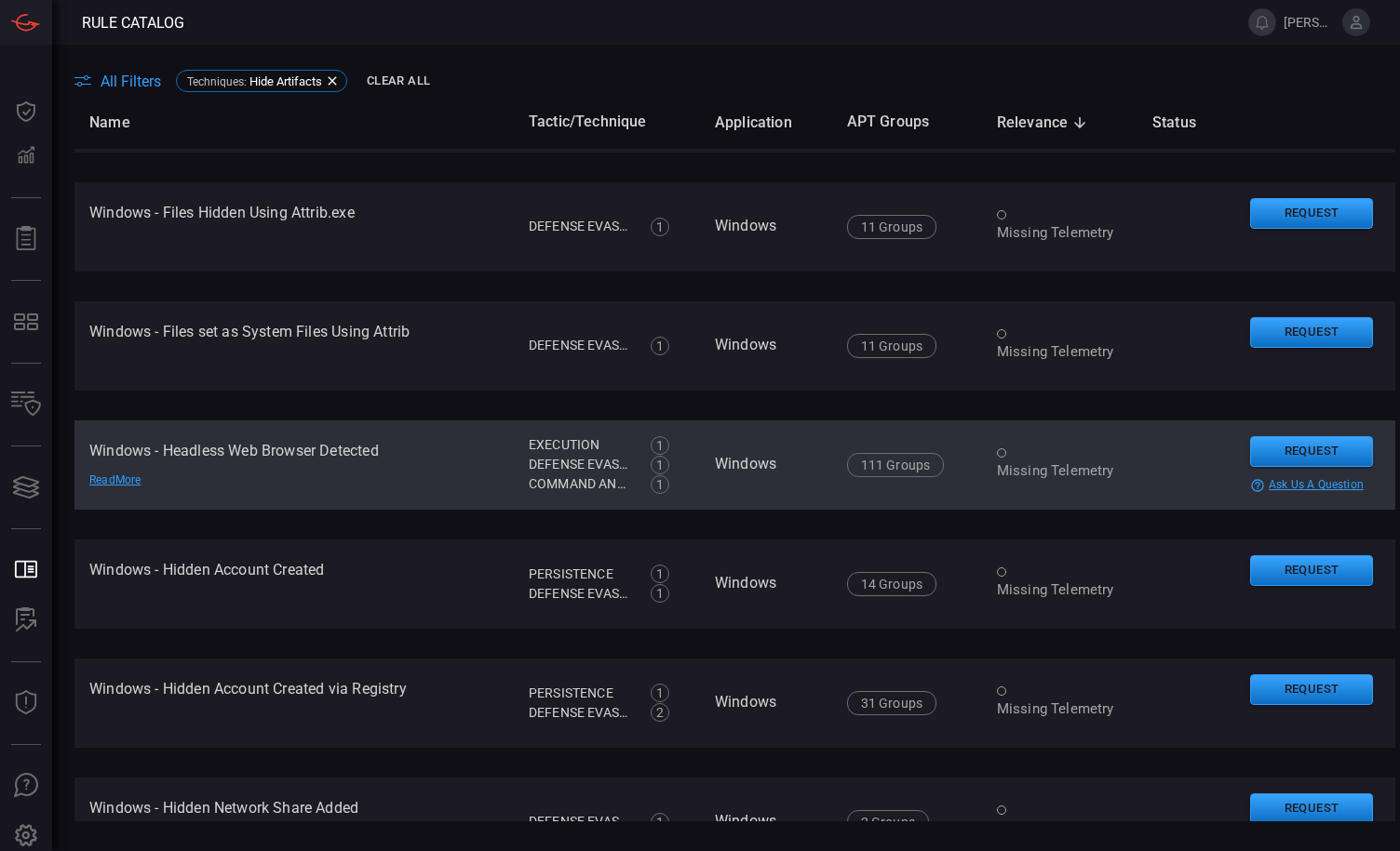
click at [1002, 473] on div "Missing Telemetry" at bounding box center [1059, 471] width 126 height 20
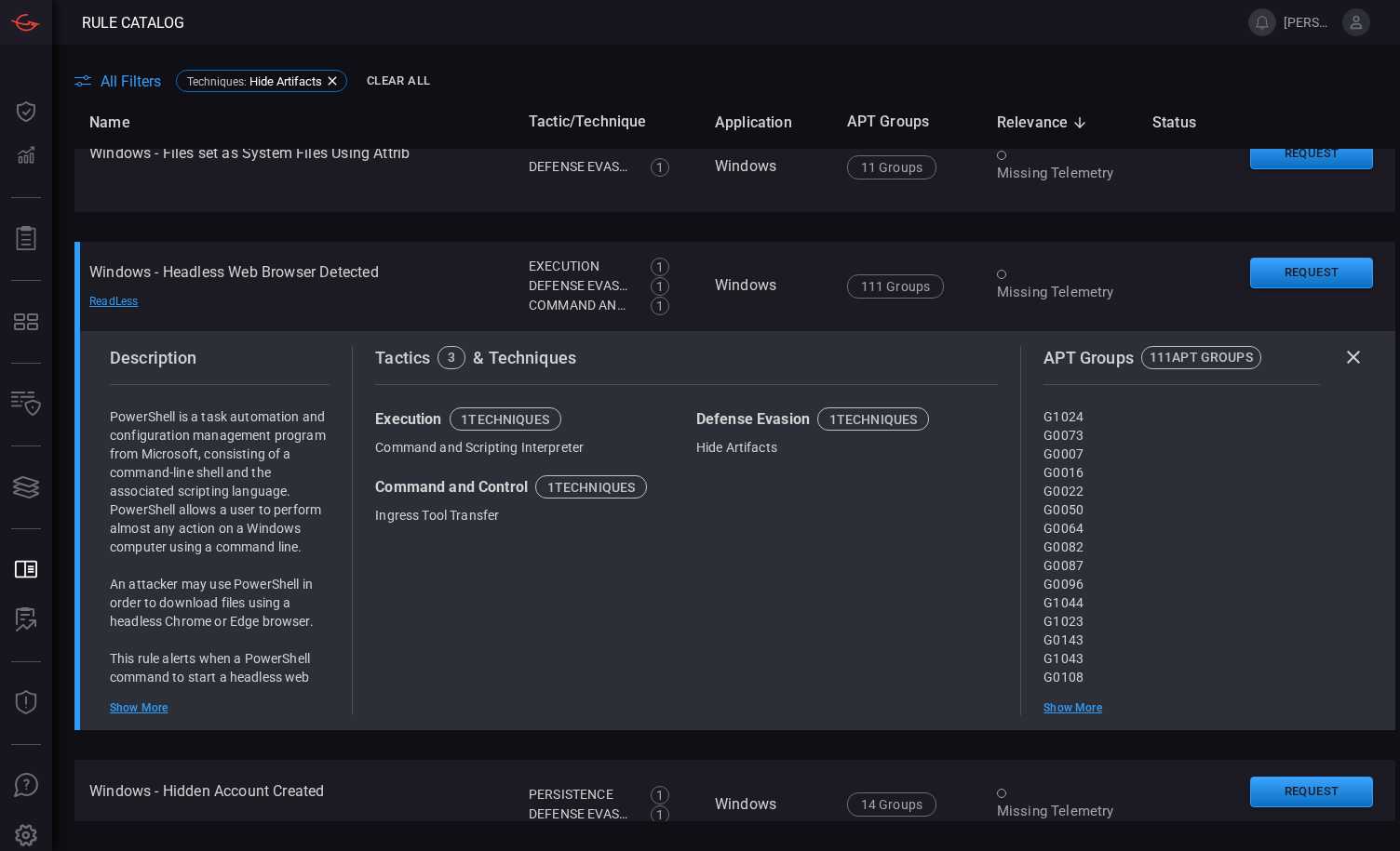
scroll to position [5584, 0]
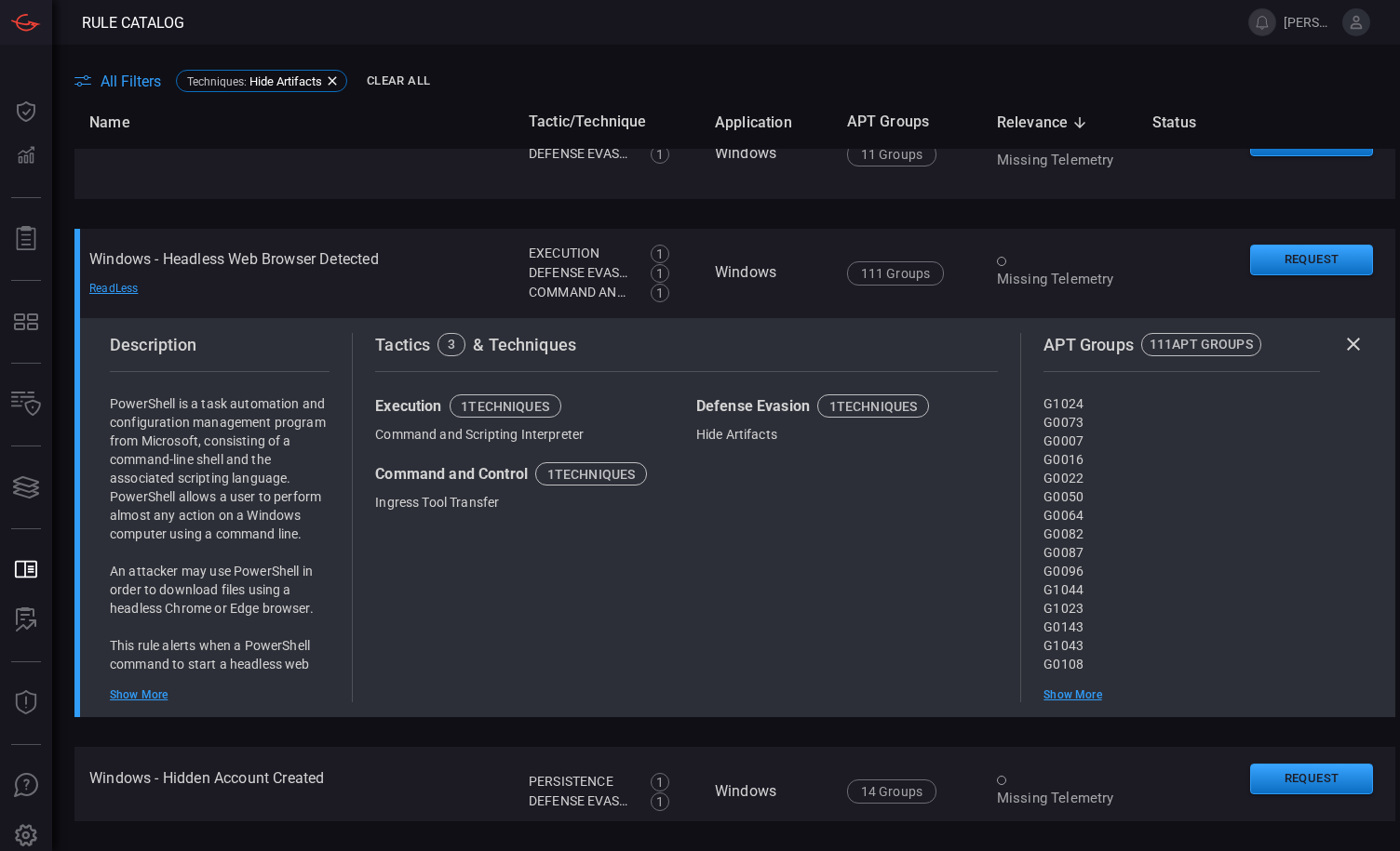
click at [123, 685] on div "PowerShell is a task automation and configuration management program from Micro…" at bounding box center [219, 548] width 220 height 308
click at [128, 691] on div "Show More" at bounding box center [219, 694] width 220 height 15
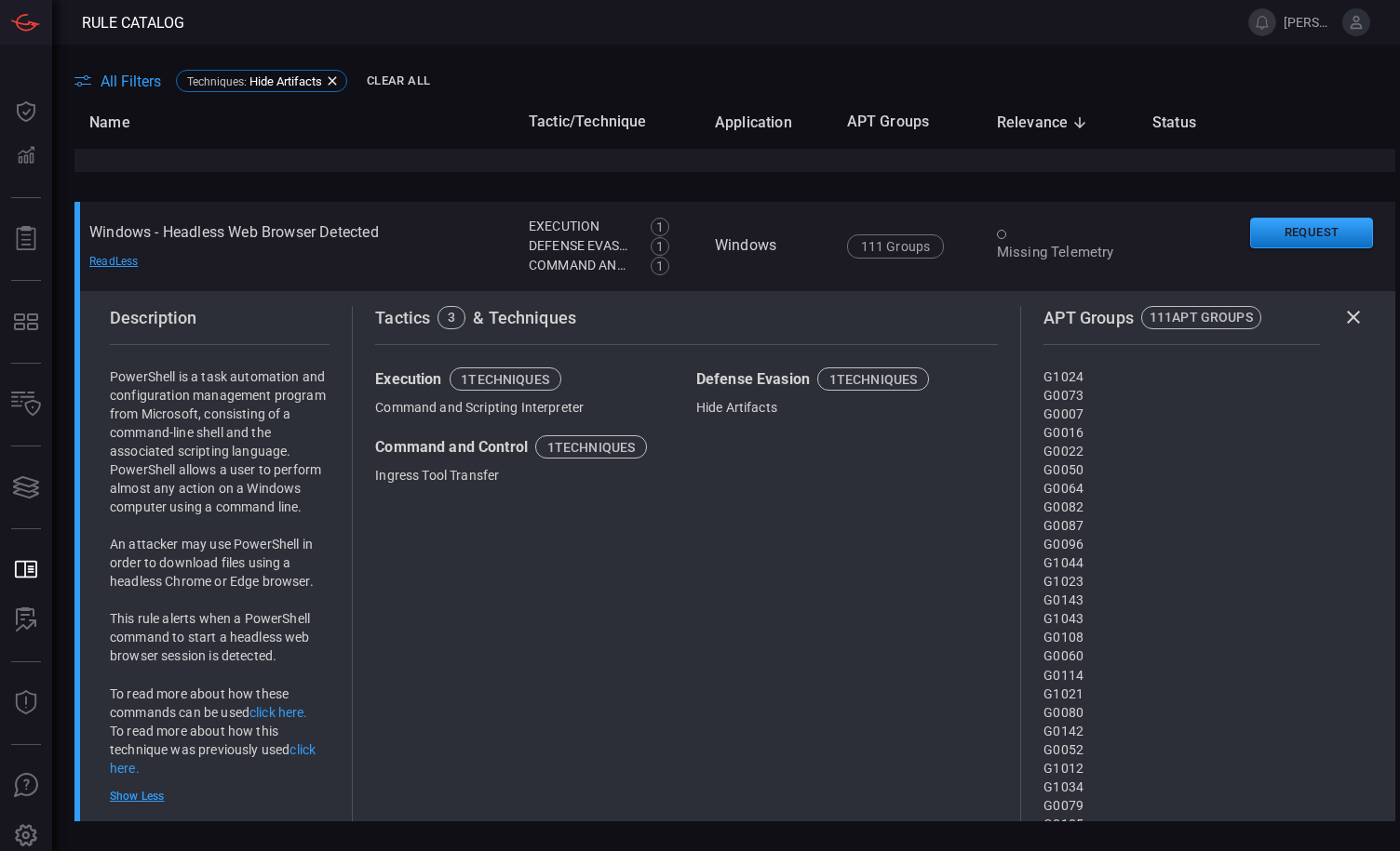
scroll to position [5578, 0]
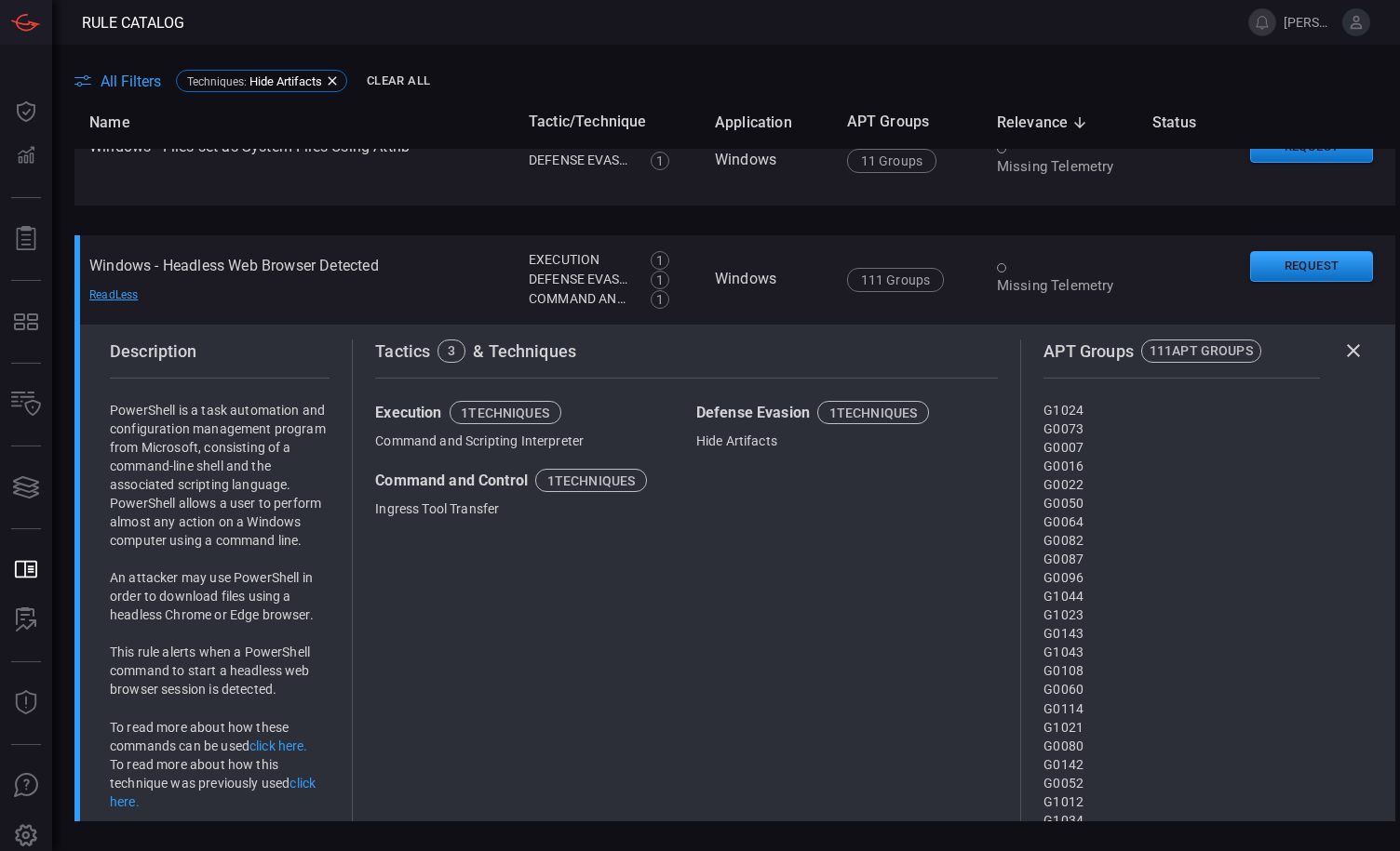
drag, startPoint x: 1338, startPoint y: 348, endPoint x: 1317, endPoint y: 350, distance: 21.1
click at [1342, 348] on icon at bounding box center [1353, 350] width 22 height 22
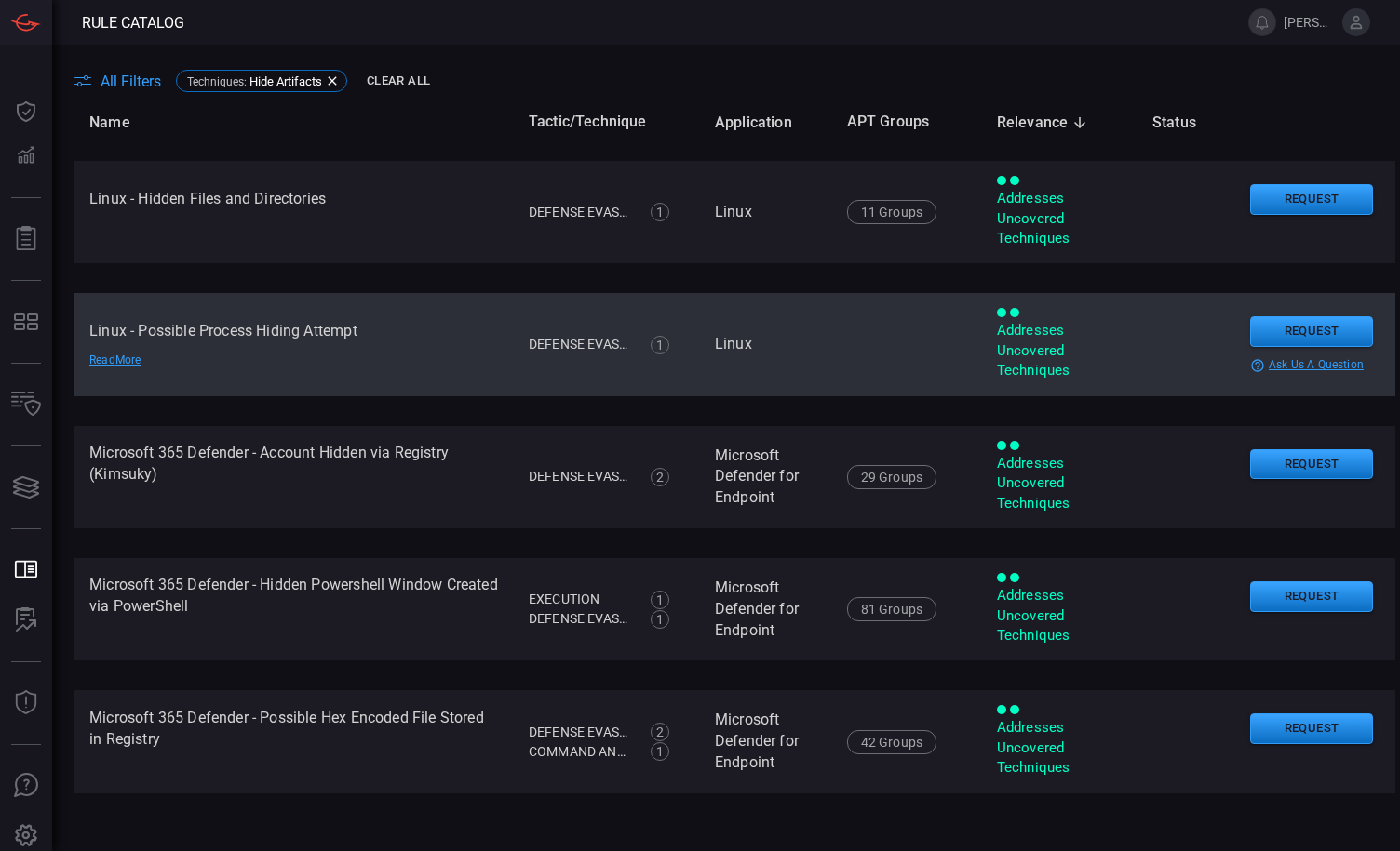
scroll to position [355, 0]
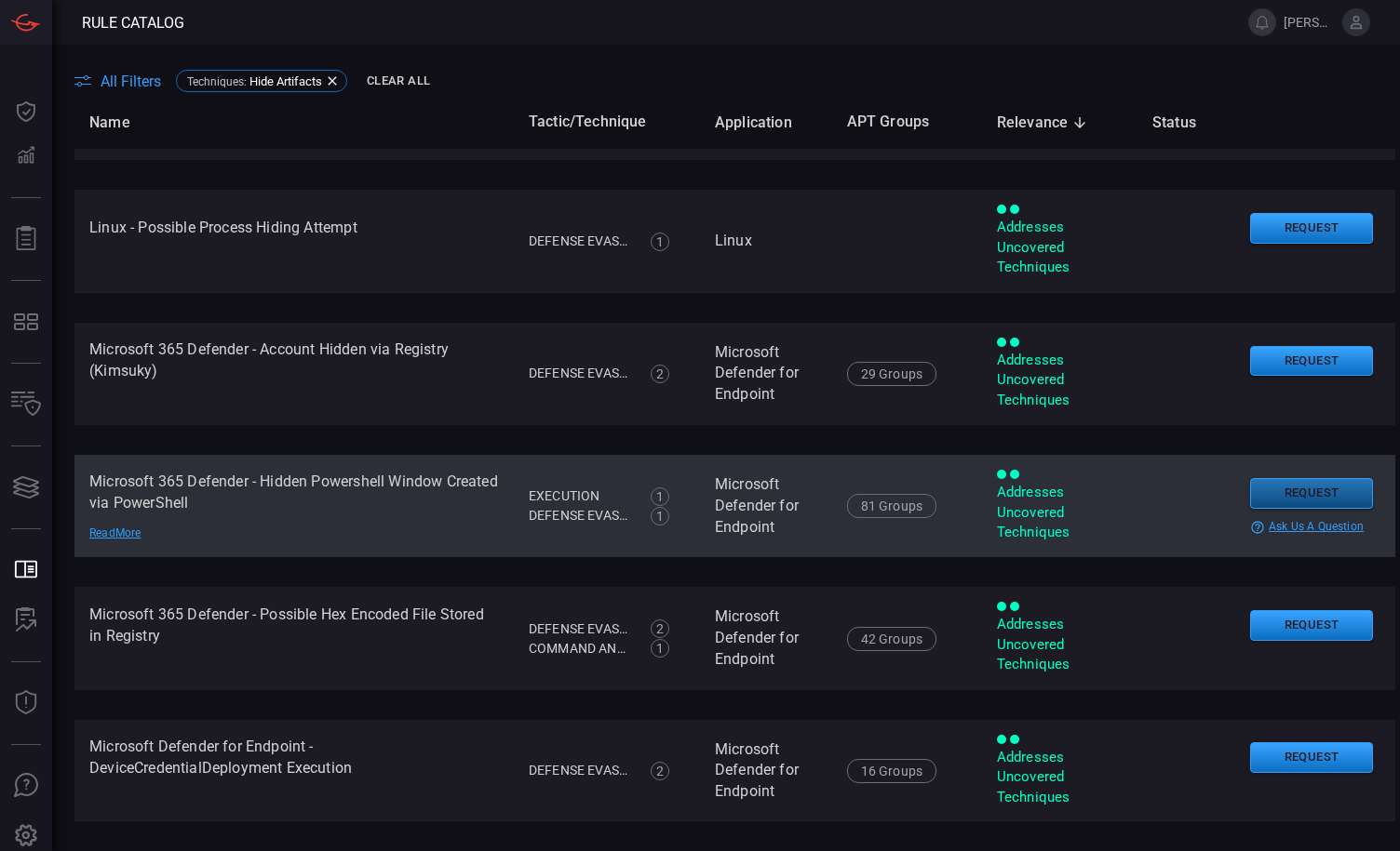
click at [1274, 493] on button "Request" at bounding box center [1311, 493] width 123 height 30
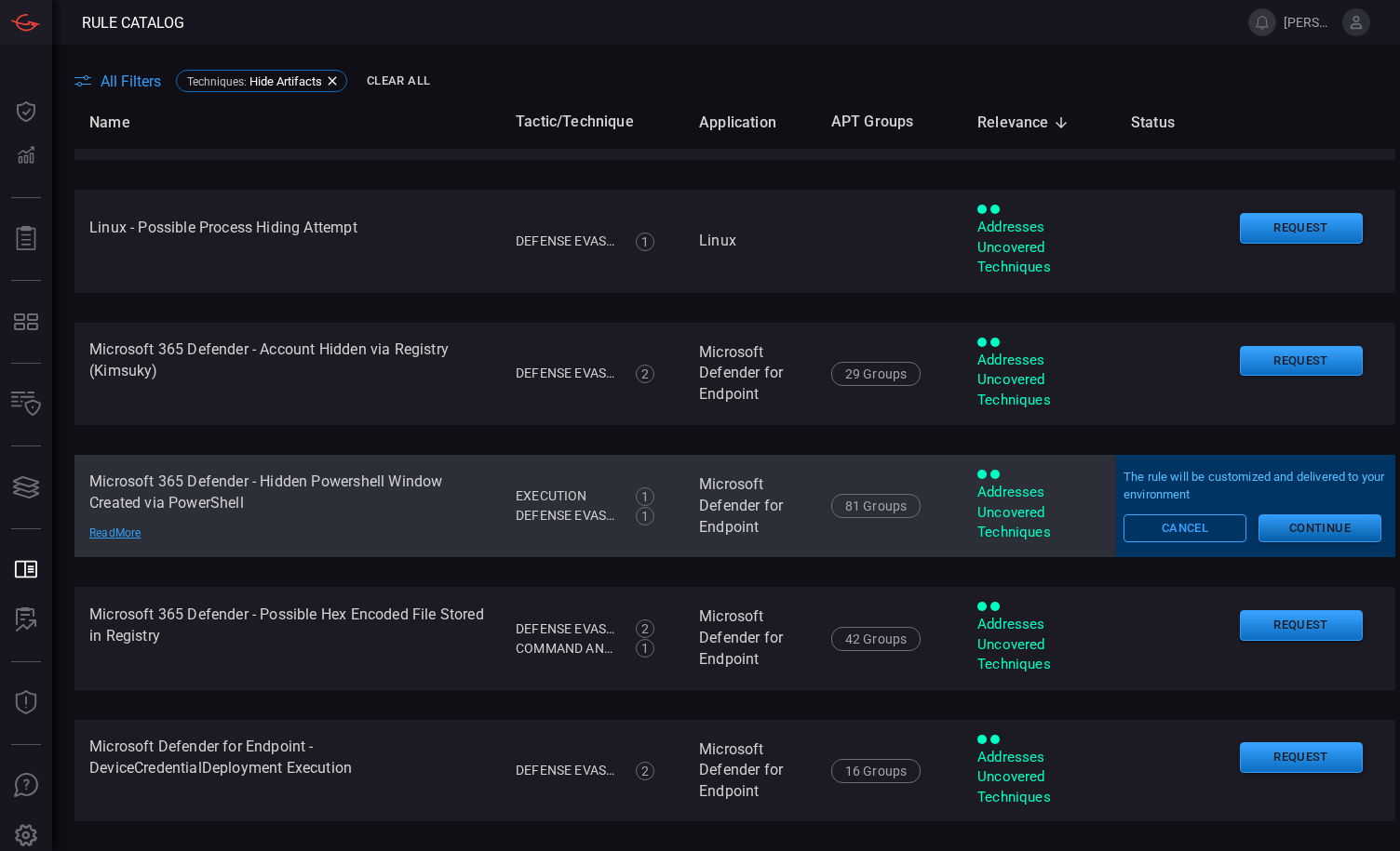
click at [1277, 526] on button "Continue" at bounding box center [1320, 528] width 123 height 28
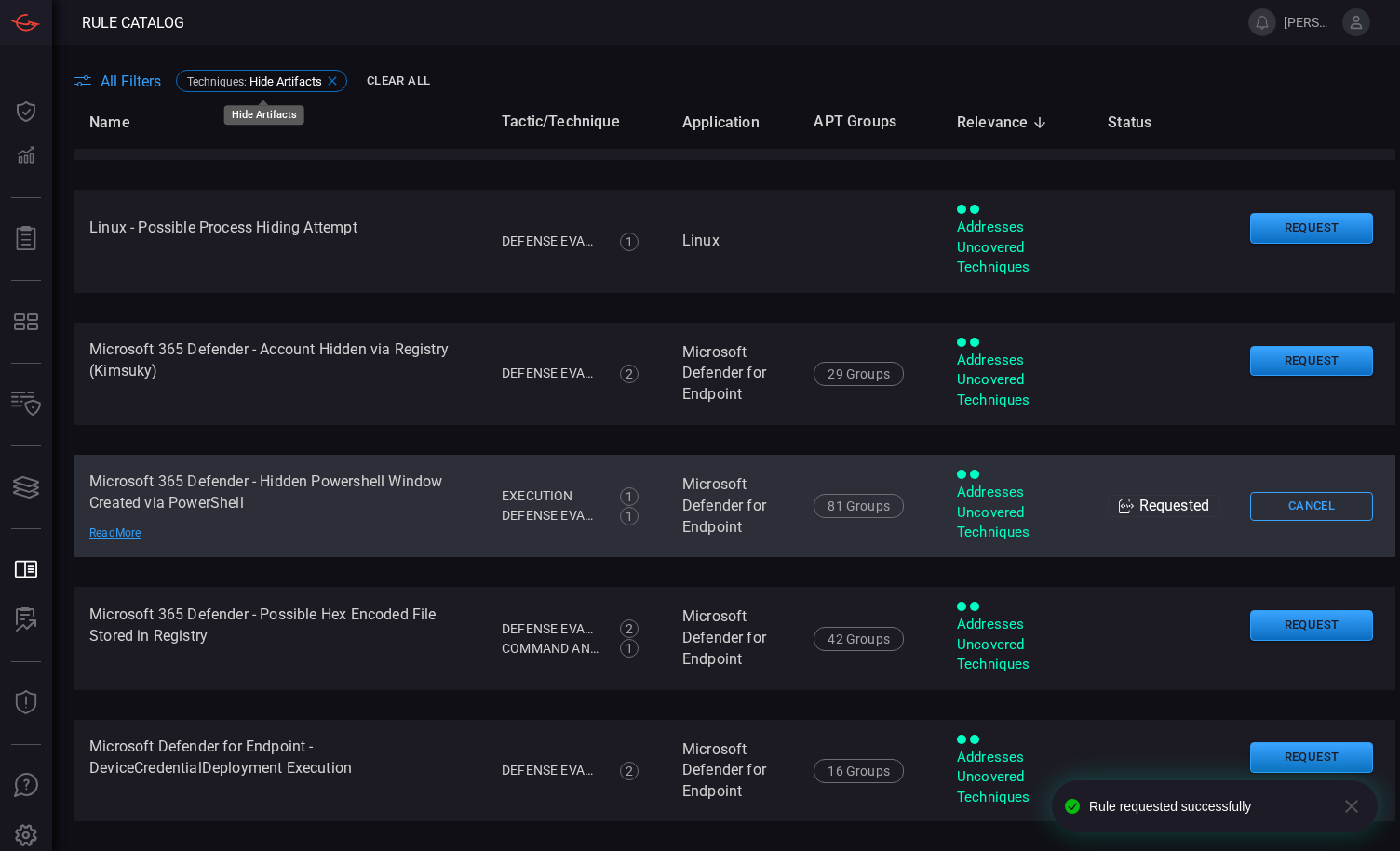
click at [344, 80] on div "Techniques : Hide Artifacts" at bounding box center [261, 80] width 171 height 22
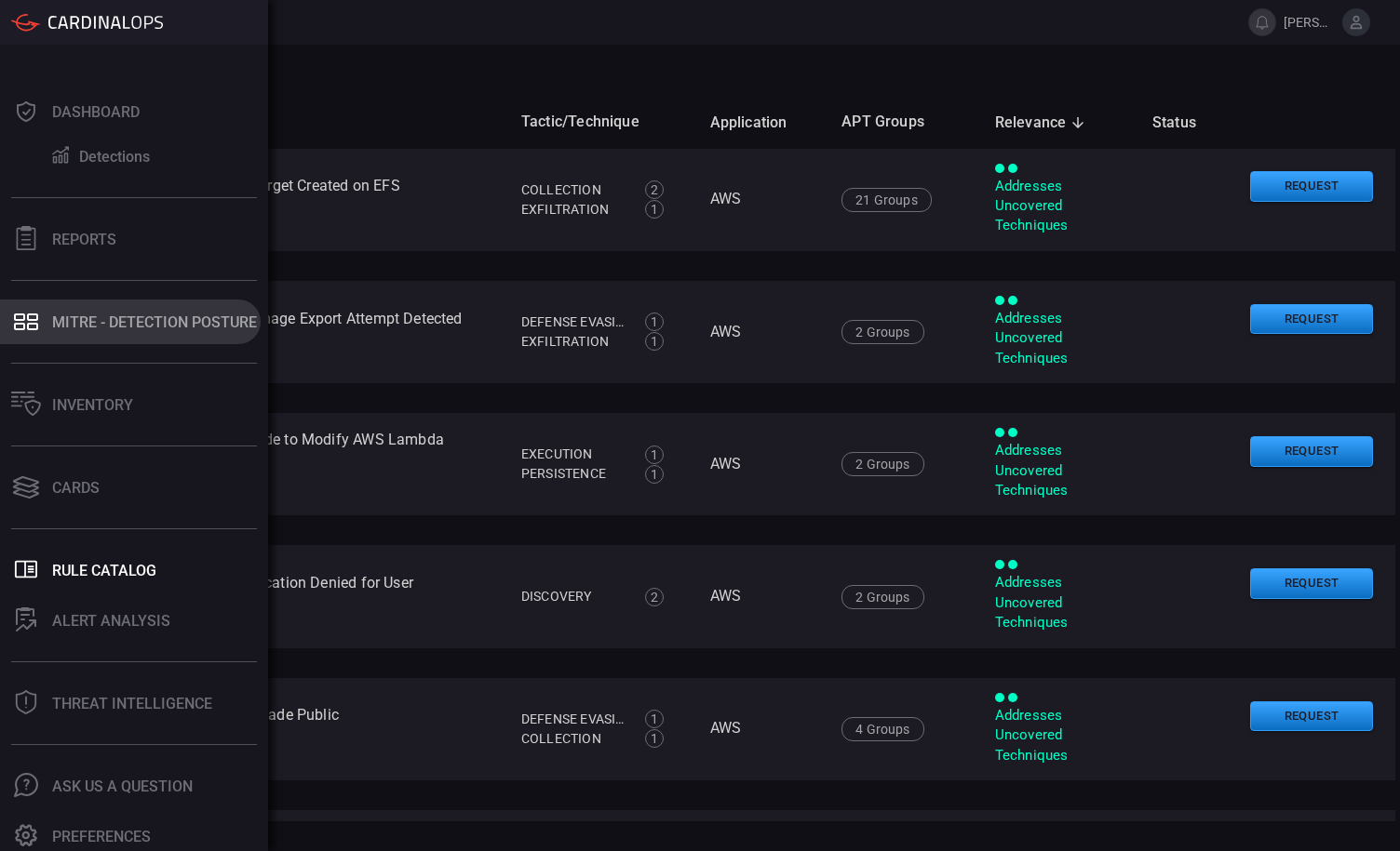
click at [66, 328] on div "MITRE - Detection Posture" at bounding box center [154, 322] width 205 height 18
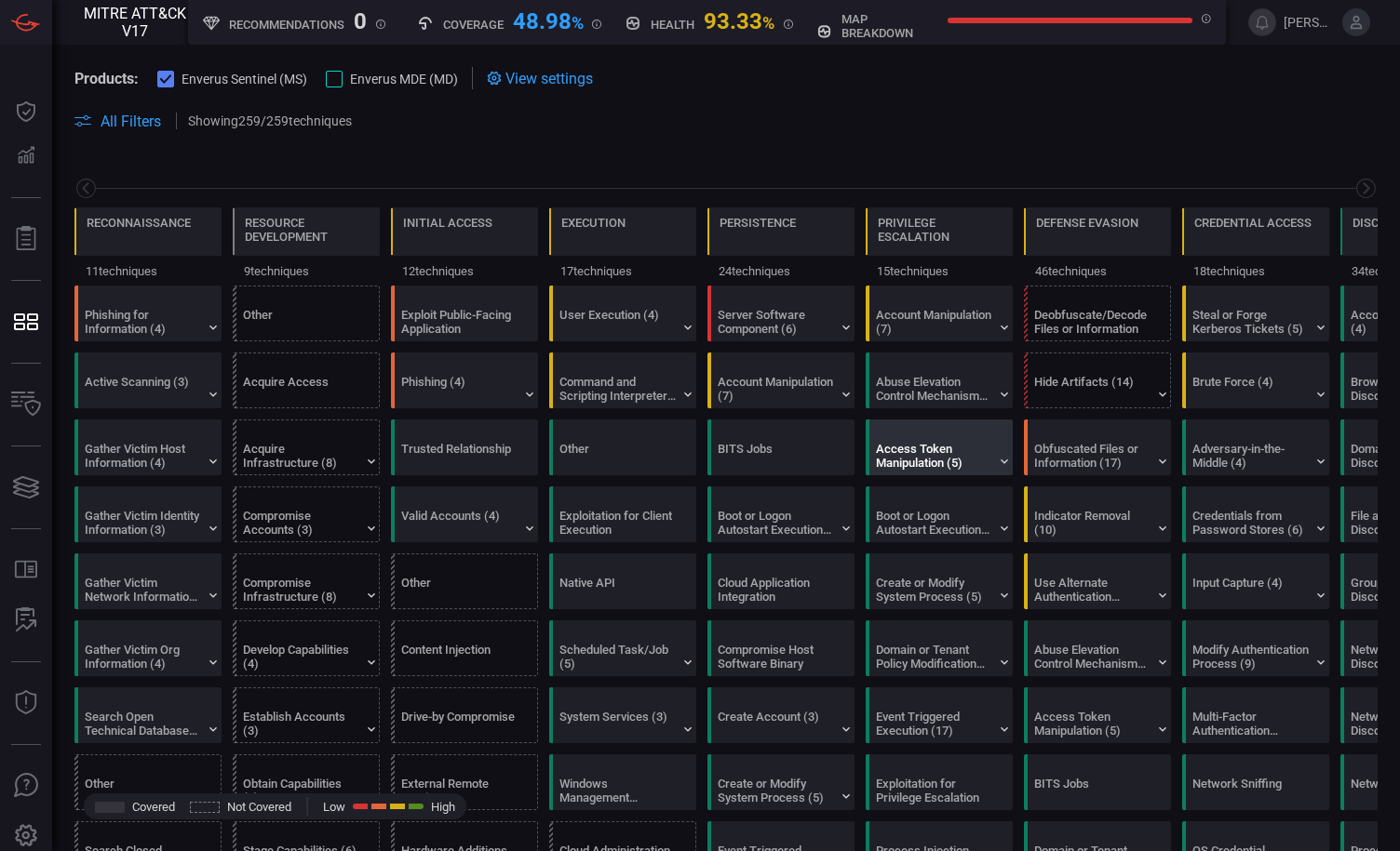
scroll to position [0, 244]
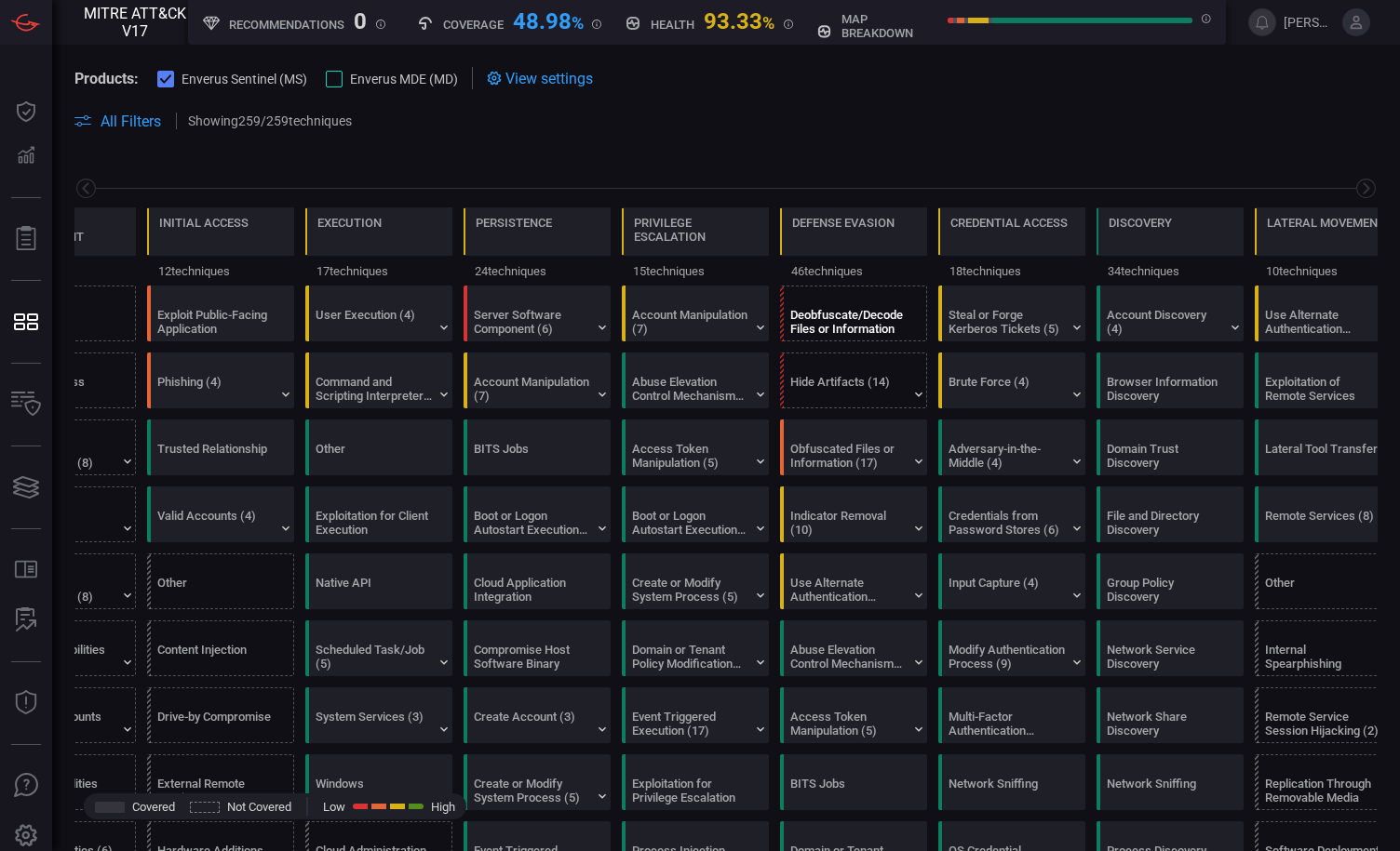
click at [854, 308] on div "Deobfuscate/Decode Files or Information" at bounding box center [847, 322] width 116 height 28
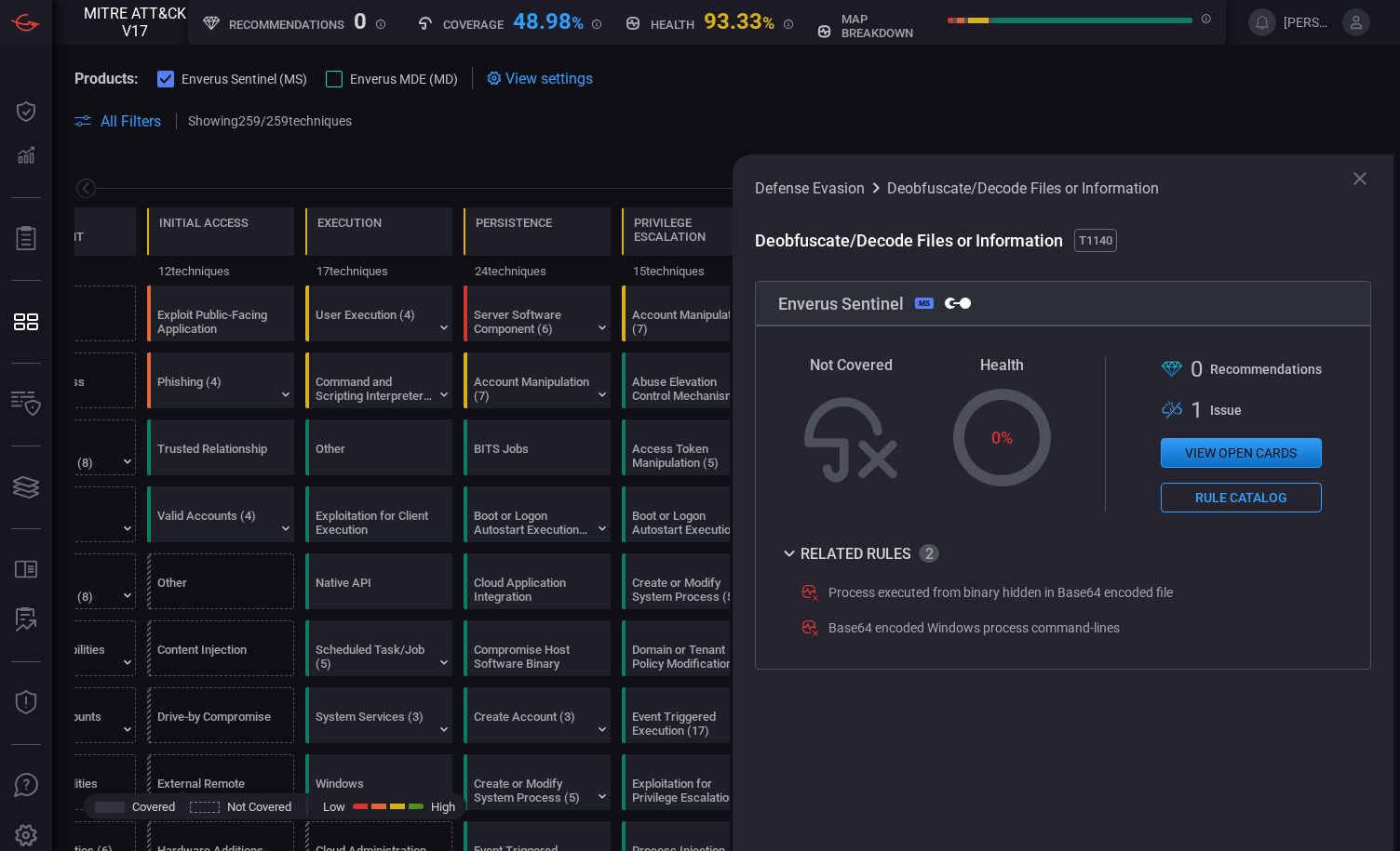
click at [1203, 498] on button "Rule Catalog" at bounding box center [1241, 498] width 161 height 30
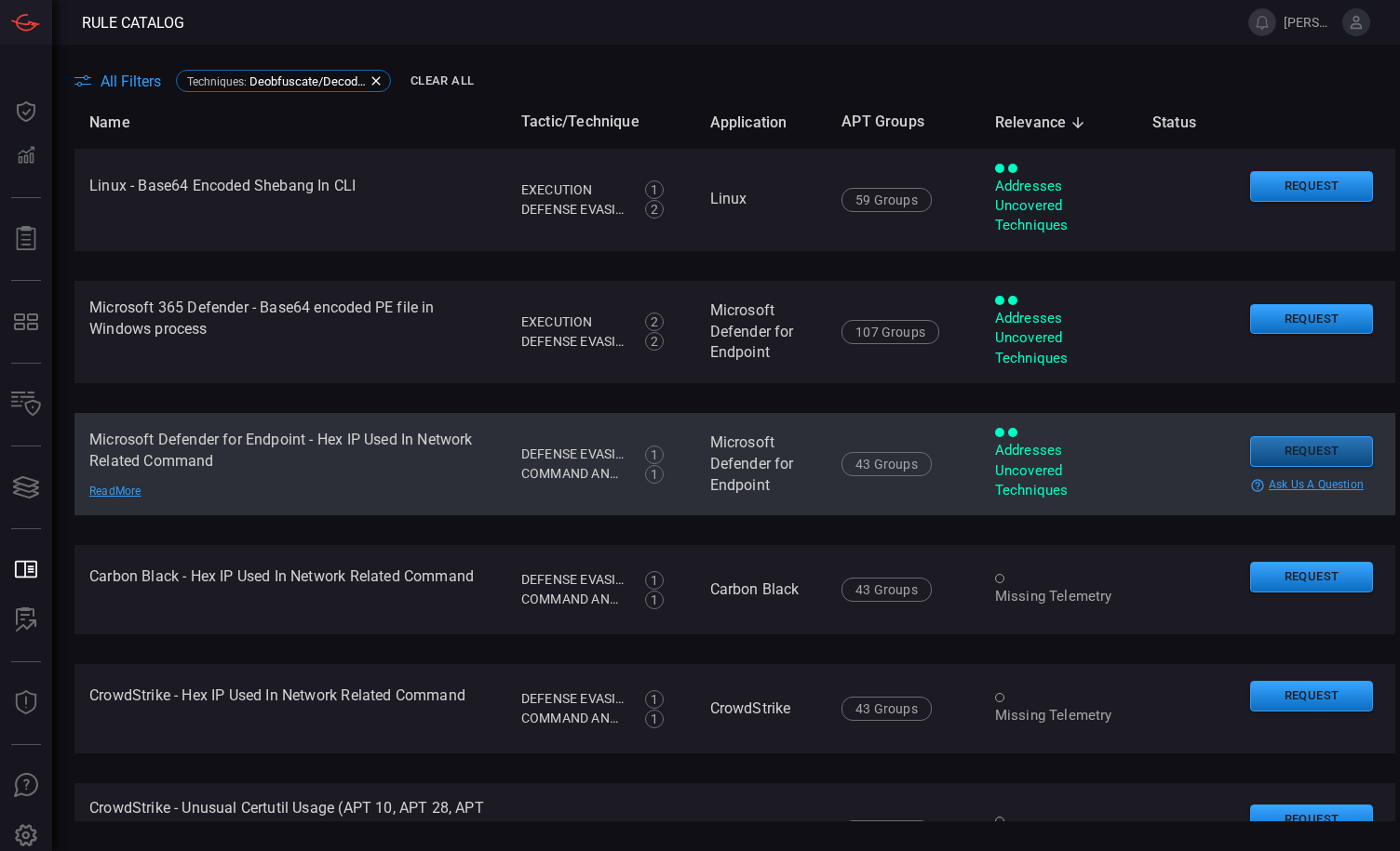
click at [1269, 448] on button "Request" at bounding box center [1311, 451] width 123 height 30
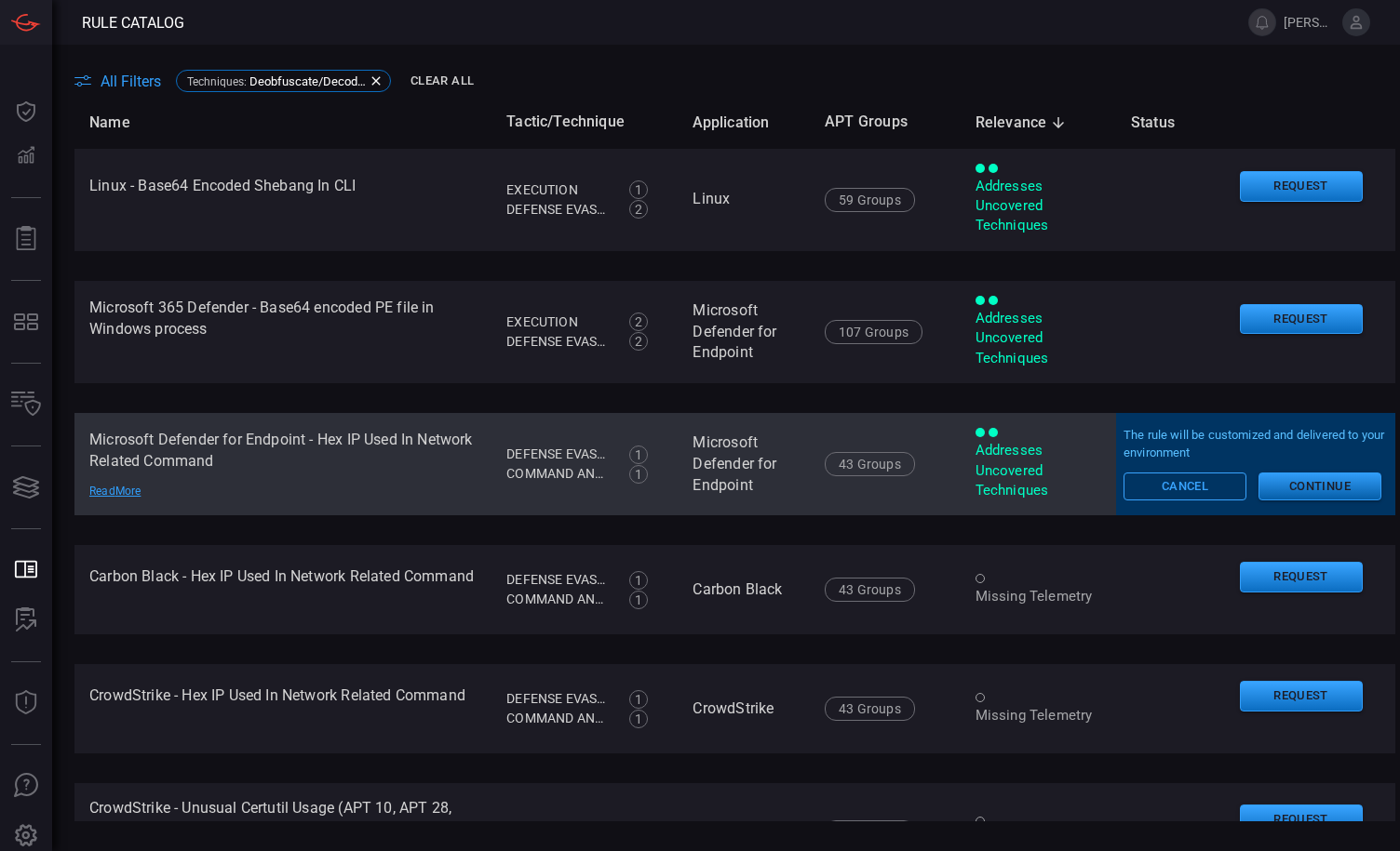
click at [1267, 477] on button "Continue" at bounding box center [1320, 486] width 123 height 28
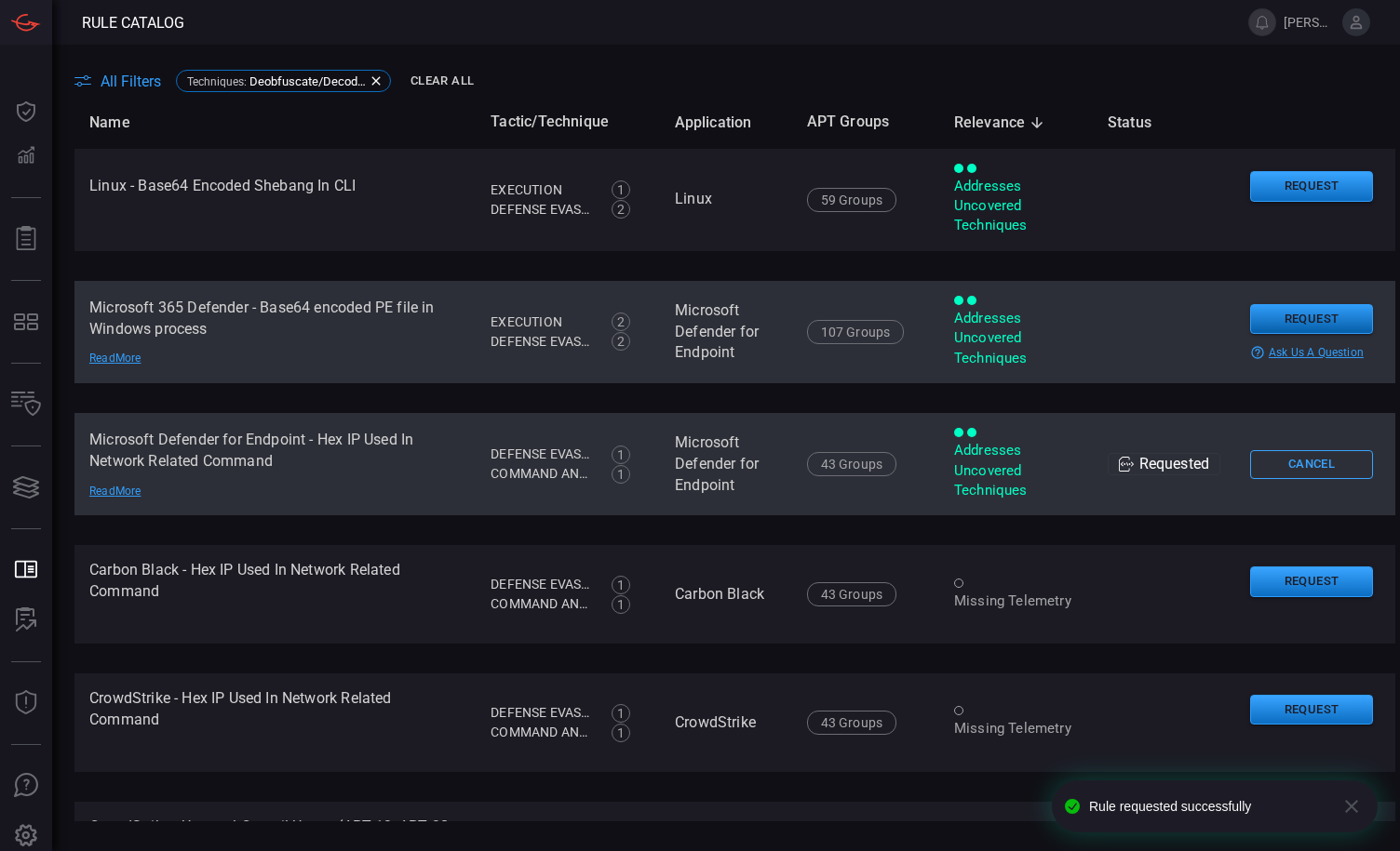
click at [1261, 317] on button "Request" at bounding box center [1311, 319] width 123 height 30
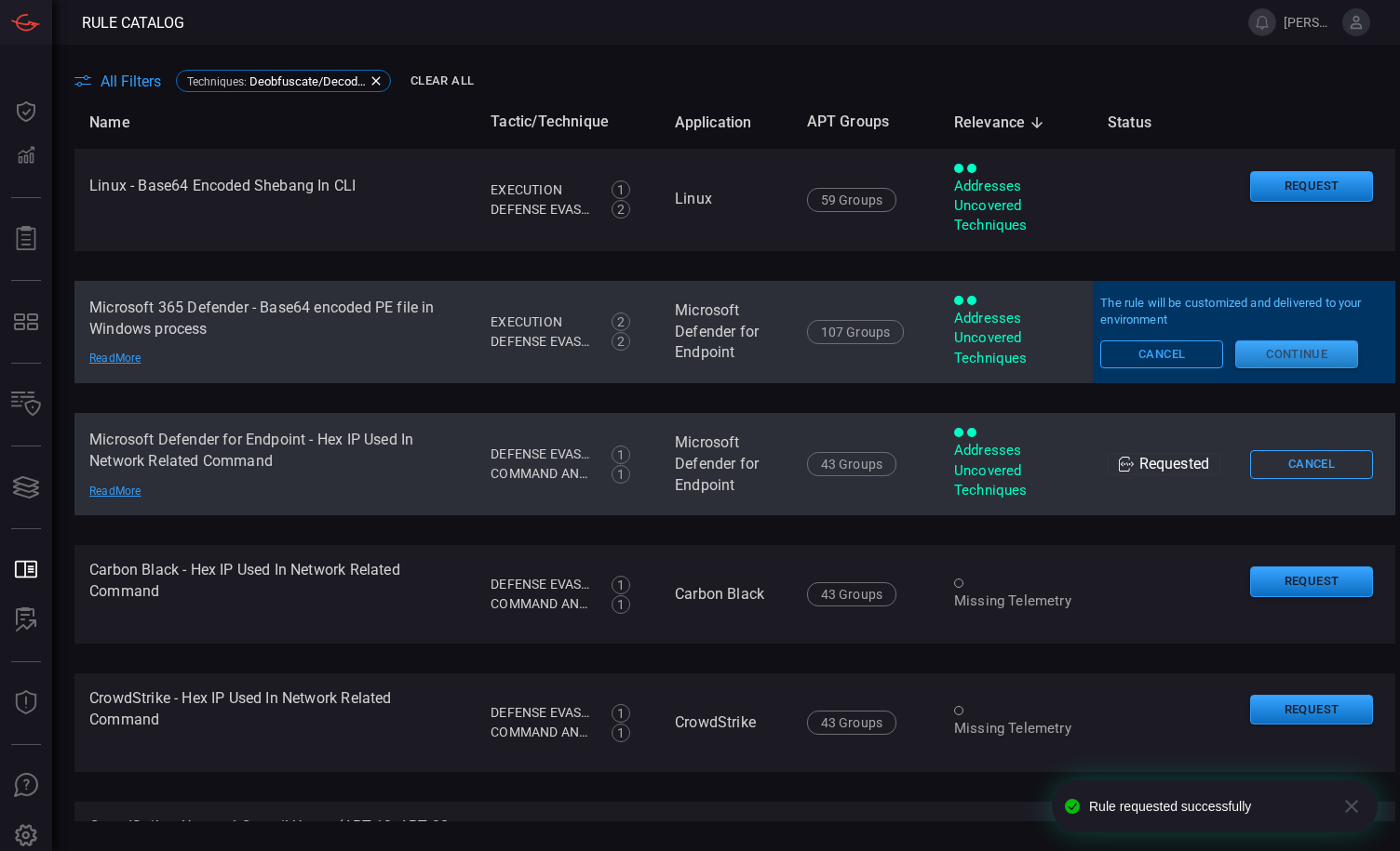
click at [1285, 358] on button "Continue" at bounding box center [1297, 354] width 123 height 28
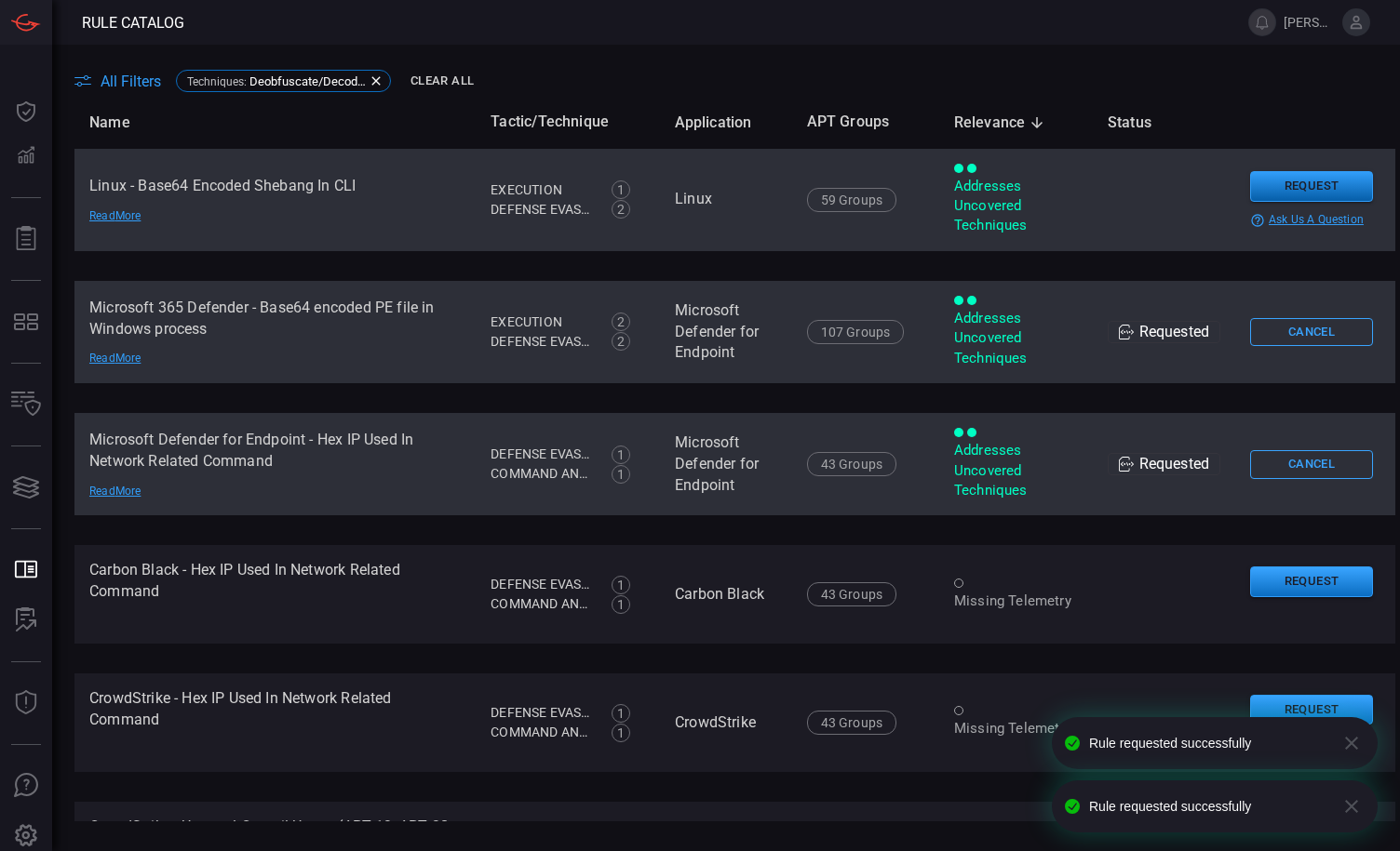
click at [1284, 189] on button "Request" at bounding box center [1311, 185] width 123 height 30
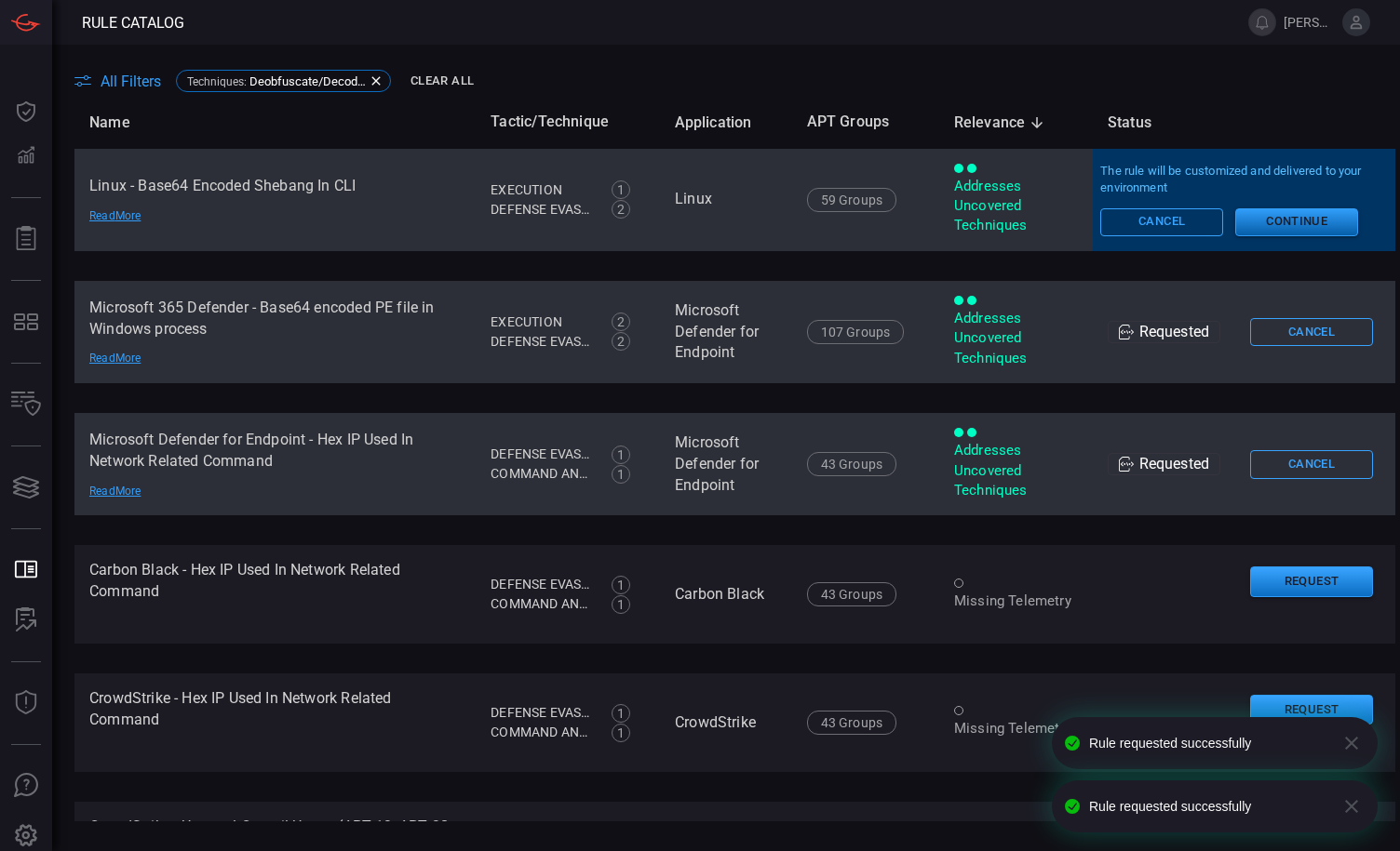
click at [1290, 231] on button "Continue" at bounding box center [1297, 223] width 123 height 28
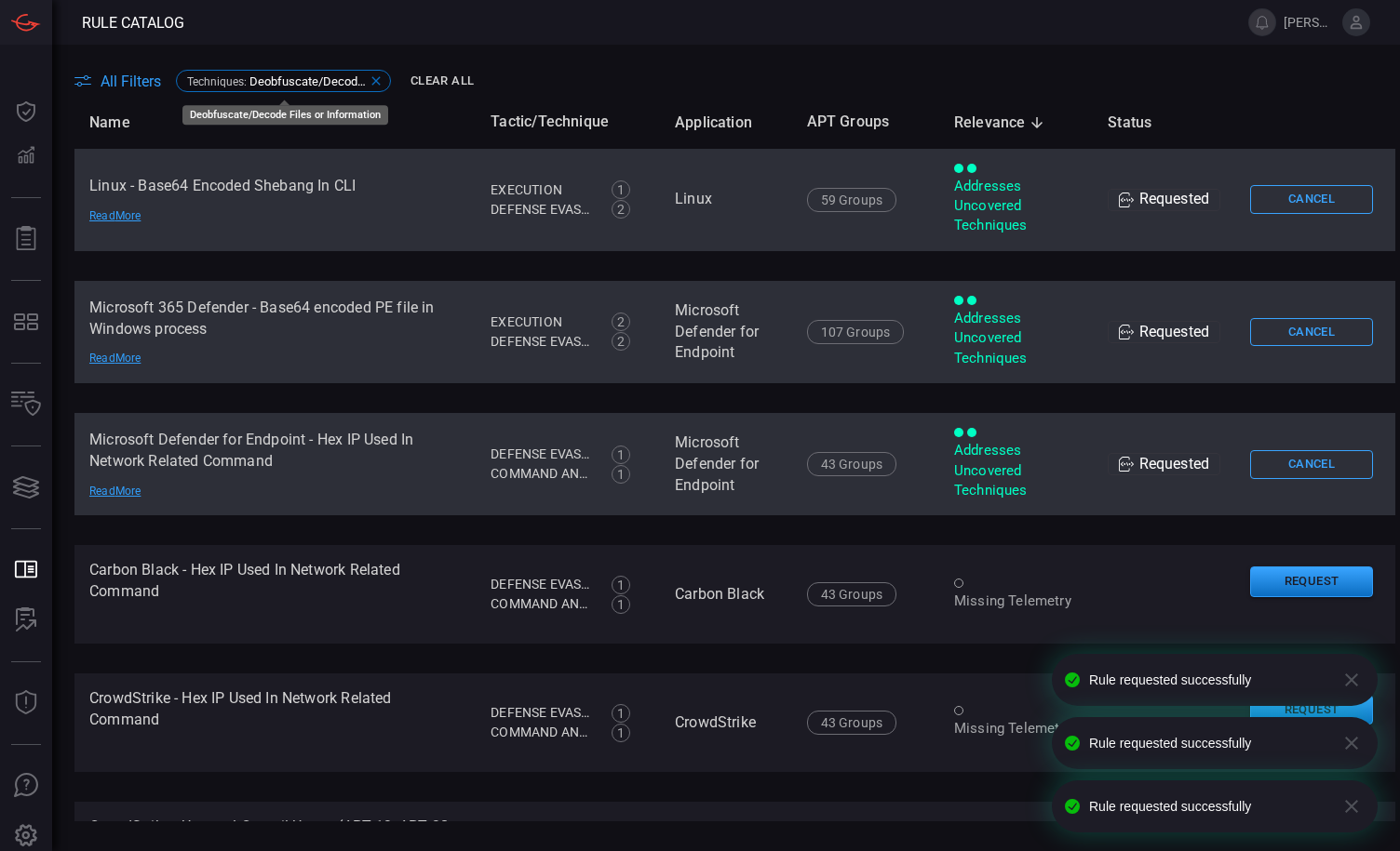
click at [370, 81] on icon at bounding box center [375, 80] width 15 height 15
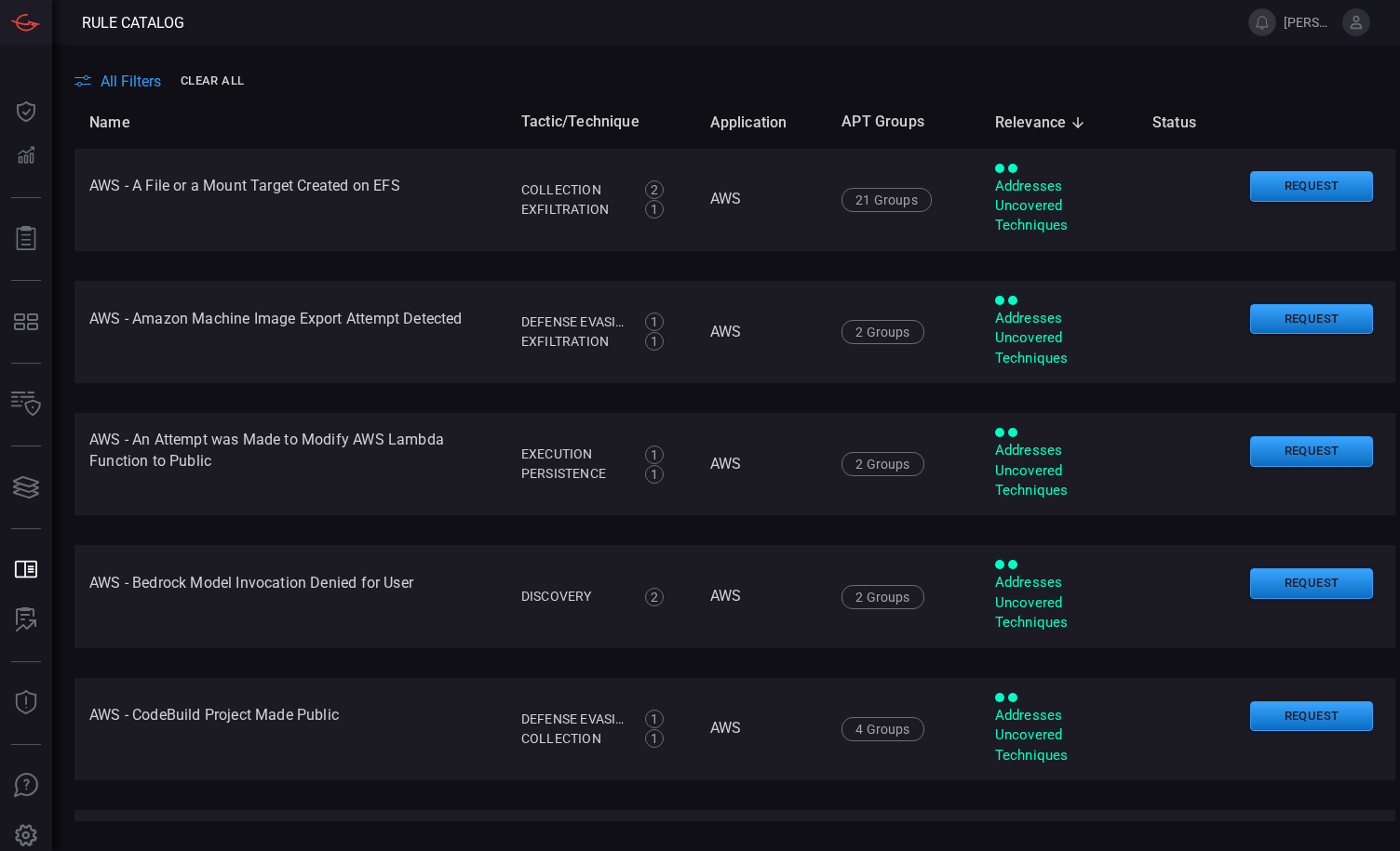
click at [1036, 139] on th "Relevance sorted descending" at bounding box center [1058, 122] width 157 height 53
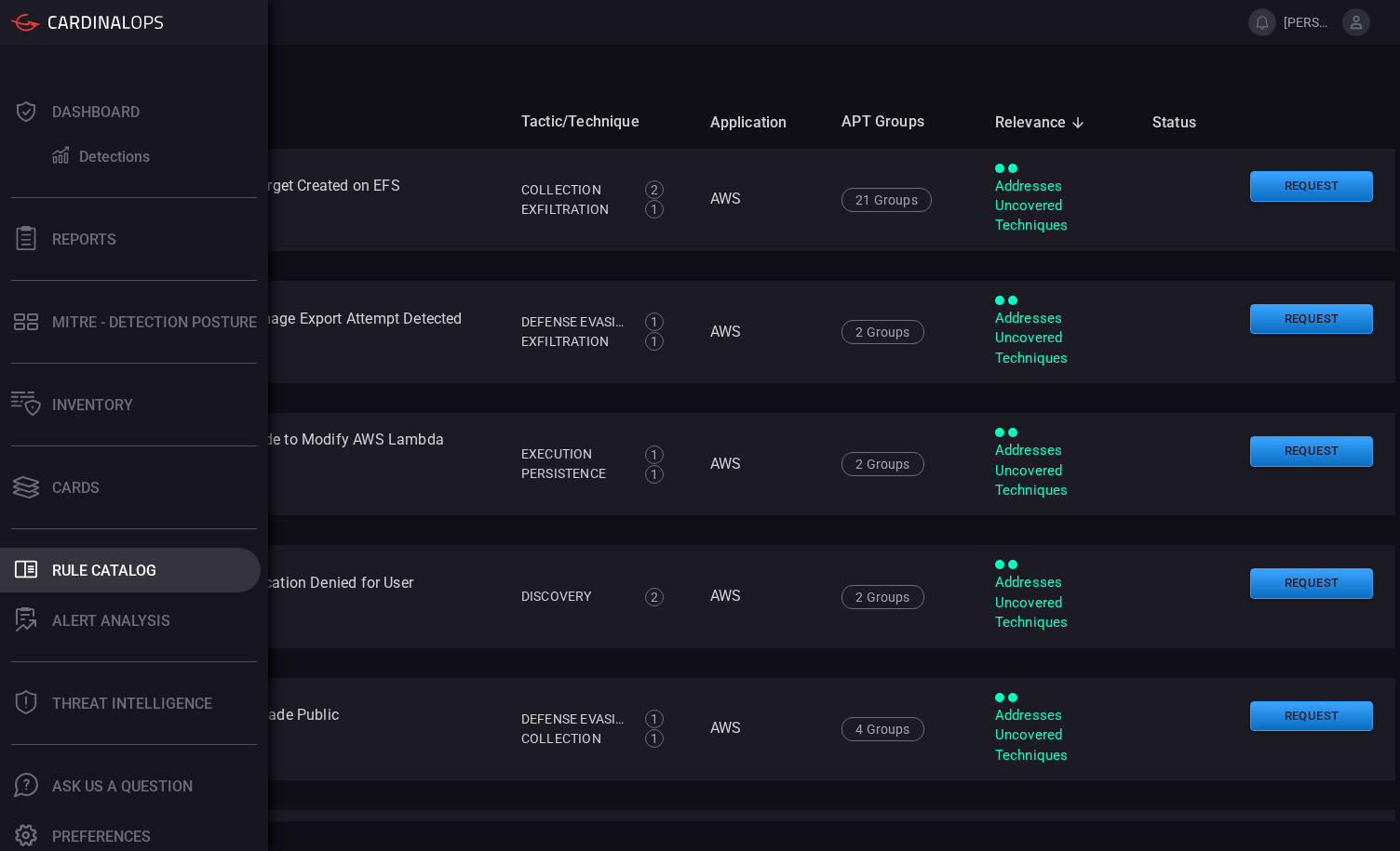
click at [109, 574] on div "Rule Catalog" at bounding box center [103, 571] width 104 height 18
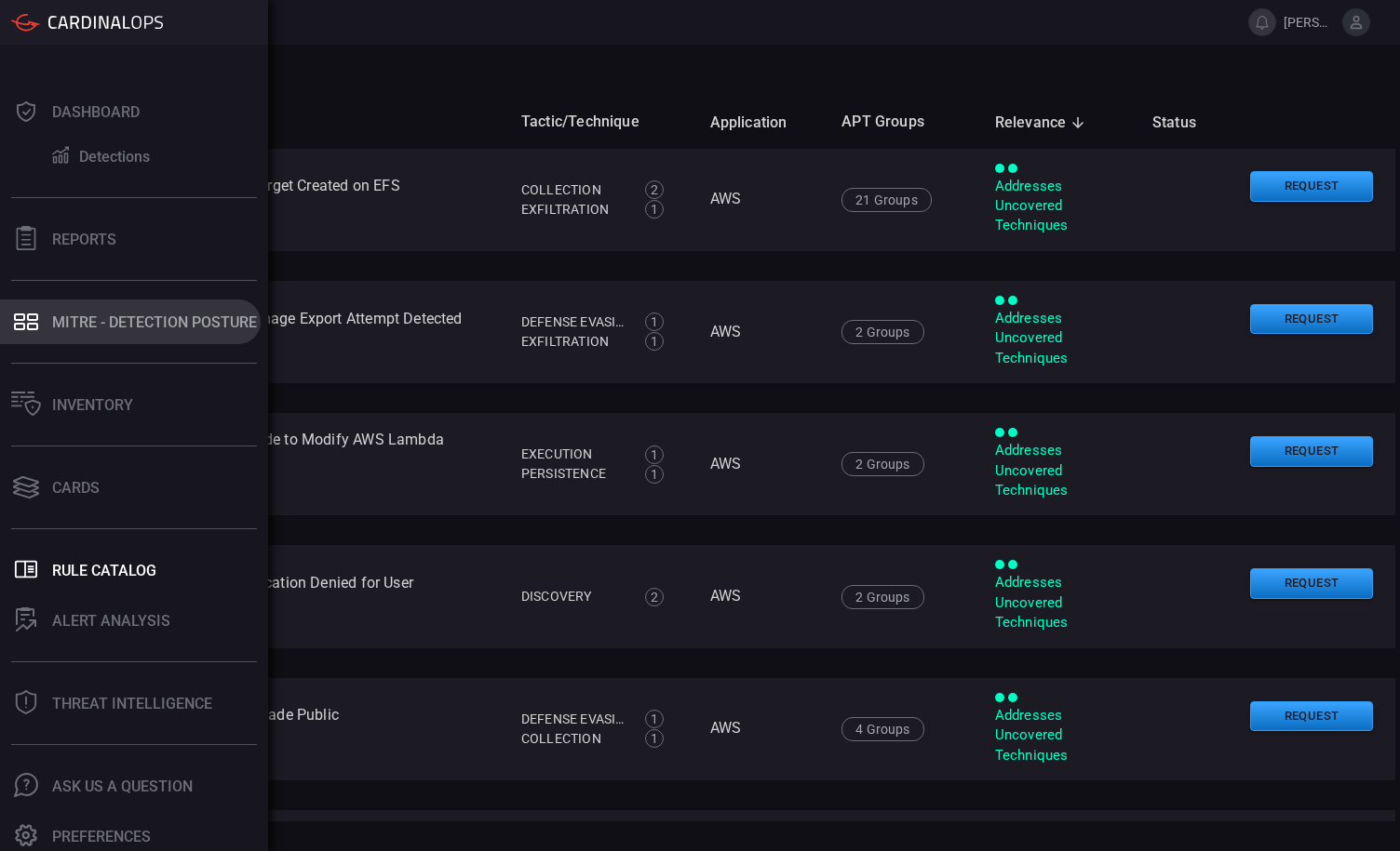
click at [144, 317] on div "MITRE - Detection Posture" at bounding box center [154, 322] width 205 height 18
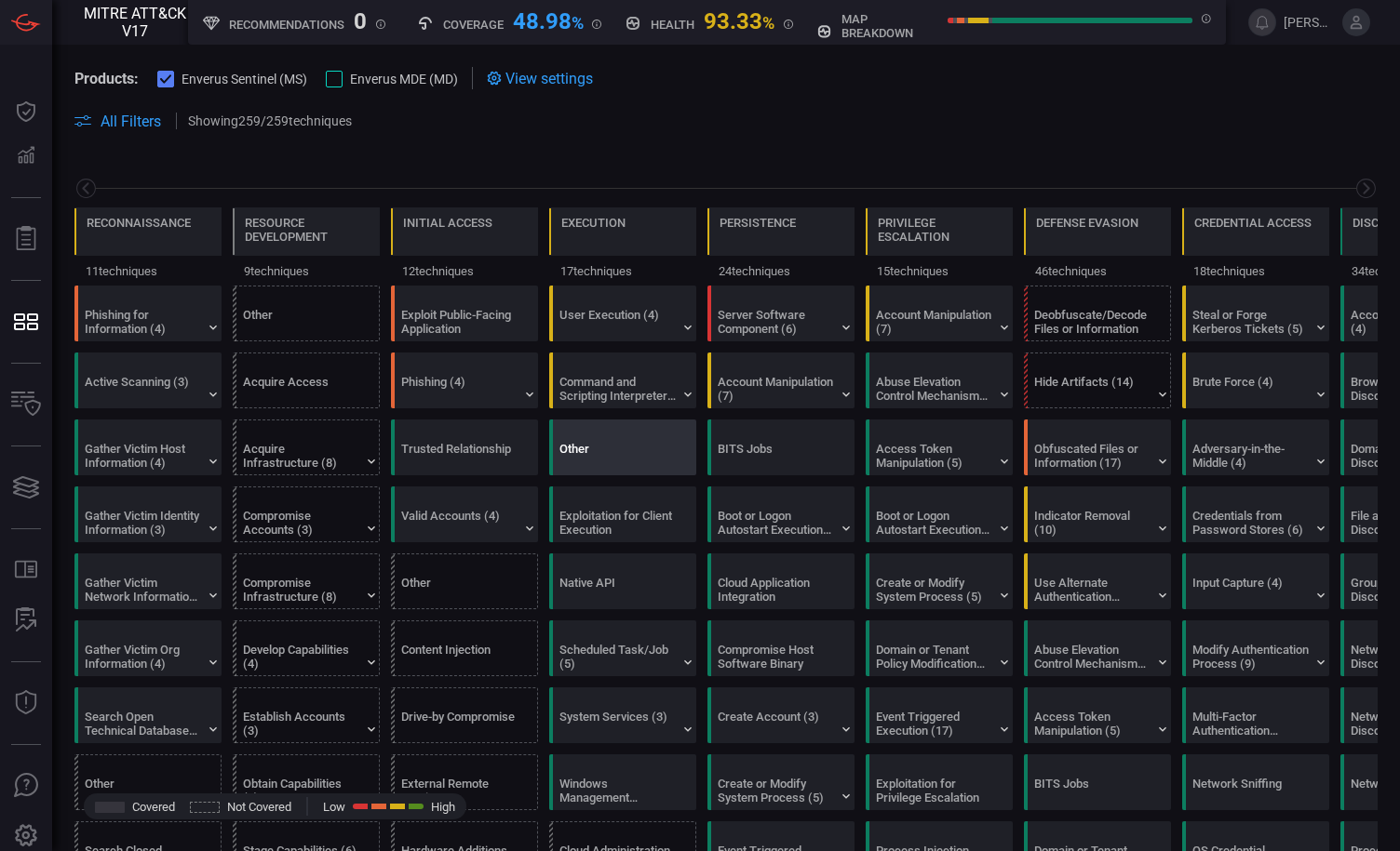
scroll to position [0, 244]
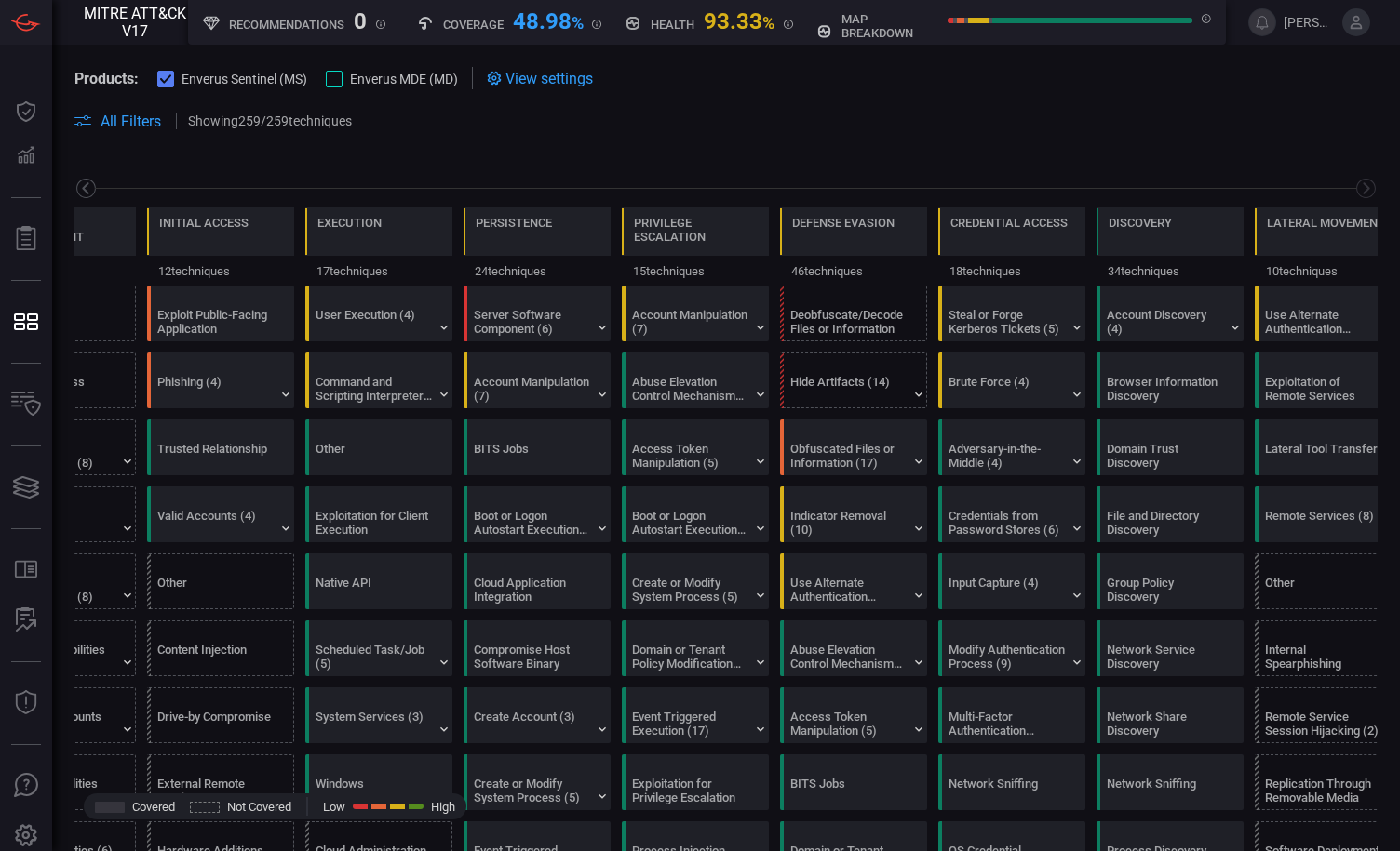
click at [86, 189] on icon at bounding box center [86, 188] width 23 height 23
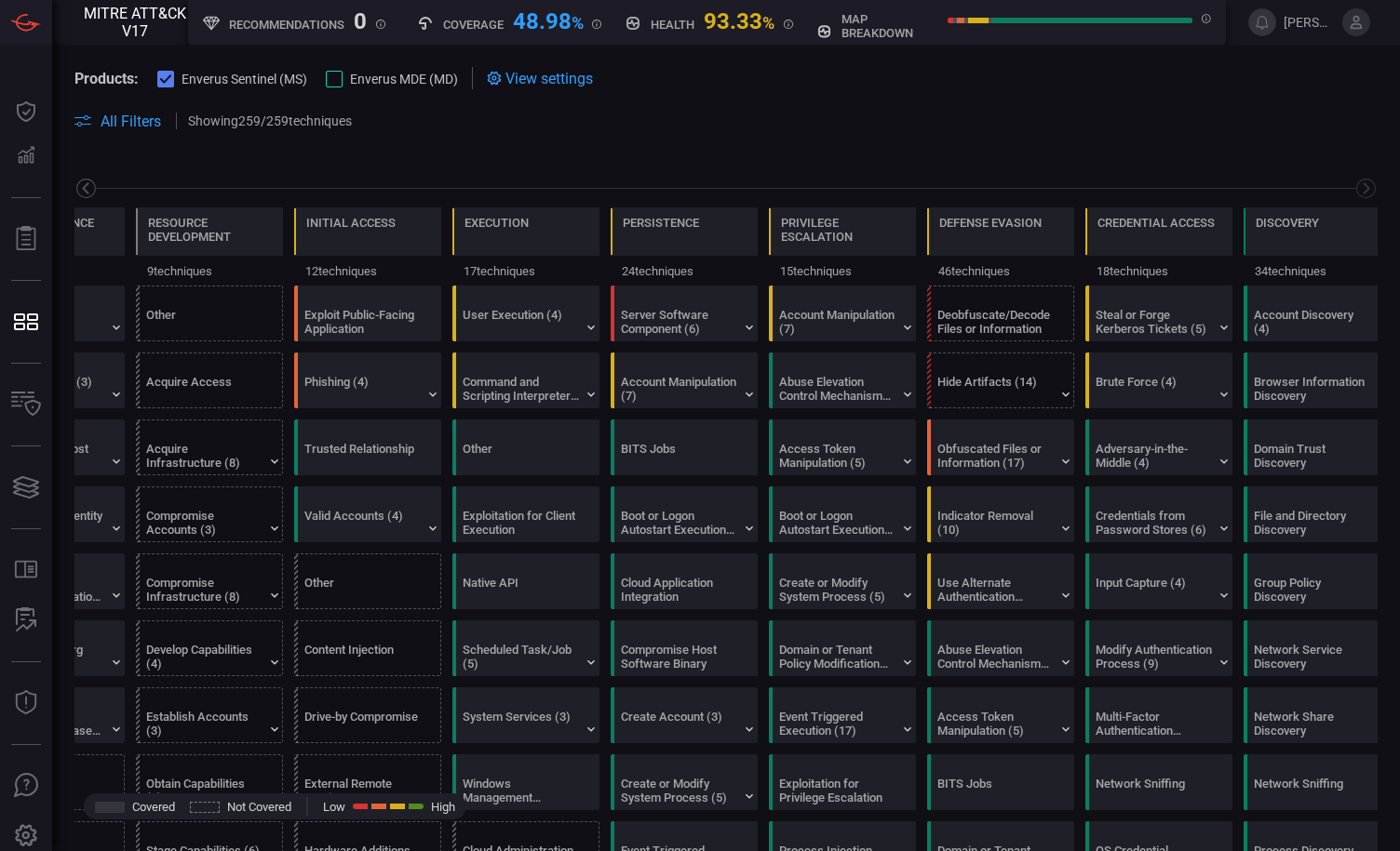
click at [86, 189] on icon at bounding box center [86, 188] width 23 height 23
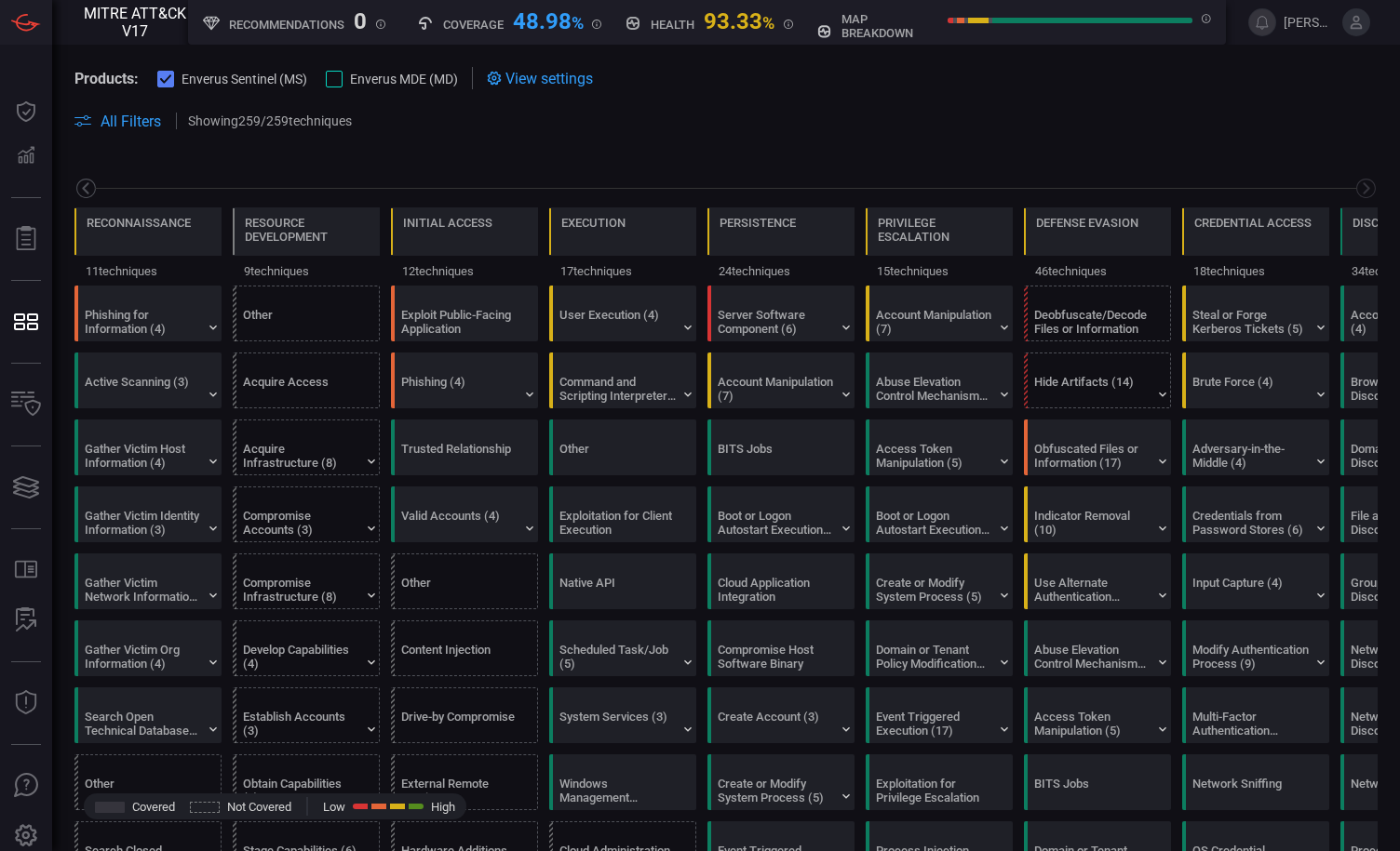
click at [86, 188] on icon at bounding box center [86, 188] width 23 height 23
click at [87, 187] on icon at bounding box center [86, 188] width 23 height 23
click at [485, 320] on div "Exploit Public-Facing Application" at bounding box center [459, 322] width 116 height 28
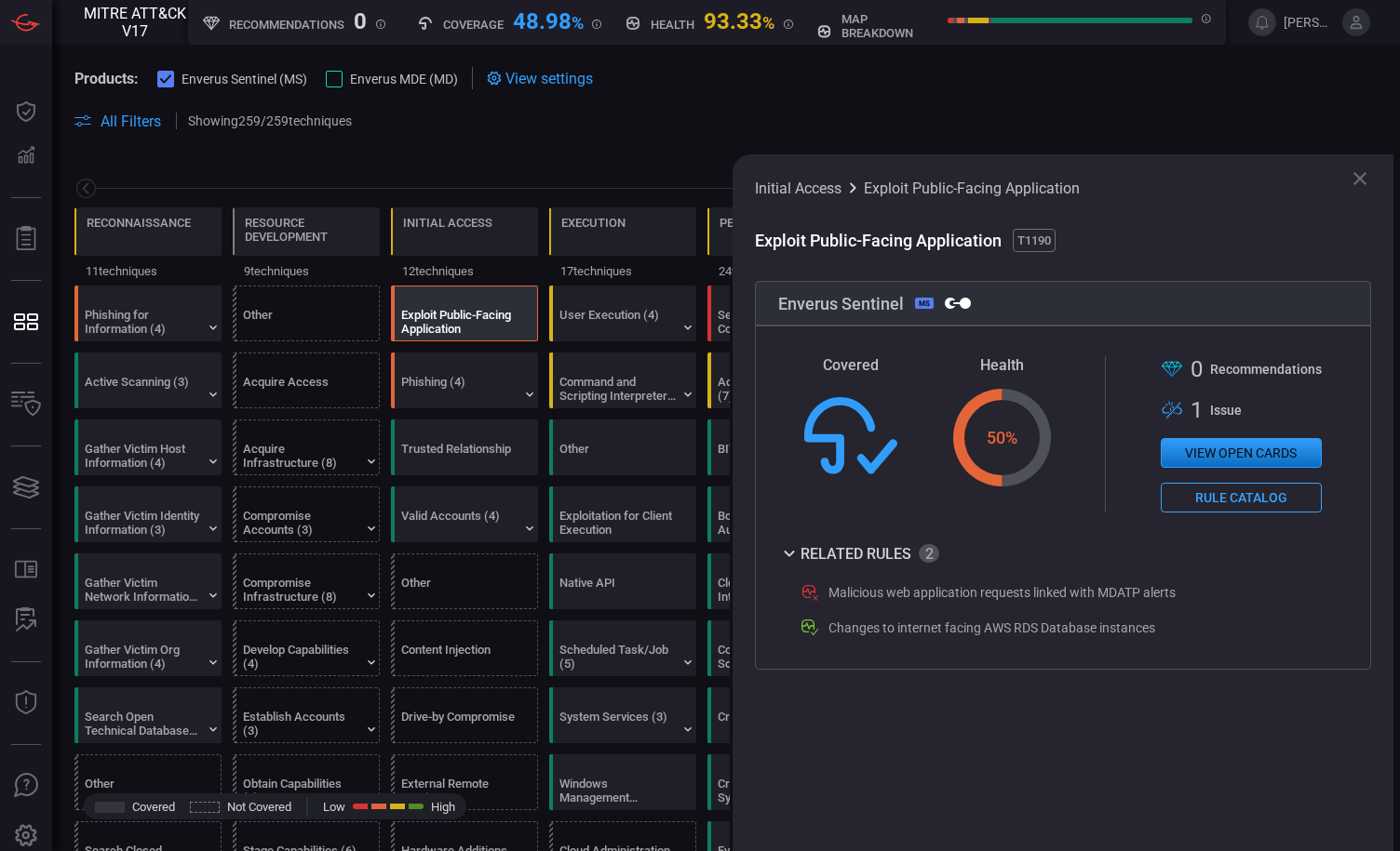
click at [1370, 180] on icon at bounding box center [1359, 179] width 22 height 22
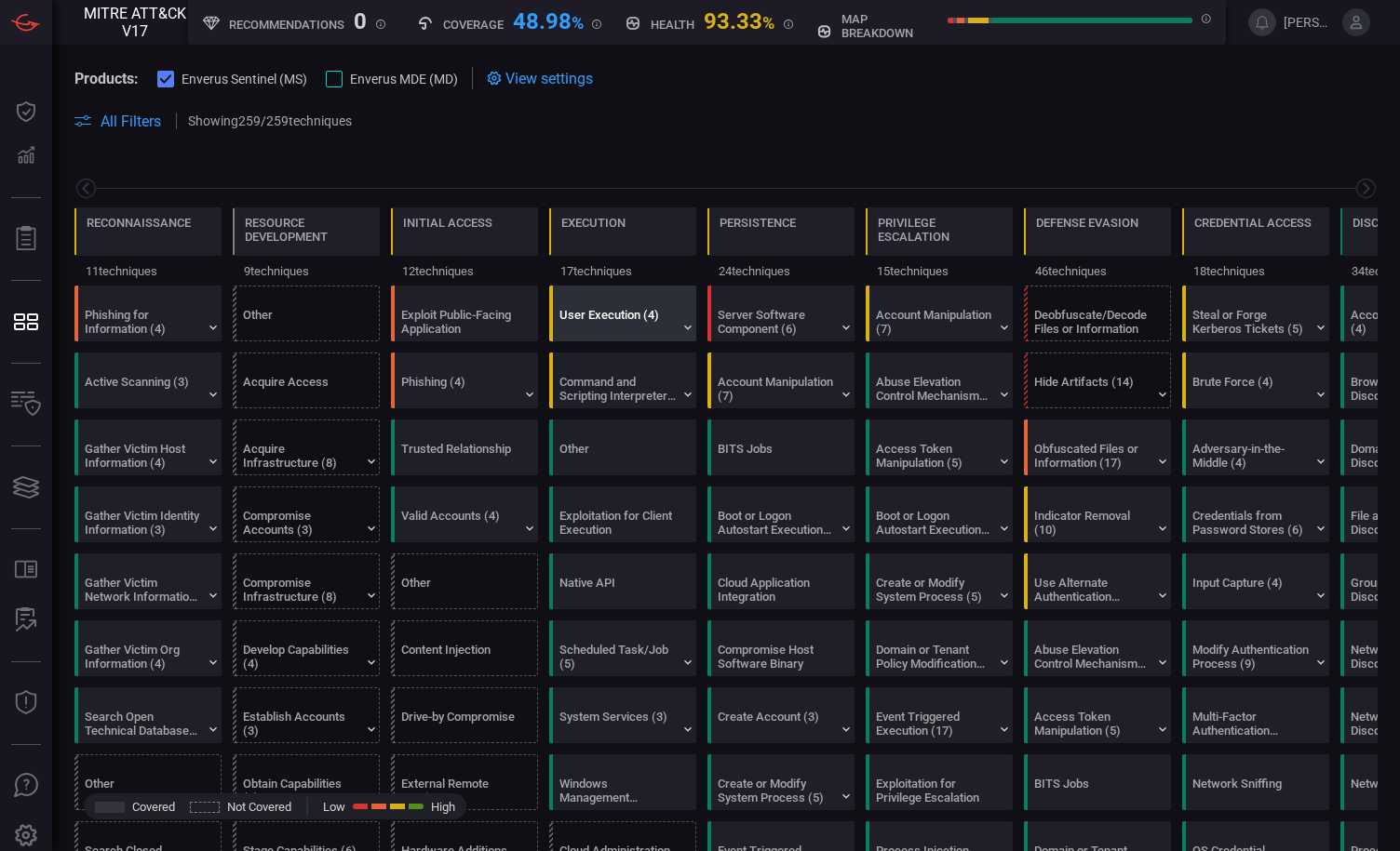
click at [622, 315] on div "User Execution (4)" at bounding box center [617, 322] width 116 height 28
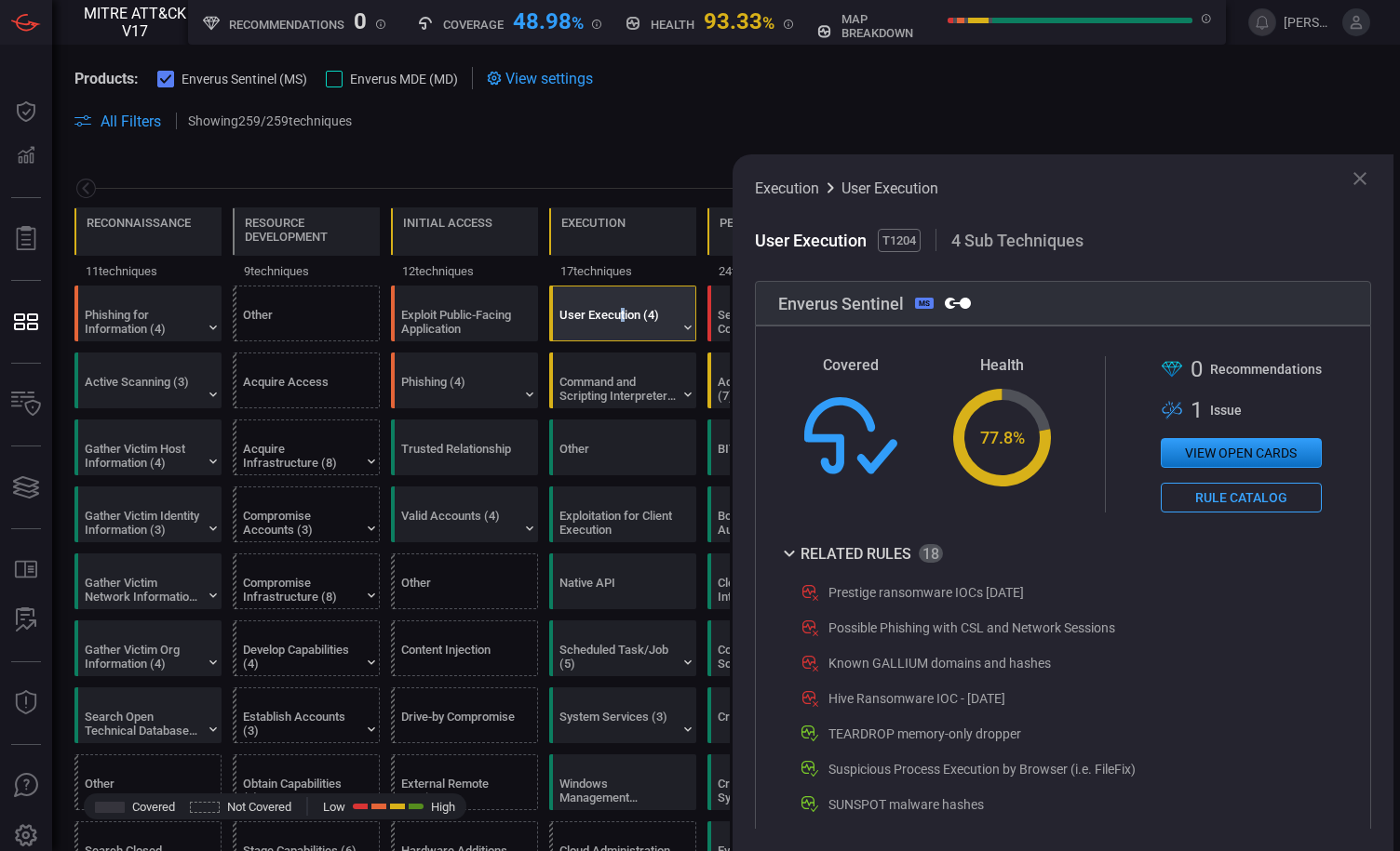
click at [1349, 174] on icon at bounding box center [1359, 179] width 22 height 22
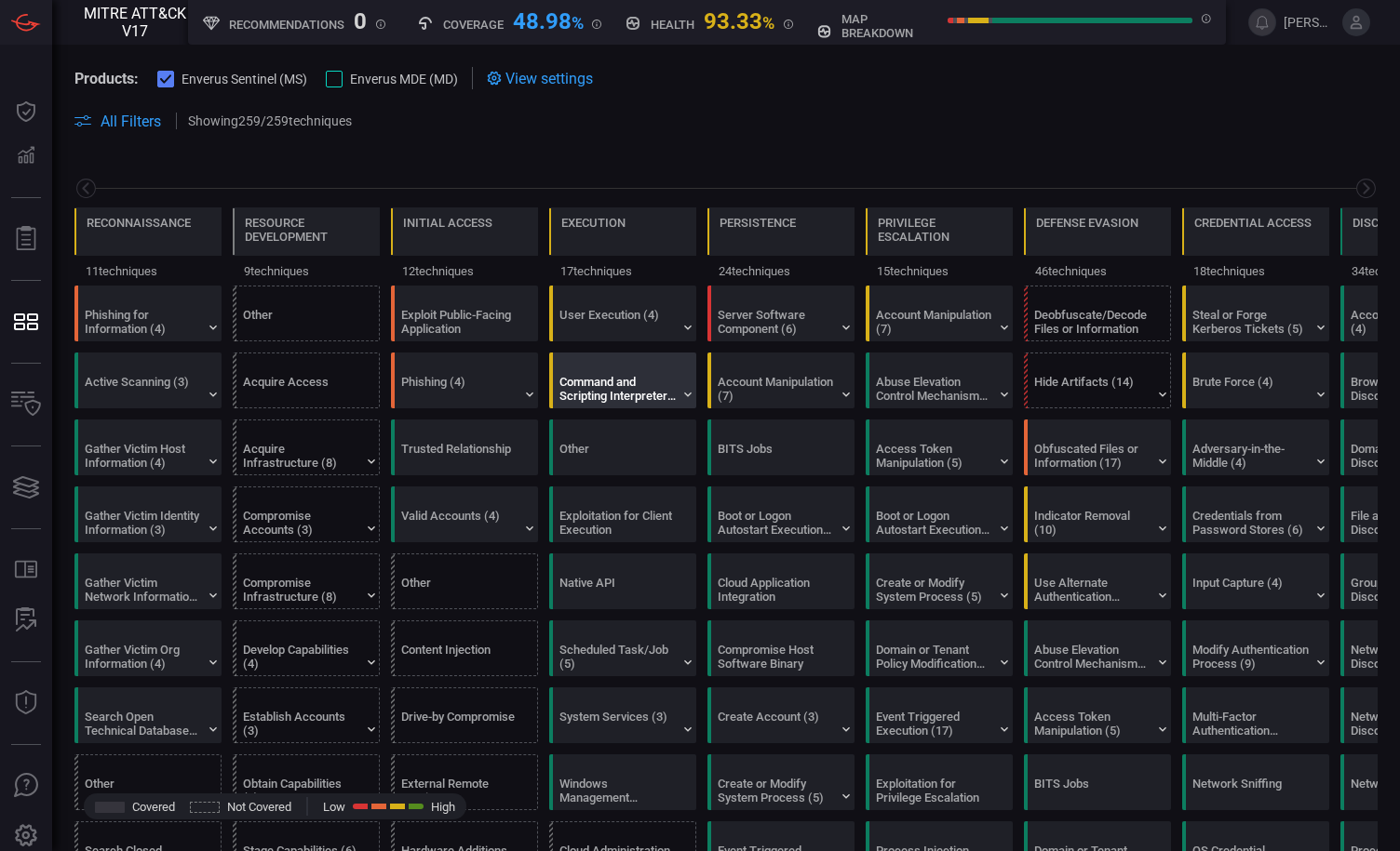
click at [639, 388] on div "Command and Scripting Interpreter (12)" at bounding box center [617, 388] width 116 height 28
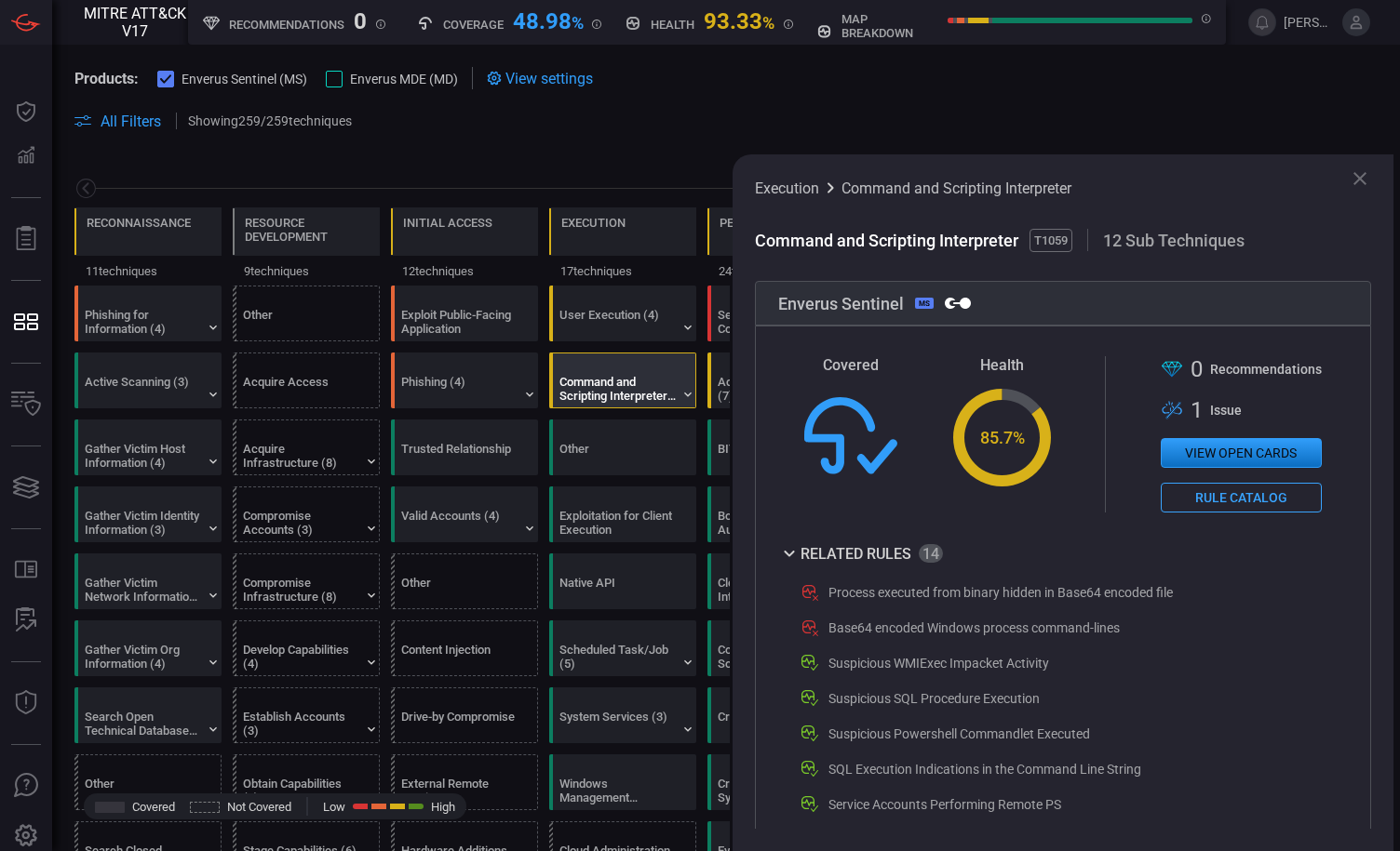
click at [1237, 496] on button "Rule Catalog" at bounding box center [1241, 498] width 161 height 30
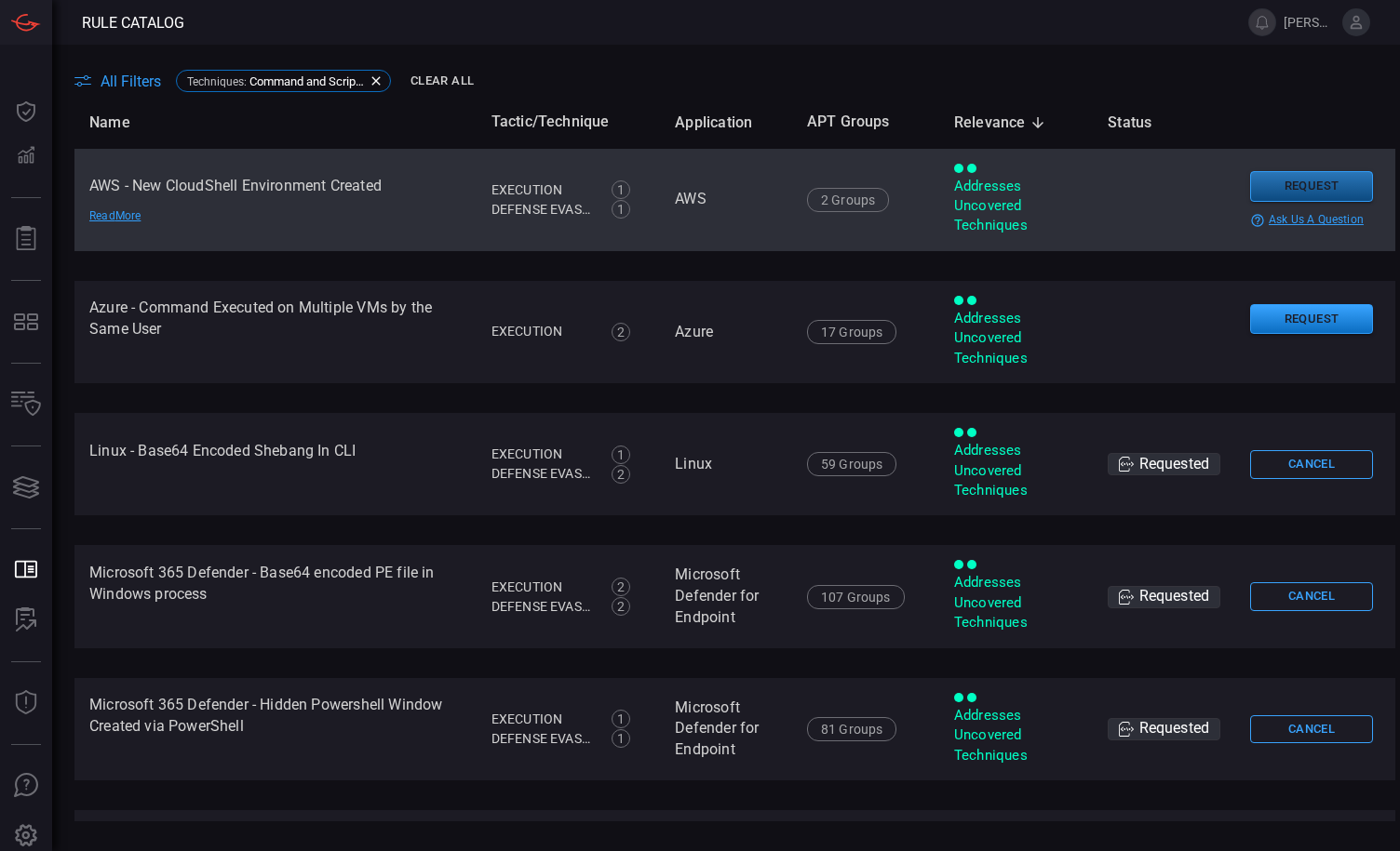
click at [1279, 186] on button "Request" at bounding box center [1311, 185] width 123 height 30
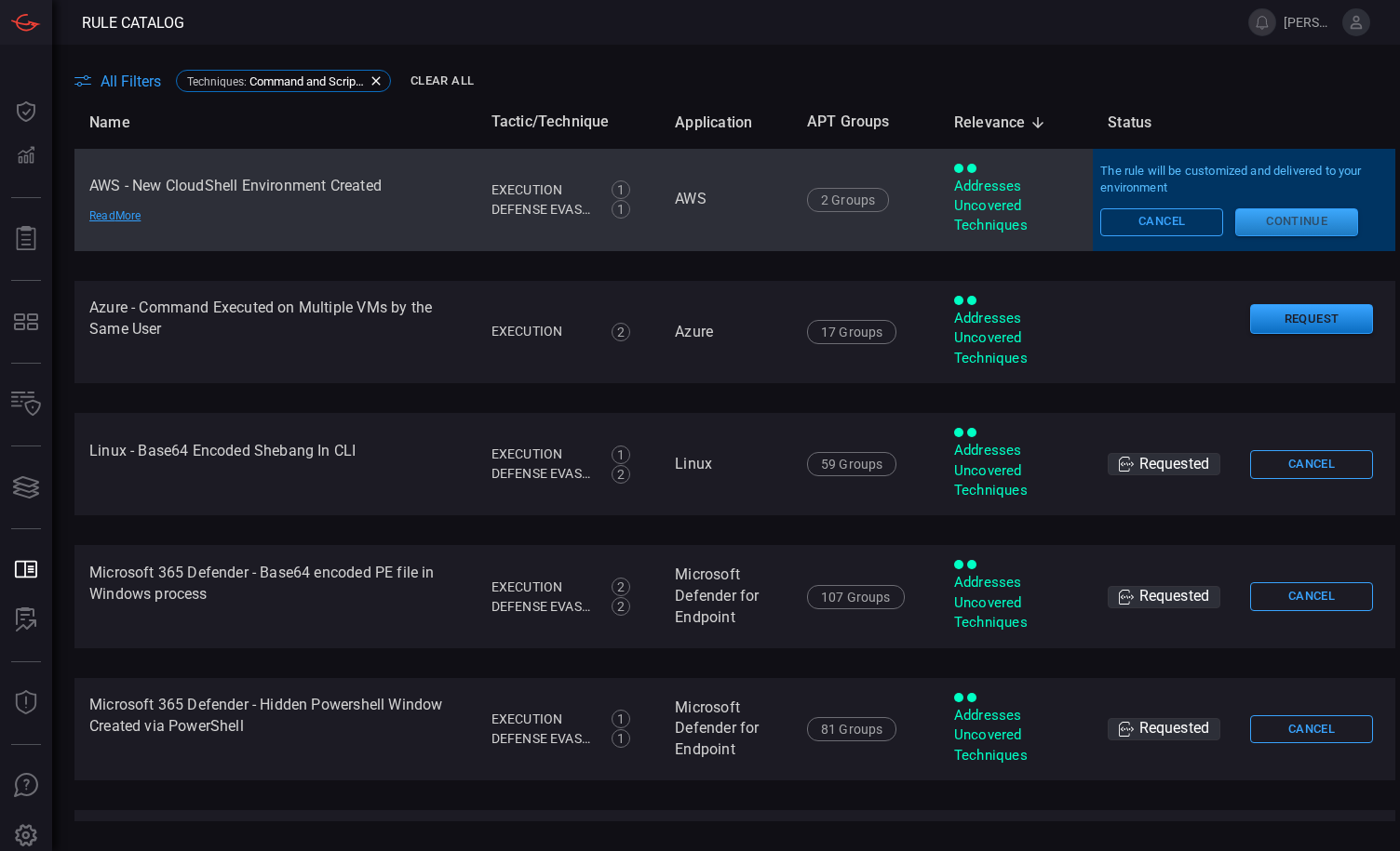
click at [1253, 218] on button "Continue" at bounding box center [1297, 223] width 123 height 28
